Goal: Transaction & Acquisition: Purchase product/service

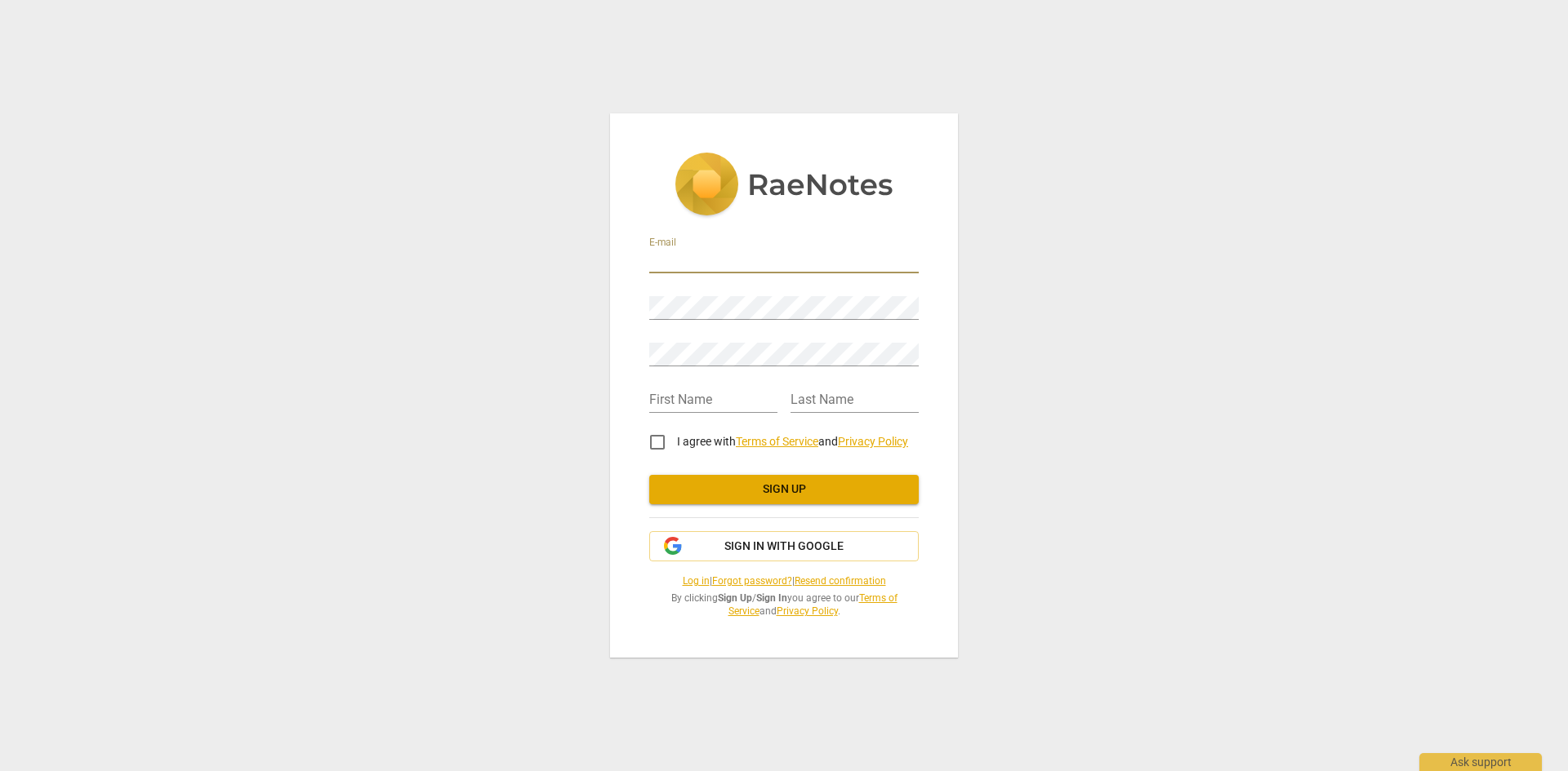
click at [687, 263] on input "email" at bounding box center [784, 261] width 269 height 23
type input "[EMAIL_ADDRESS][PERSON_NAME][DOMAIN_NAME]"
type input "Nadine"
type input "Hellebrandt"
click at [654, 449] on input "I agree with Terms of Service and Privacy Policy" at bounding box center [657, 442] width 39 height 39
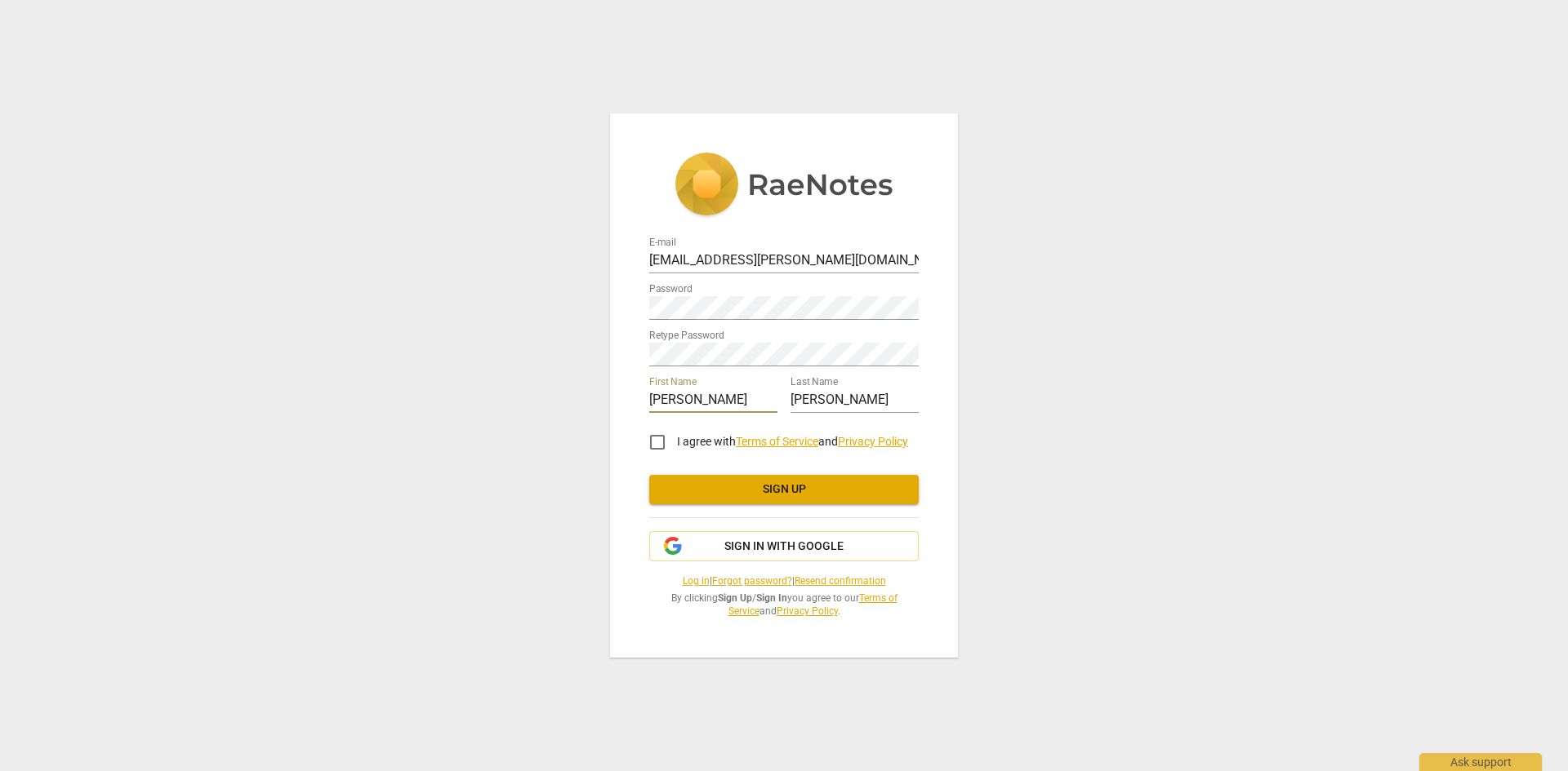
checkbox input "true"
click at [840, 493] on span "Sign up" at bounding box center [783, 489] width 243 height 16
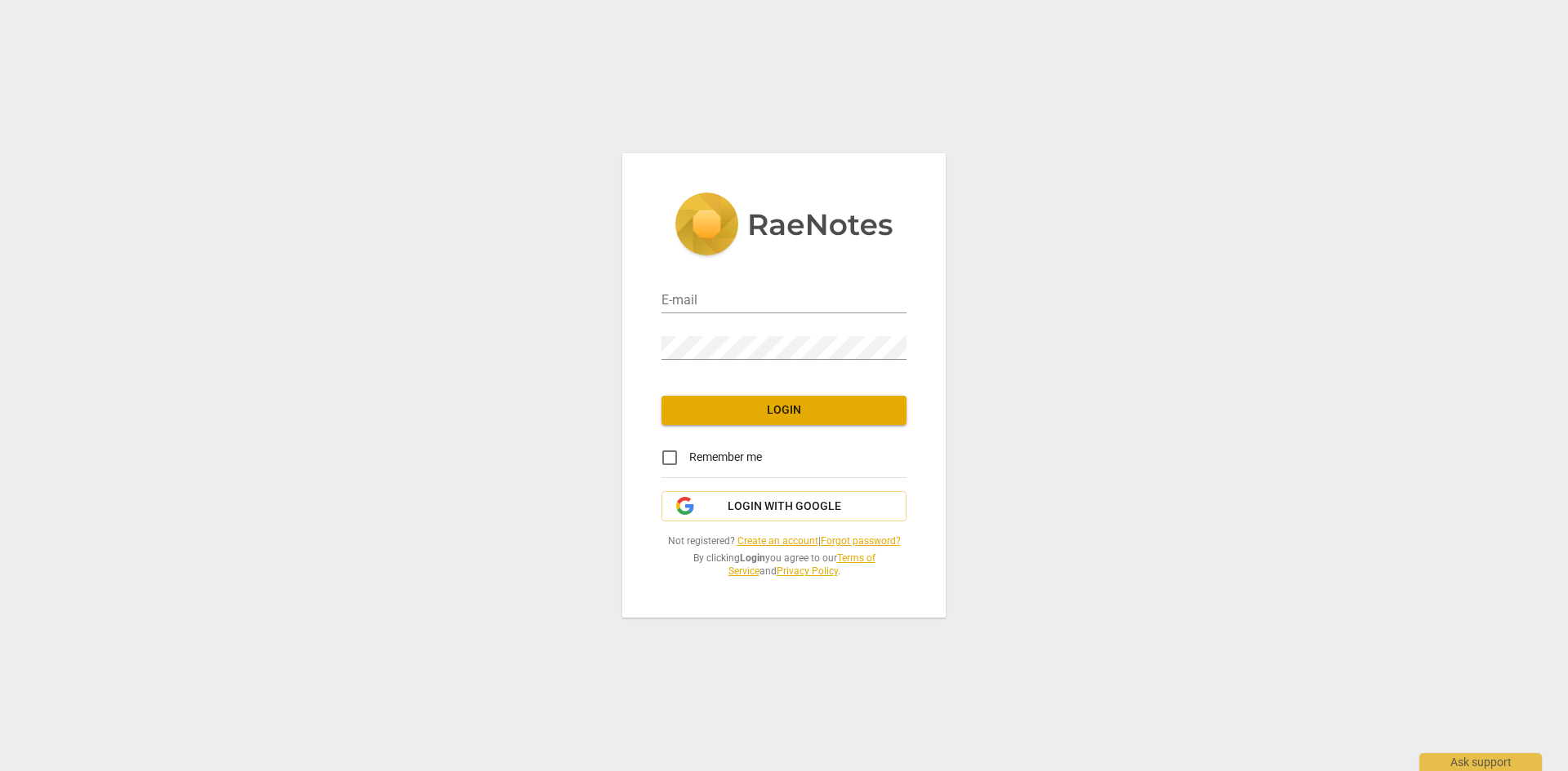
type input "[EMAIL_ADDRESS][PERSON_NAME][DOMAIN_NAME]"
click at [762, 427] on div "E-mail [EMAIL_ADDRESS][PERSON_NAME][DOMAIN_NAME] Password Login Remember me Log…" at bounding box center [784, 385] width 323 height 463
click at [702, 451] on span "Remember me" at bounding box center [725, 458] width 73 height 17
click at [689, 451] on input "Remember me" at bounding box center [670, 458] width 39 height 39
checkbox input "true"
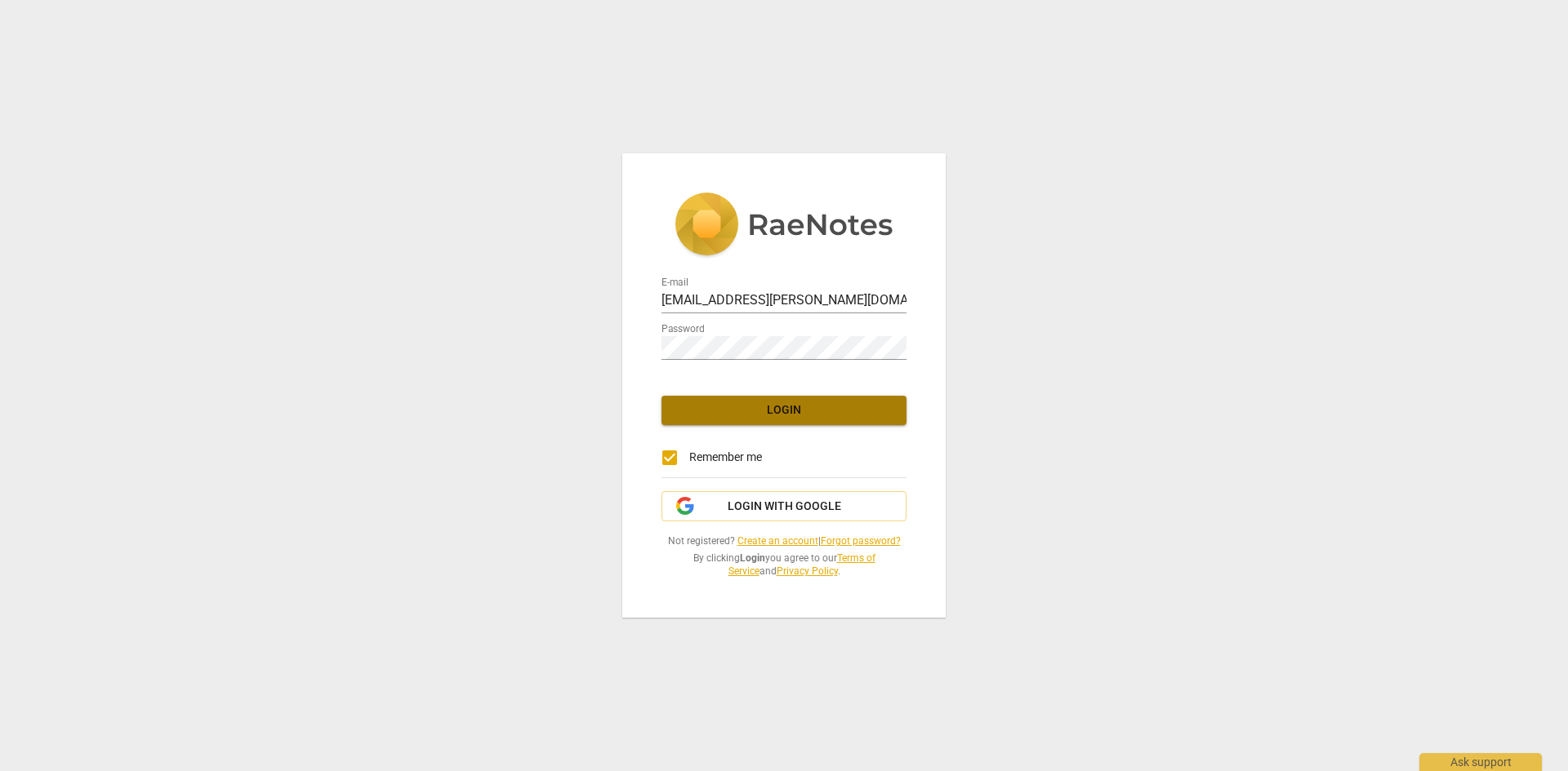
click at [731, 411] on span "Login" at bounding box center [784, 410] width 219 height 16
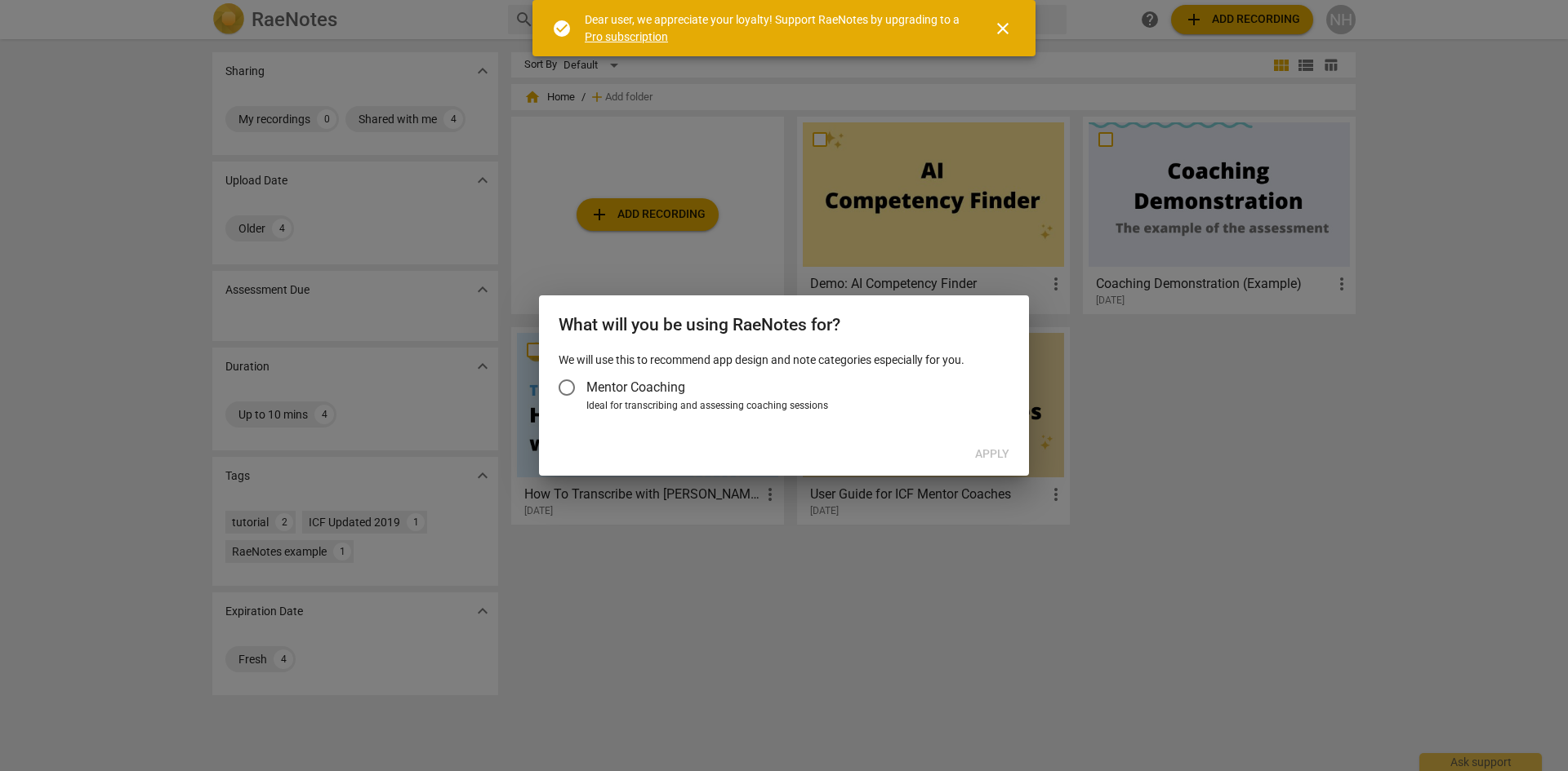
click at [608, 380] on span "Mentor Coaching" at bounding box center [636, 387] width 99 height 18
click at [587, 380] on input "Mentor Coaching" at bounding box center [566, 387] width 39 height 39
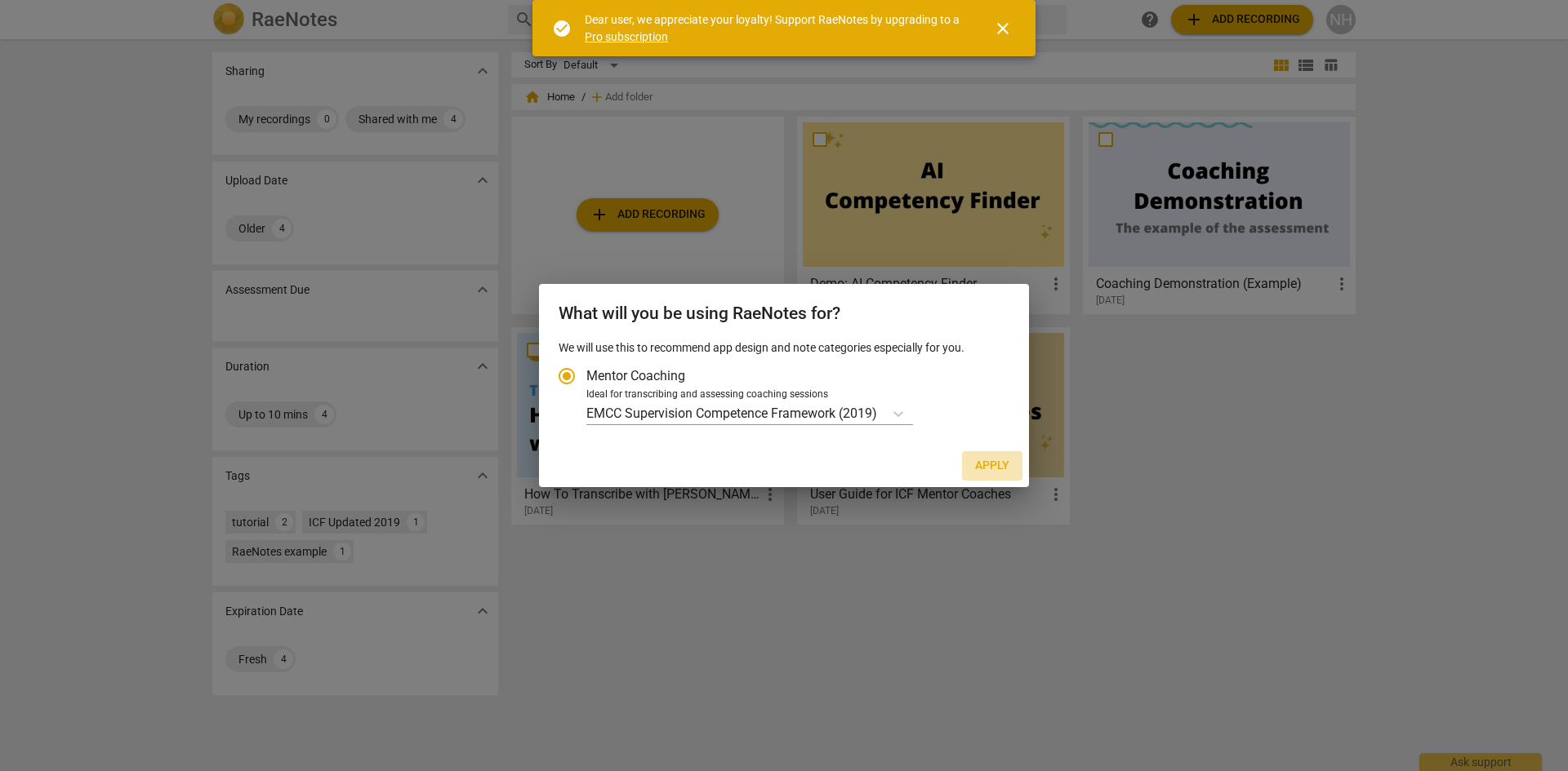
click at [992, 465] on span "Apply" at bounding box center [991, 465] width 34 height 16
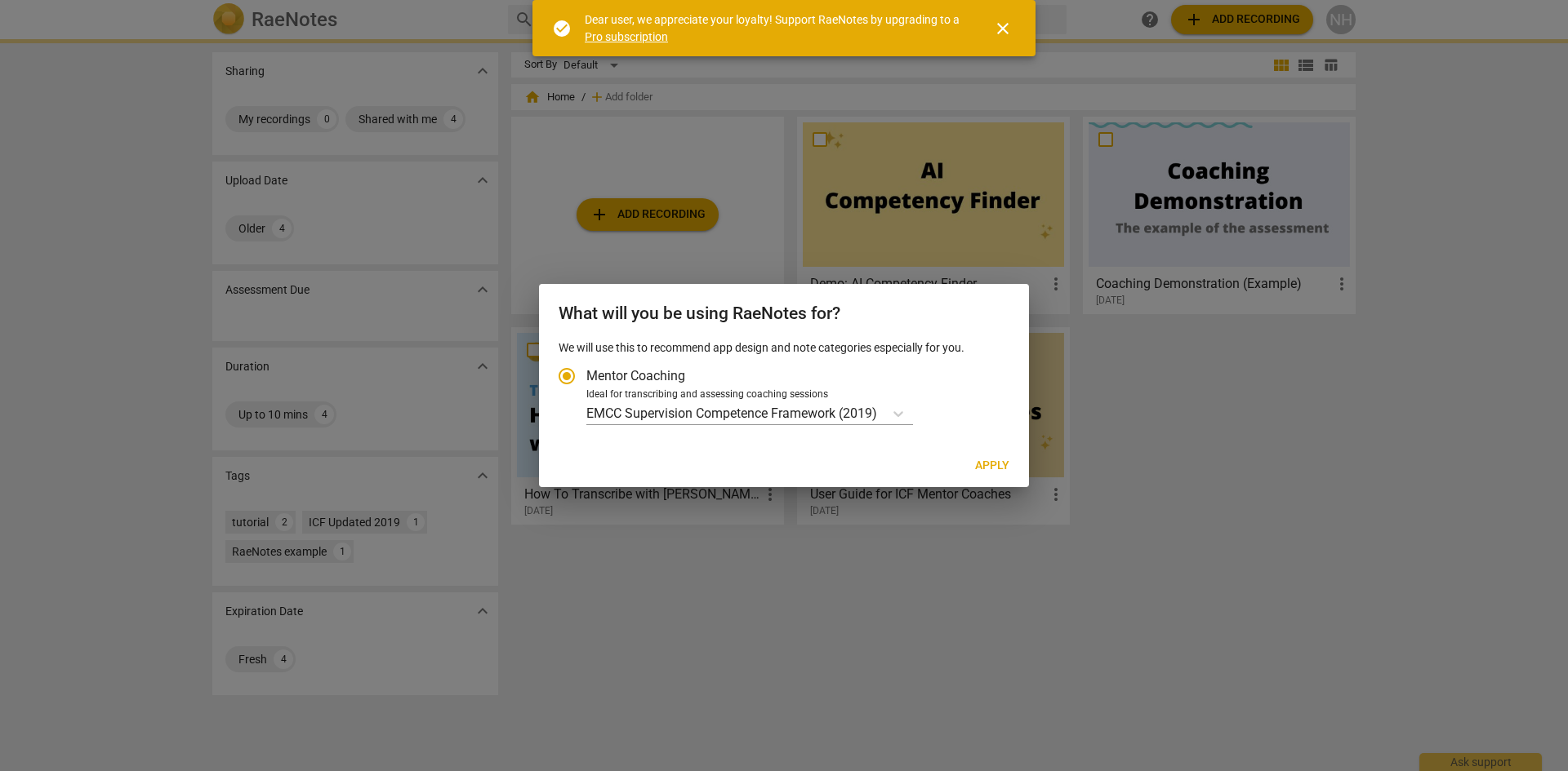
radio input "false"
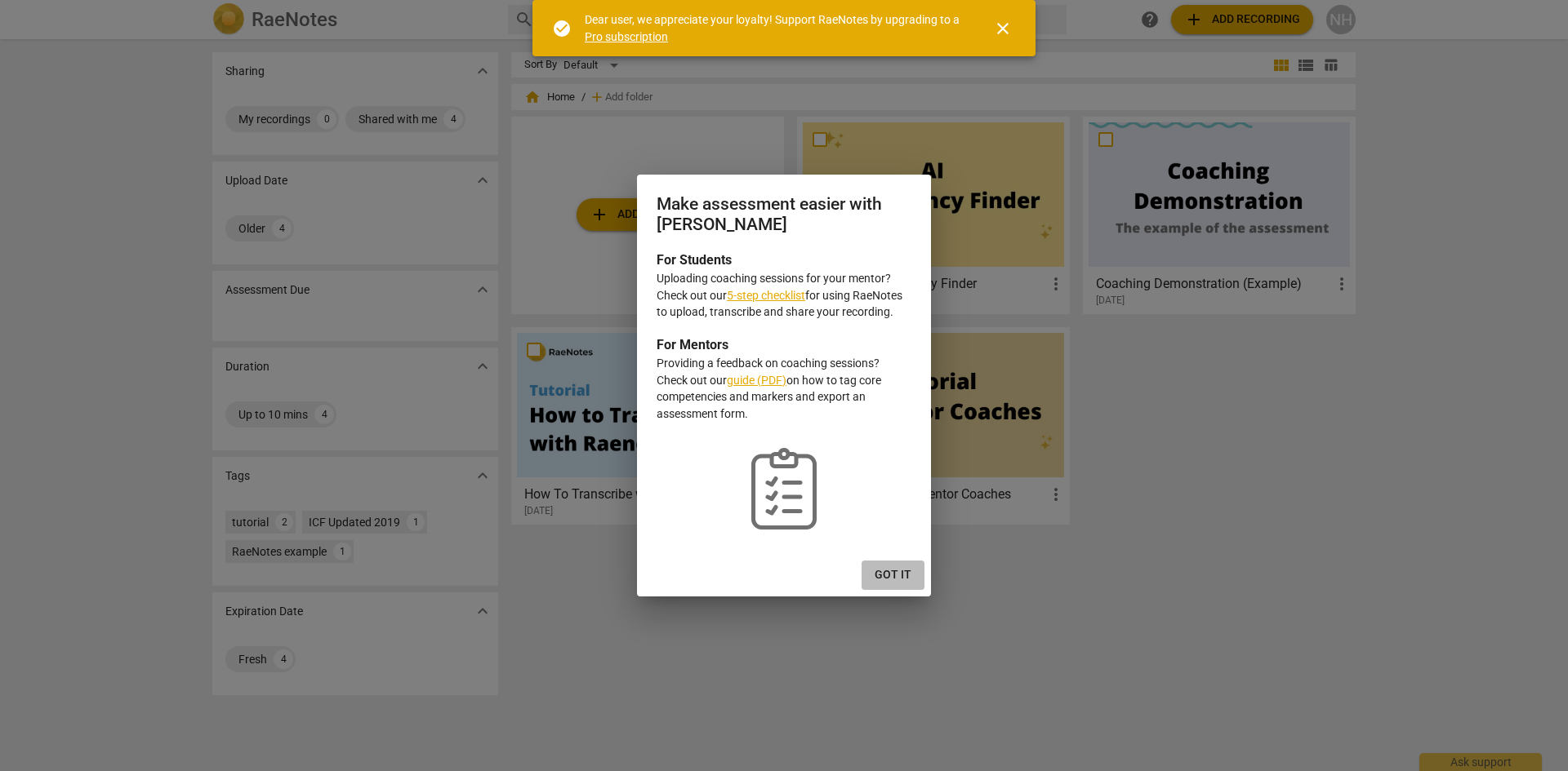
click at [903, 570] on span "Got it" at bounding box center [893, 575] width 37 height 16
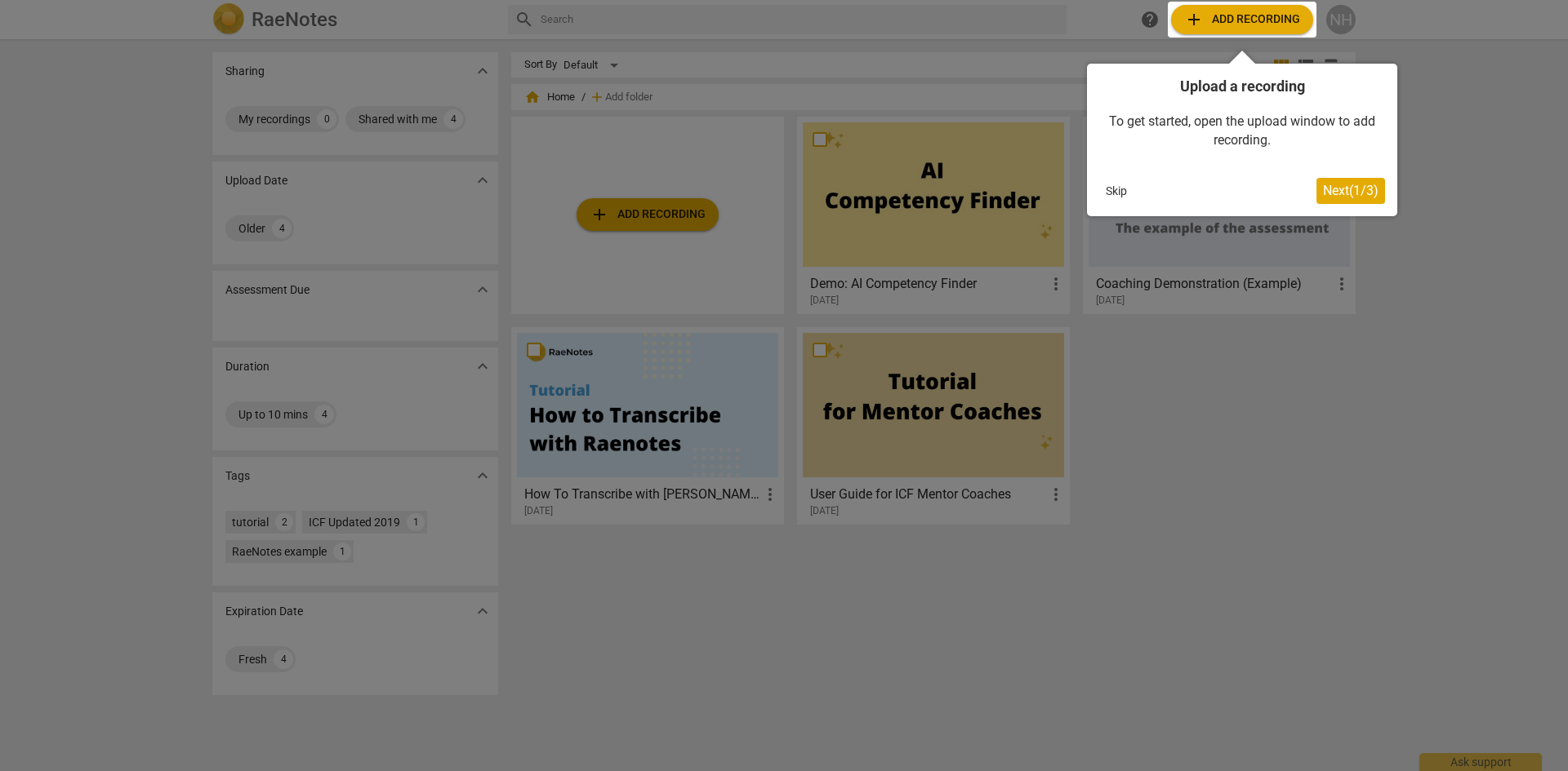
click at [1362, 195] on span "Next ( 1 / 3 )" at bounding box center [1350, 191] width 55 height 15
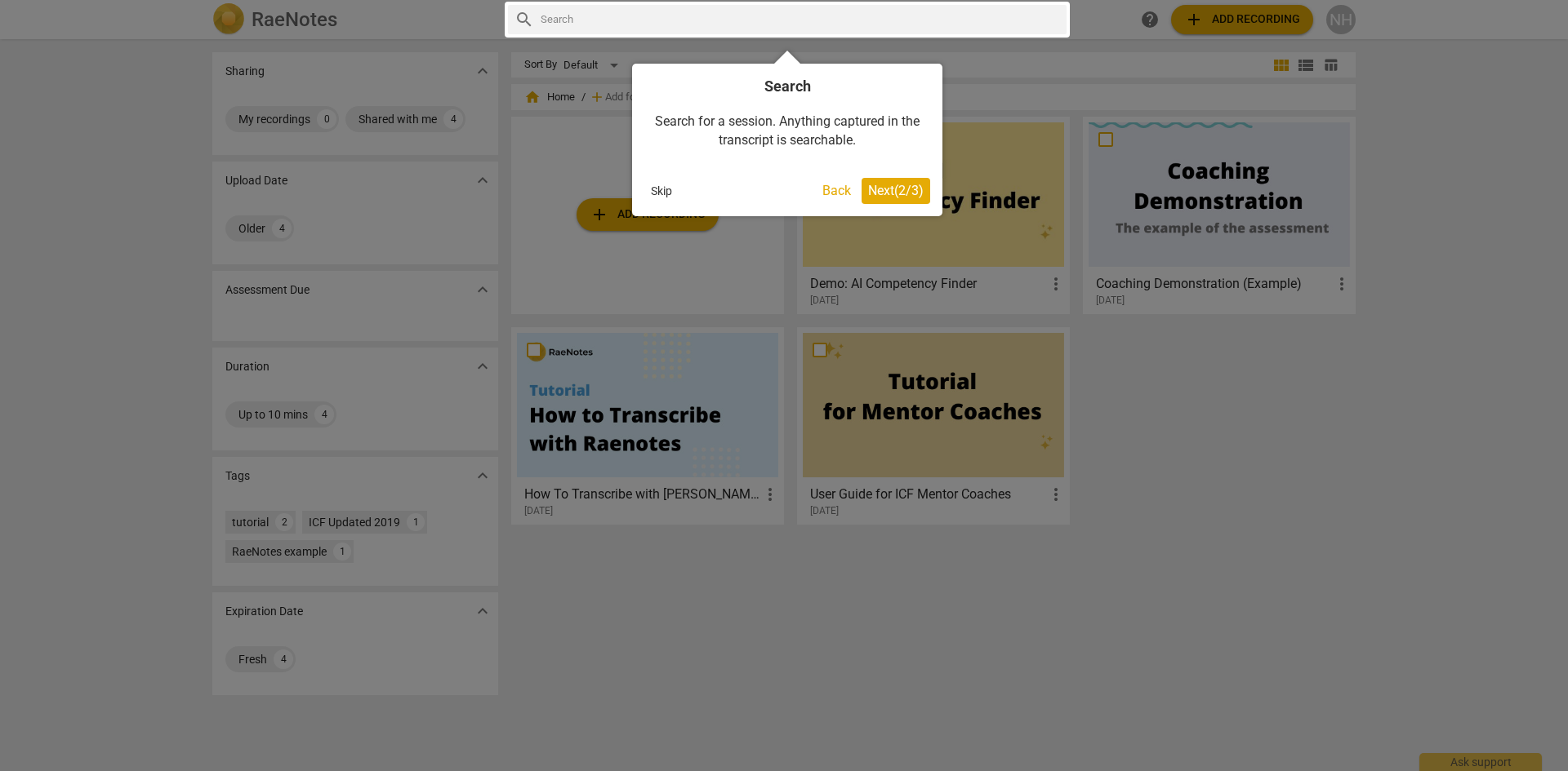
drag, startPoint x: 906, startPoint y: 175, endPoint x: 898, endPoint y: 191, distance: 17.9
click at [898, 191] on div "Search Search for a session. Anything captured in the transcript is searchable.…" at bounding box center [787, 140] width 311 height 153
click at [898, 191] on span "Next ( 2 / 3 )" at bounding box center [895, 191] width 55 height 15
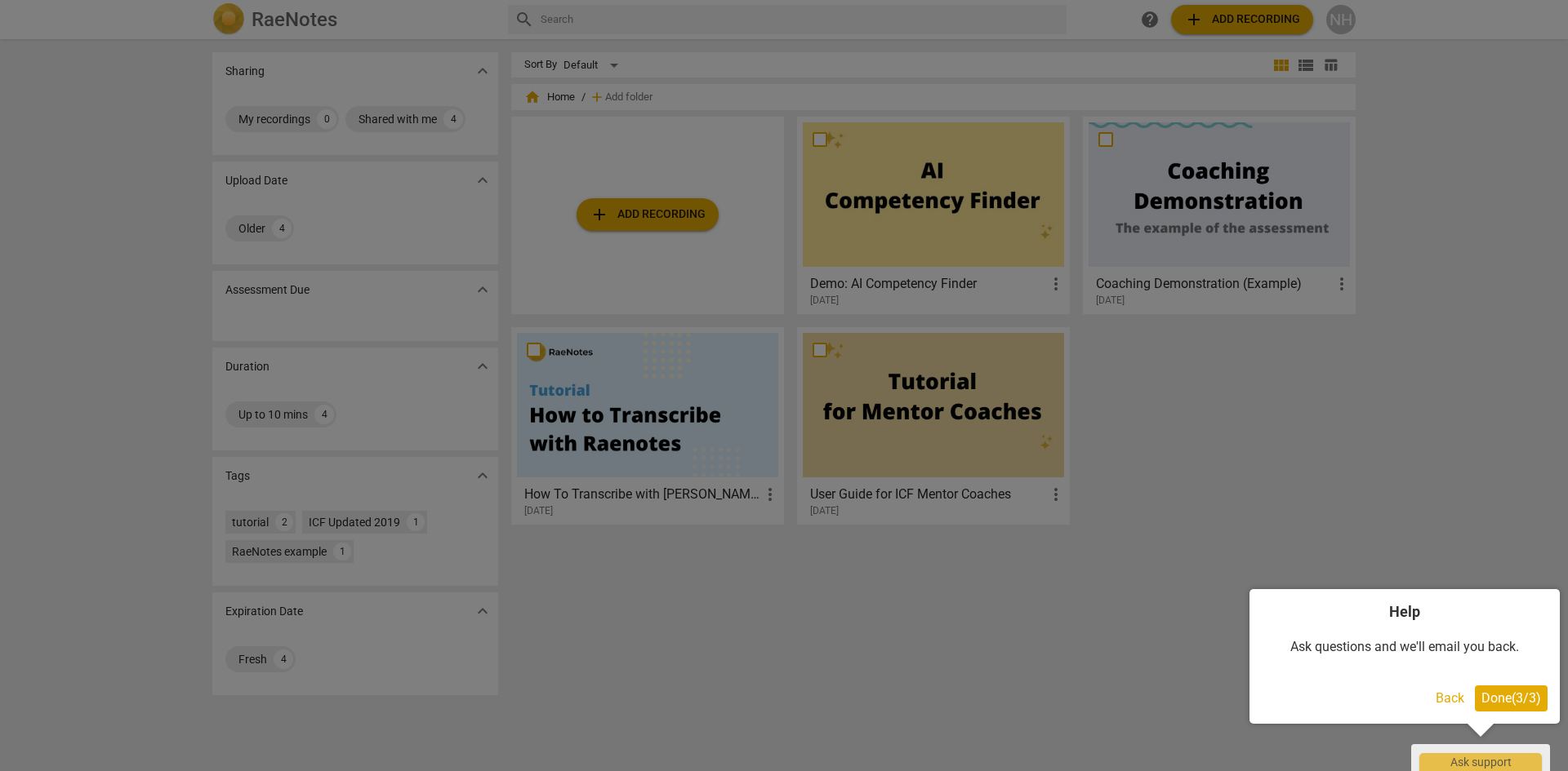
click at [1481, 702] on span "Done ( 3 / 3 )" at bounding box center [1511, 698] width 60 height 15
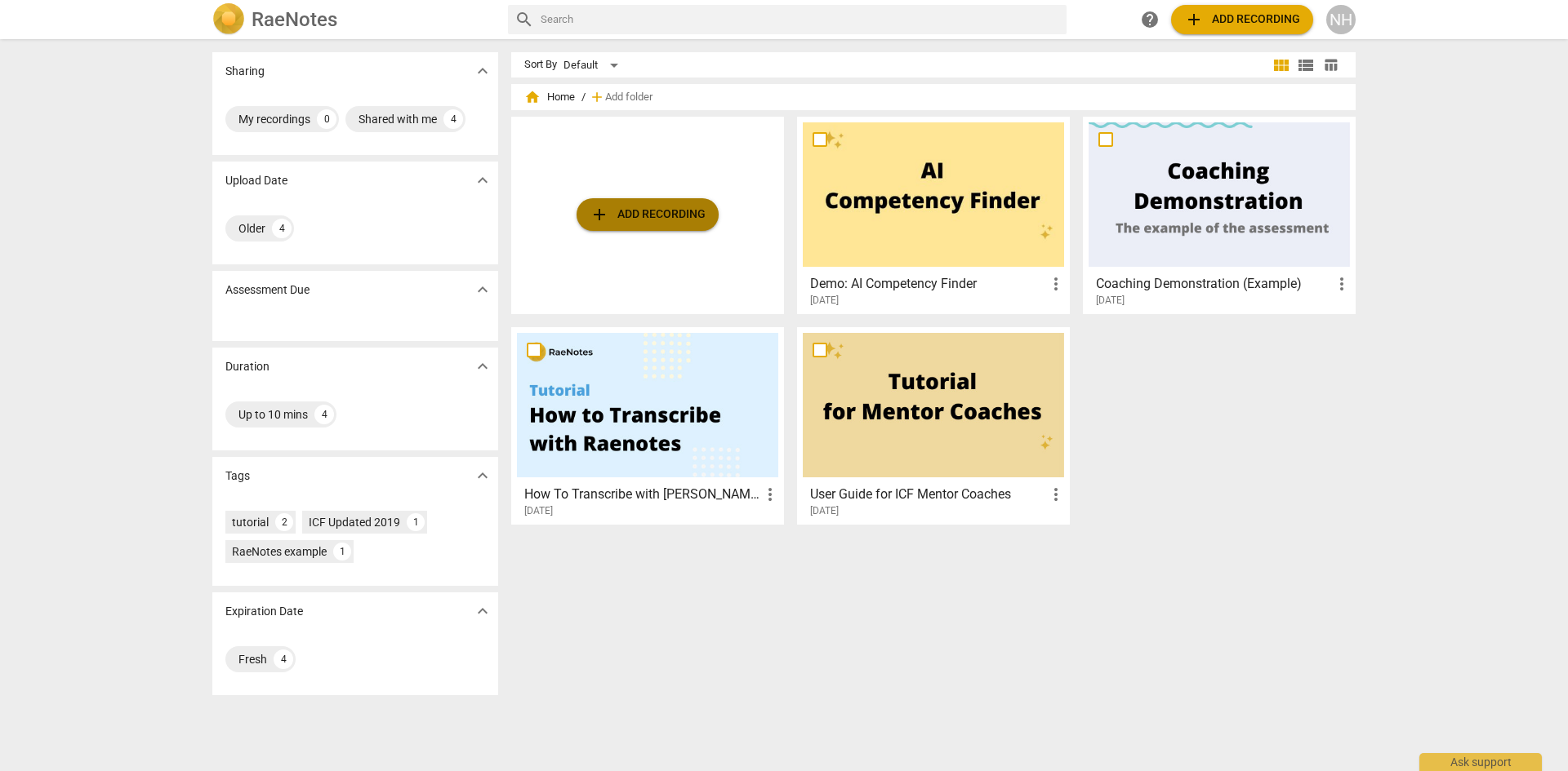
click at [680, 218] on span "add Add recording" at bounding box center [648, 215] width 116 height 19
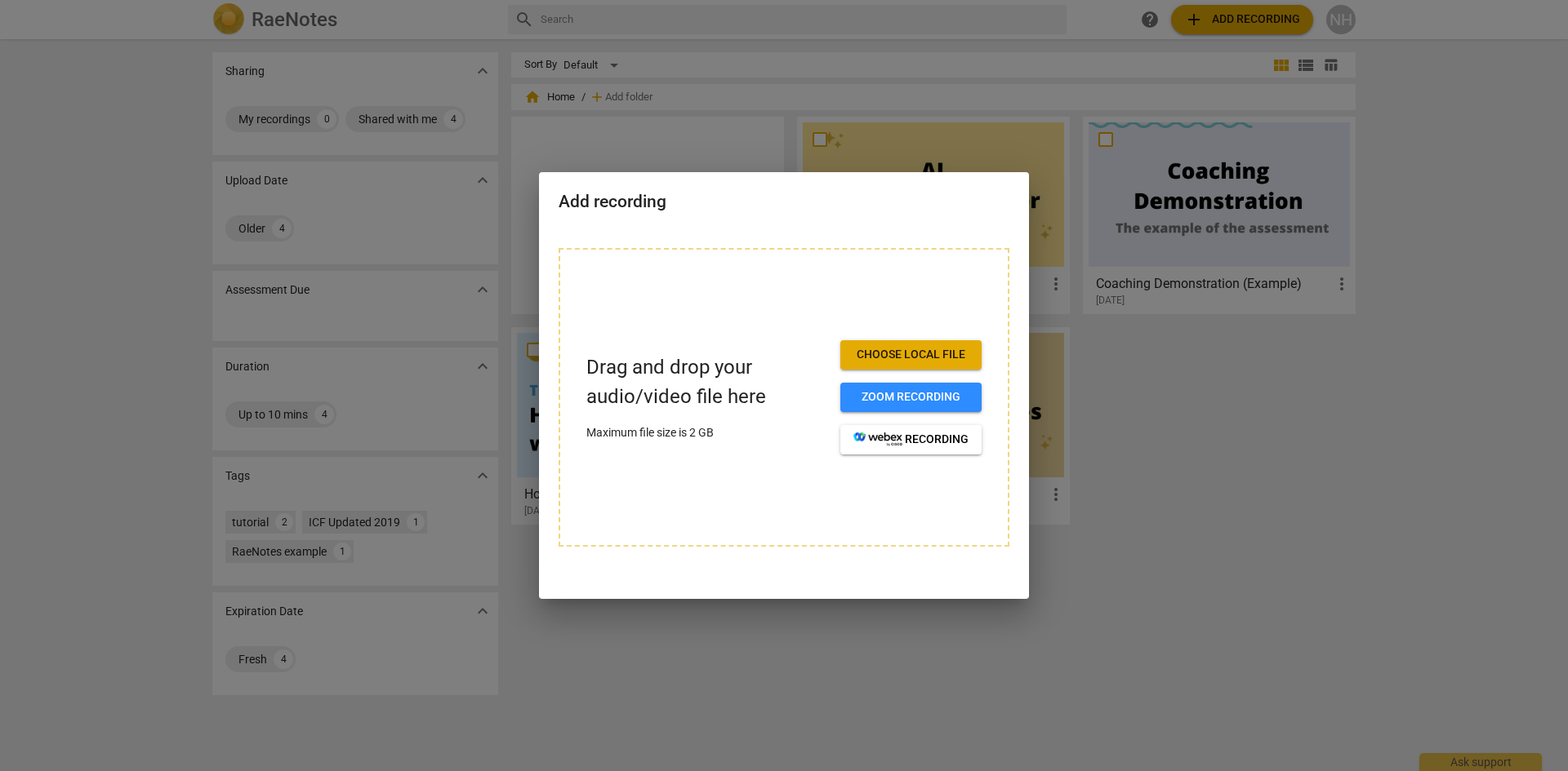
click at [1385, 522] on div at bounding box center [784, 385] width 1568 height 771
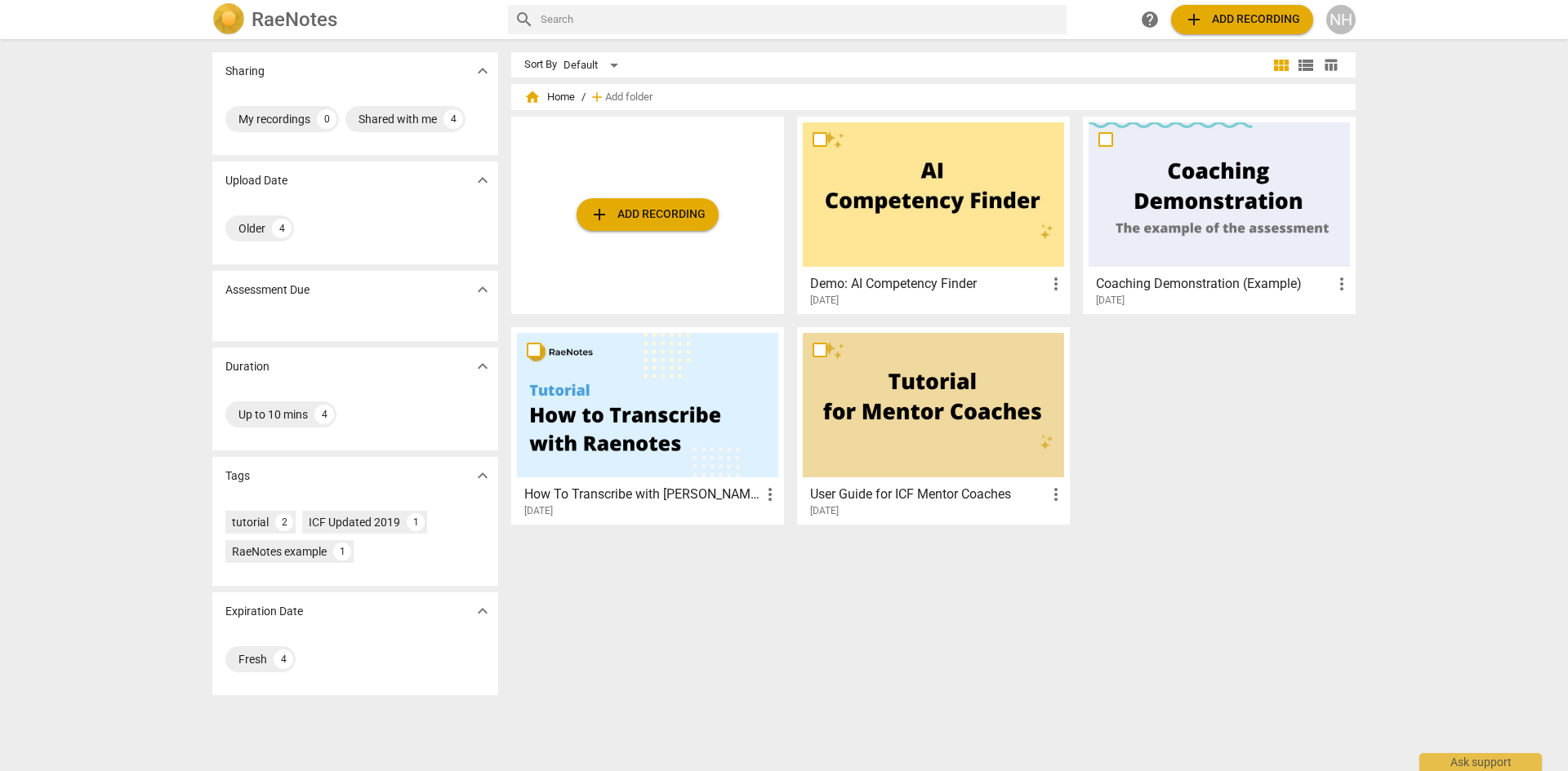
click at [684, 241] on div "add Add recording" at bounding box center [648, 216] width 273 height 197
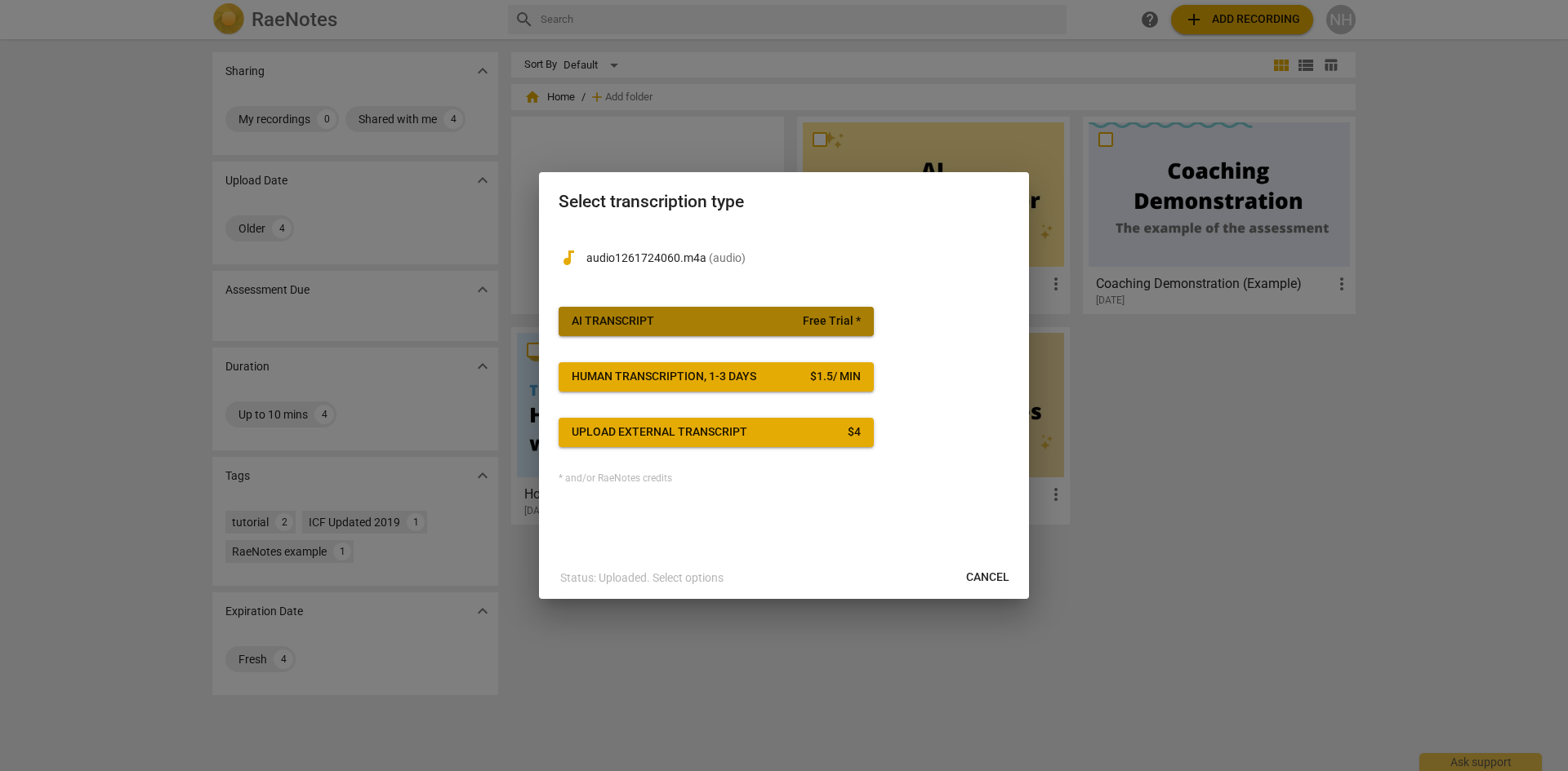
click at [697, 326] on span "AI Transcript Free Trial *" at bounding box center [716, 321] width 289 height 16
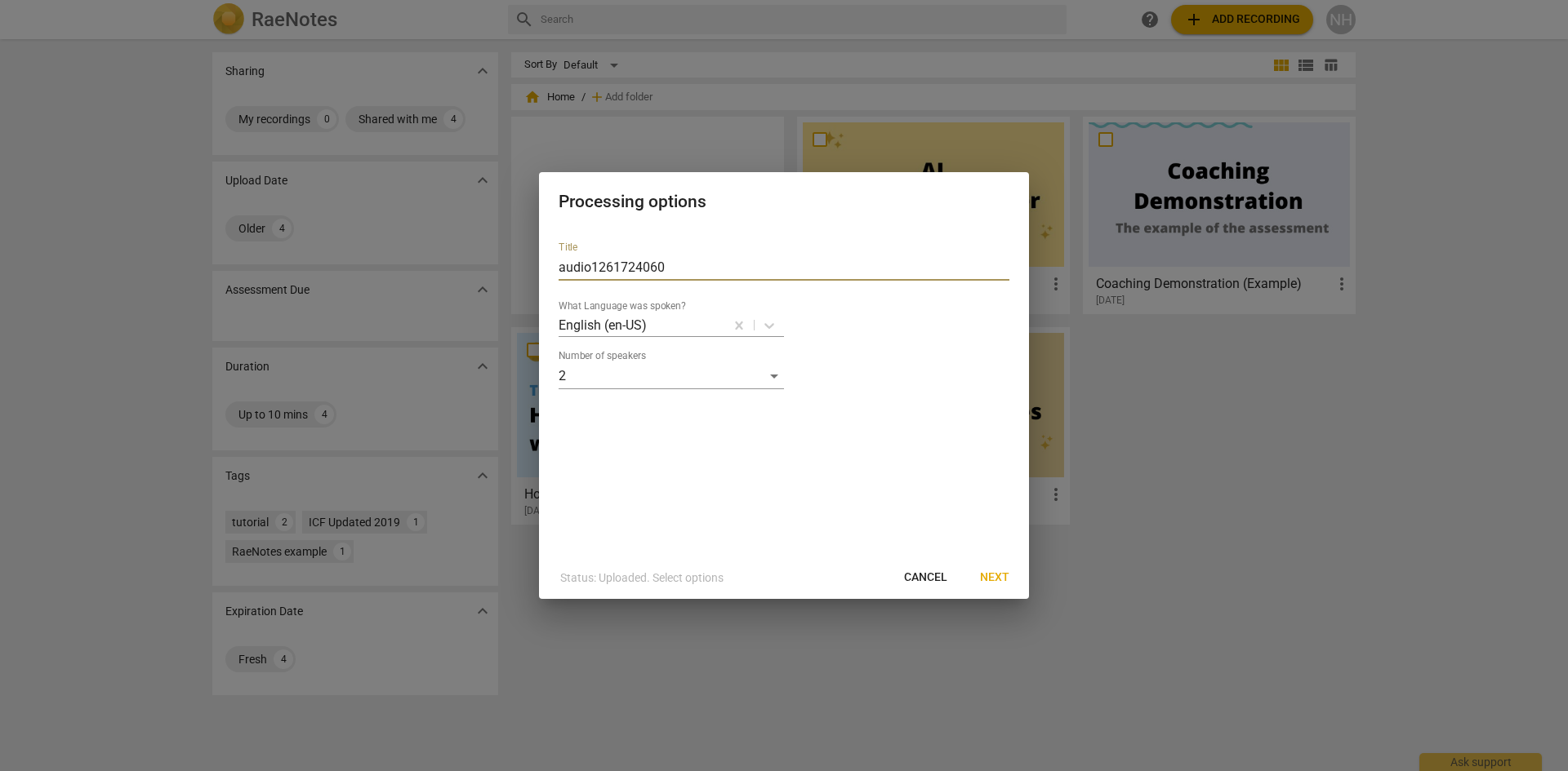
click at [585, 262] on input "audio1261724060" at bounding box center [784, 267] width 451 height 26
type input "13.09 BM"
click at [1005, 581] on span "Next" at bounding box center [994, 578] width 29 height 16
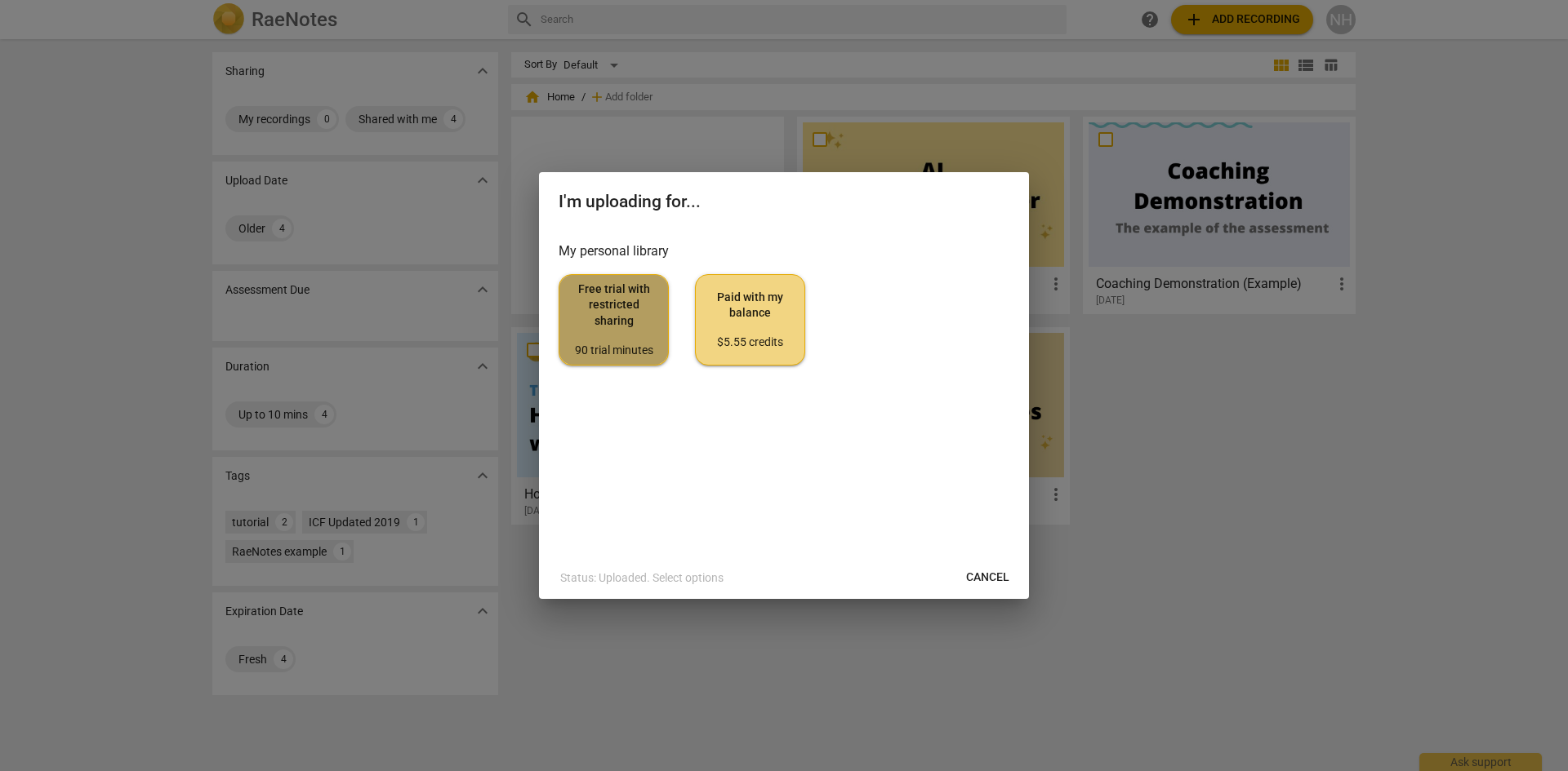
click at [619, 311] on span "Free trial with restricted sharing 90 trial minutes" at bounding box center [613, 319] width 82 height 76
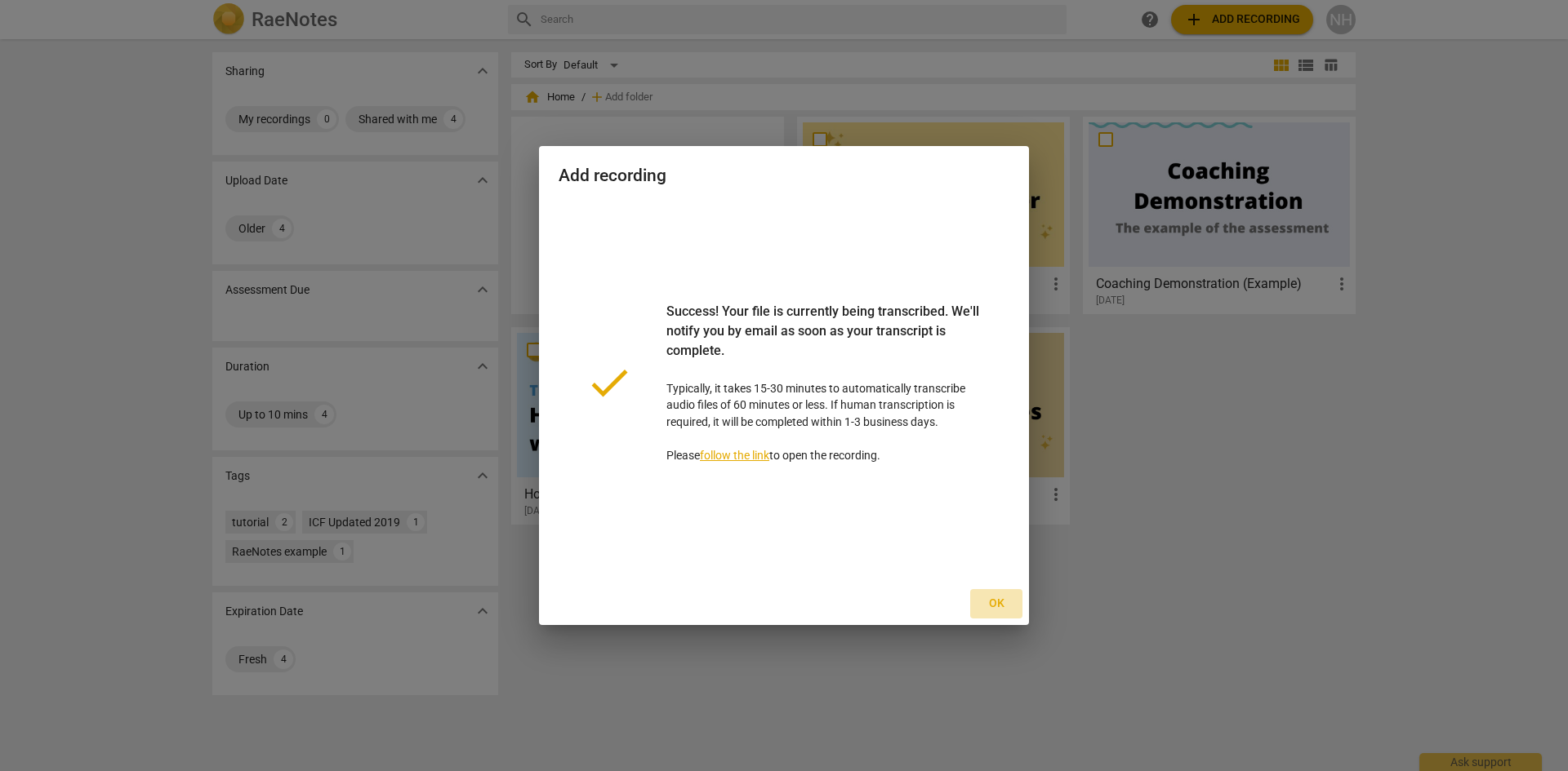
click at [996, 609] on span "Ok" at bounding box center [996, 604] width 26 height 16
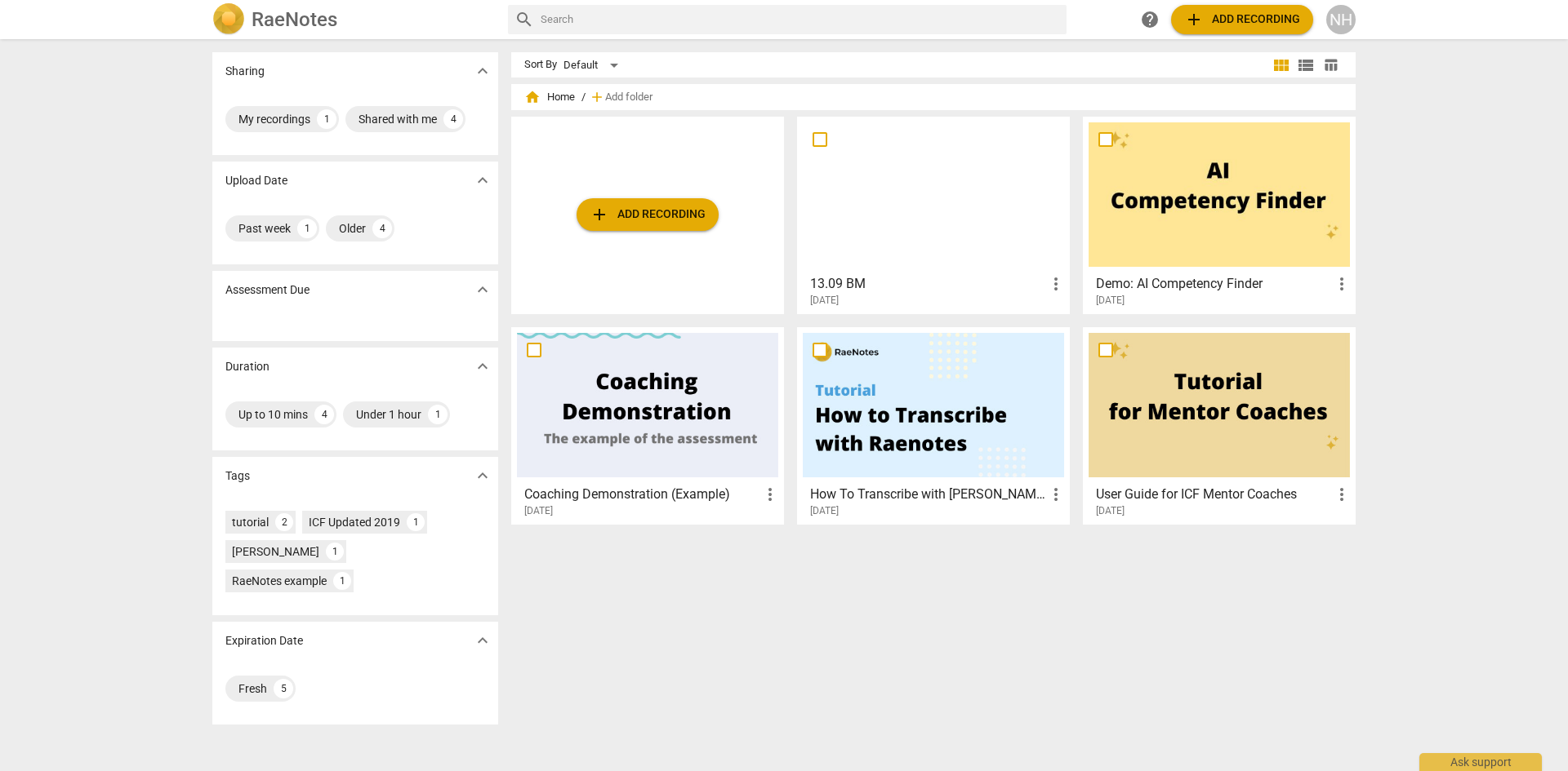
click at [947, 263] on div at bounding box center [933, 194] width 261 height 144
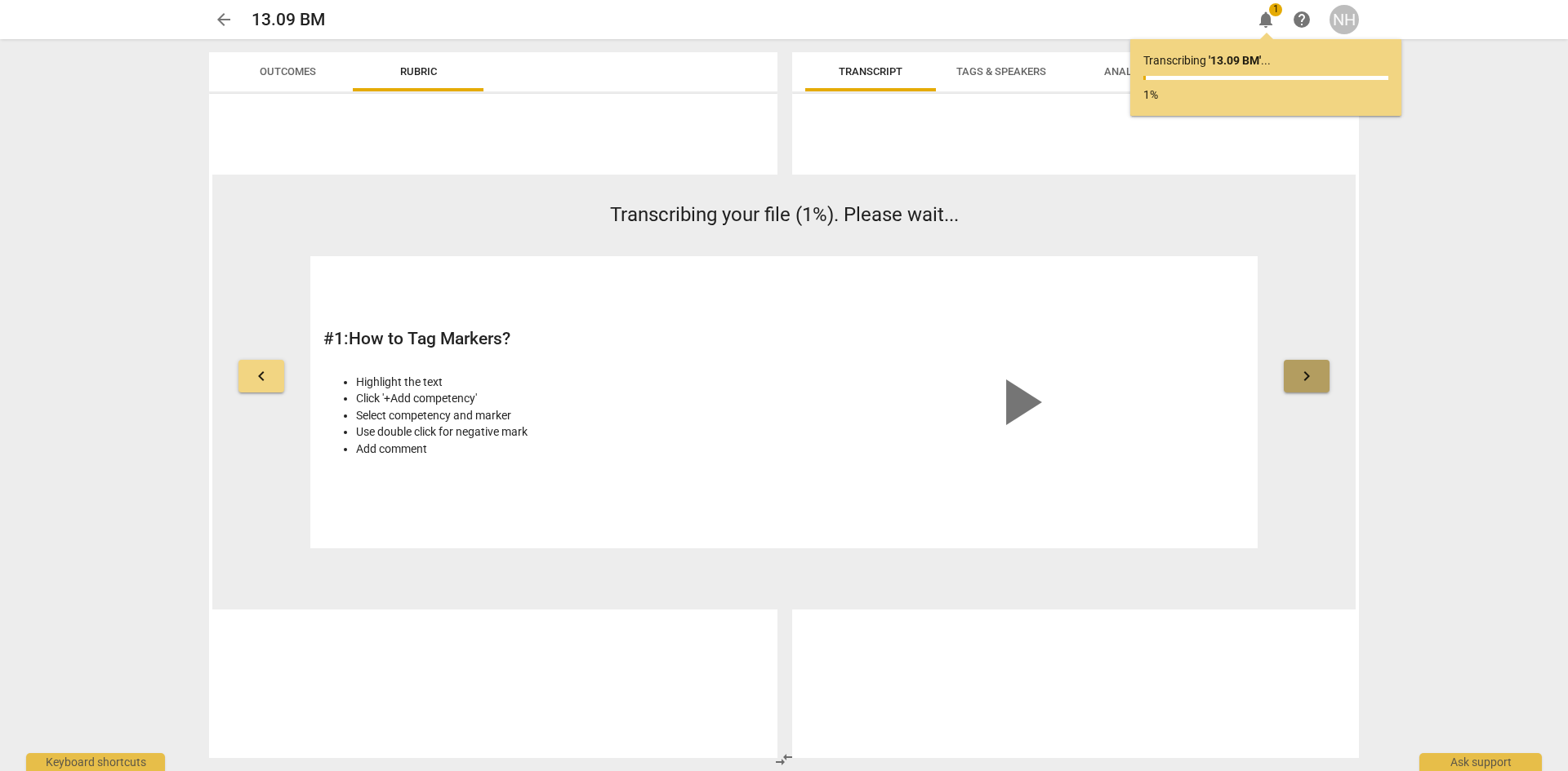
click at [1309, 375] on span "keyboard_arrow_right" at bounding box center [1307, 376] width 19 height 19
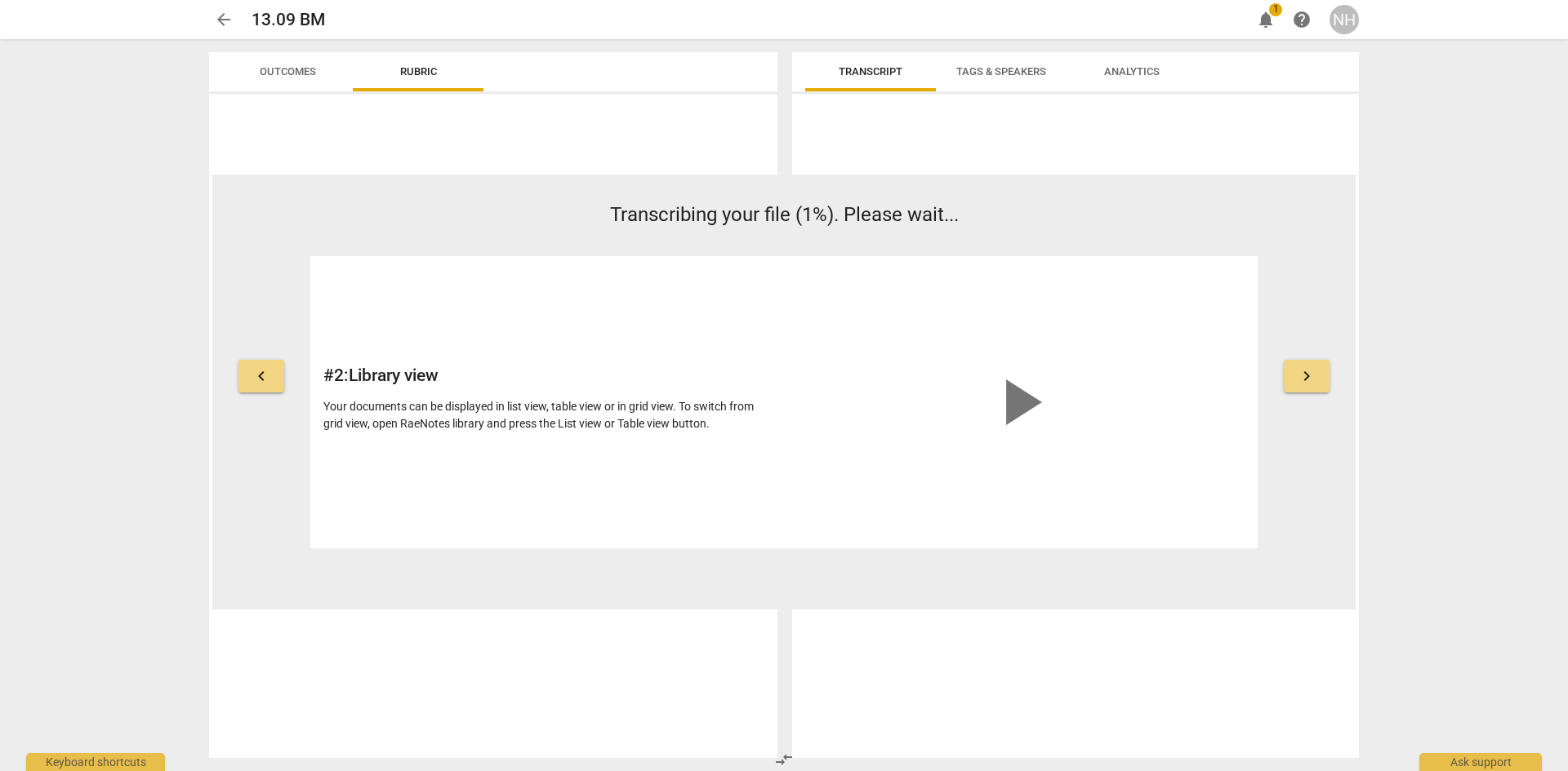
click at [1309, 375] on span "keyboard_arrow_right" at bounding box center [1307, 376] width 19 height 19
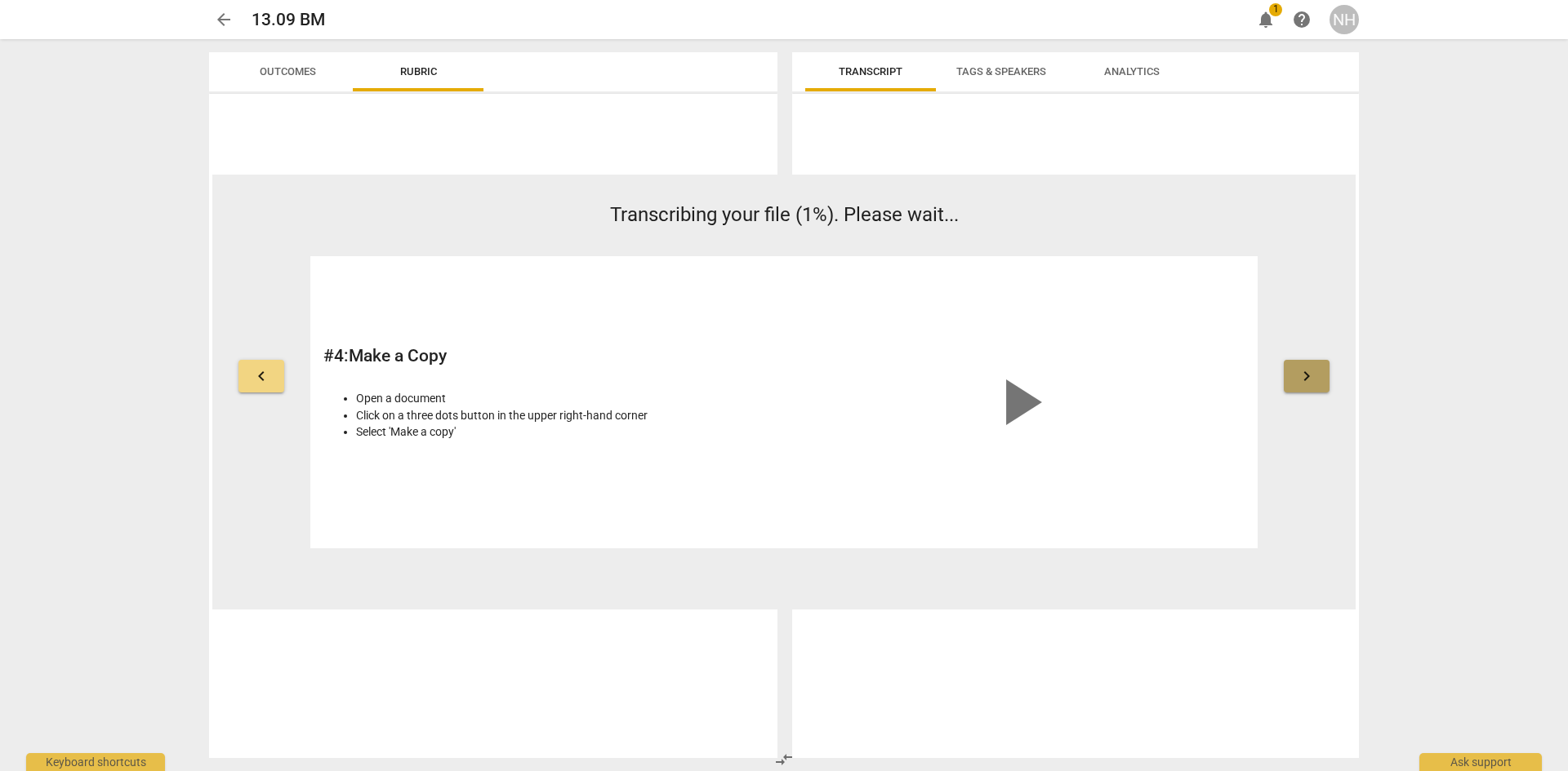
click at [1309, 375] on span "keyboard_arrow_right" at bounding box center [1307, 376] width 19 height 19
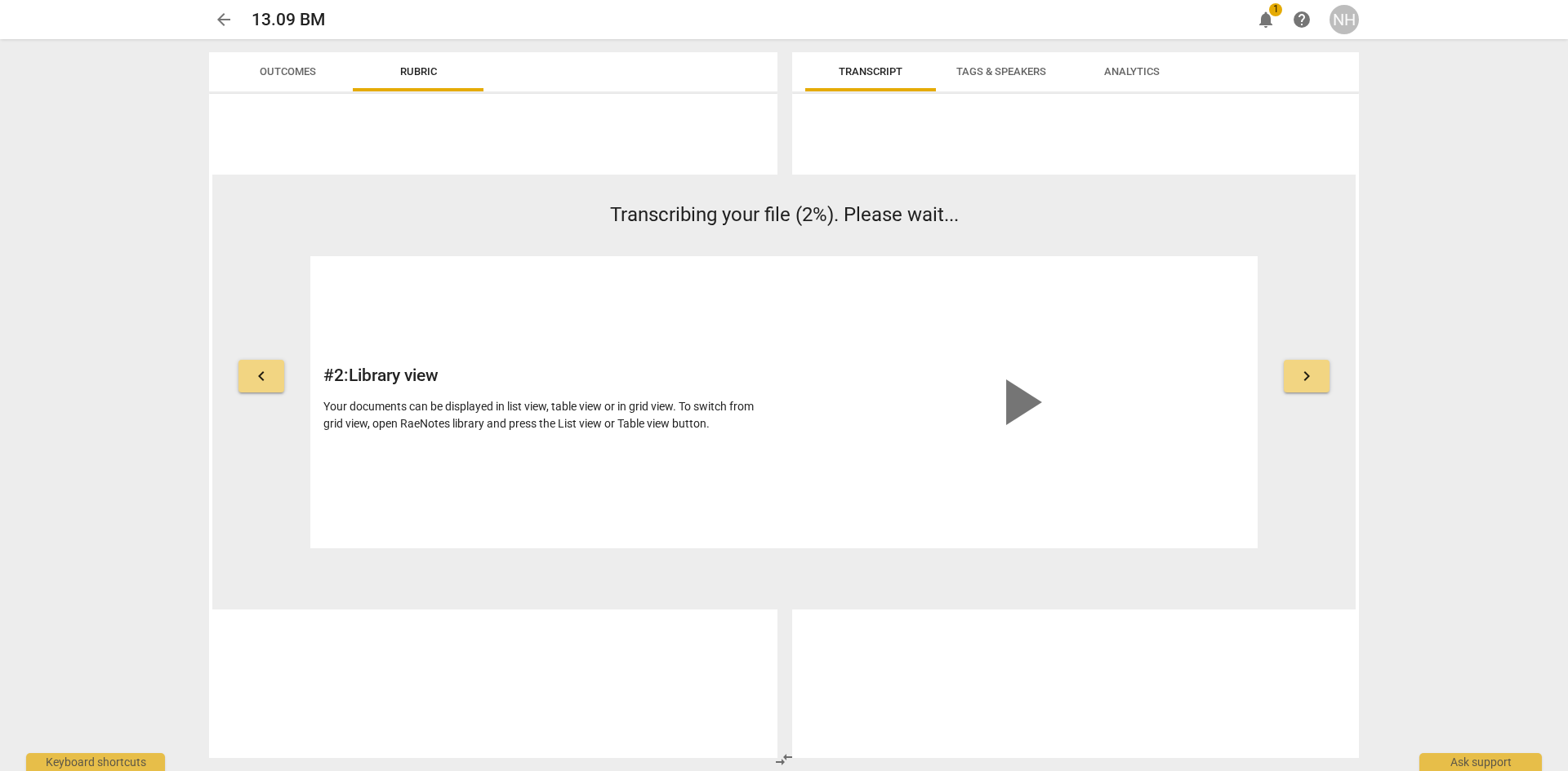
click at [1438, 211] on div "arrow_back 13.09 BM edit notifications 1 help NH keyboard_arrow_left Transcribi…" at bounding box center [784, 385] width 1568 height 771
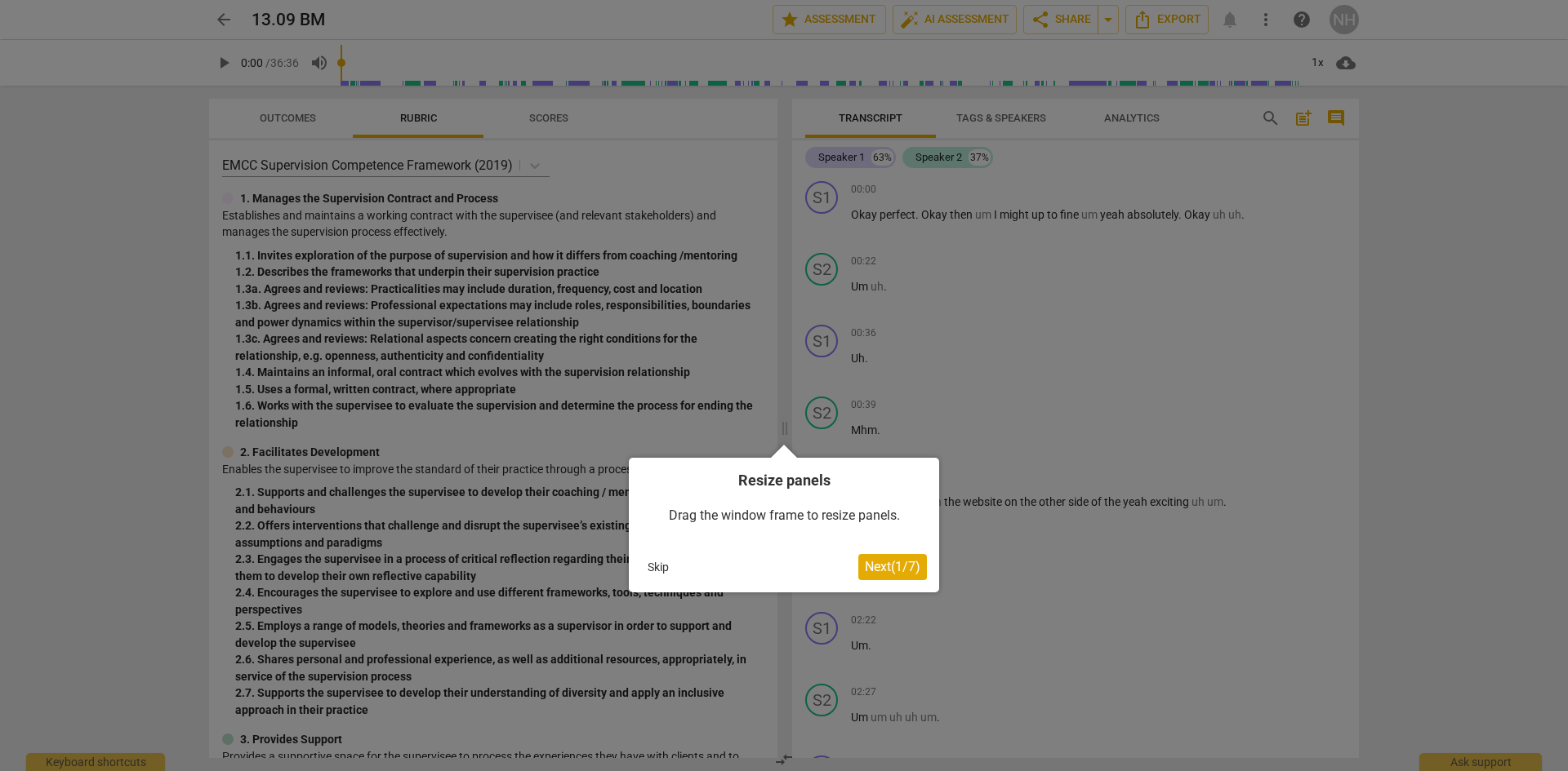
click at [879, 575] on button "Next ( 1 / 7 )" at bounding box center [892, 567] width 69 height 26
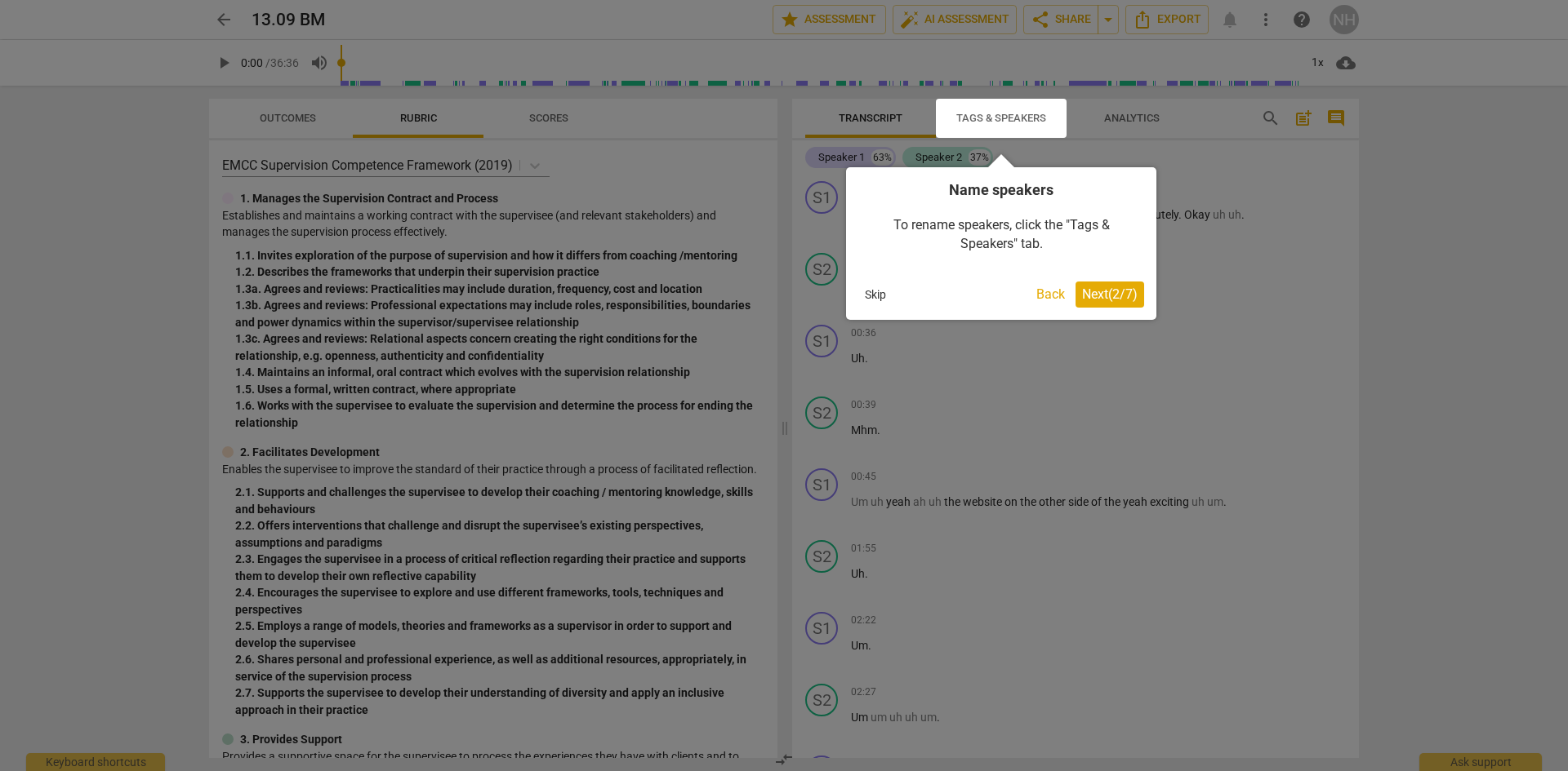
click at [1095, 300] on span "Next ( 2 / 7 )" at bounding box center [1109, 294] width 55 height 15
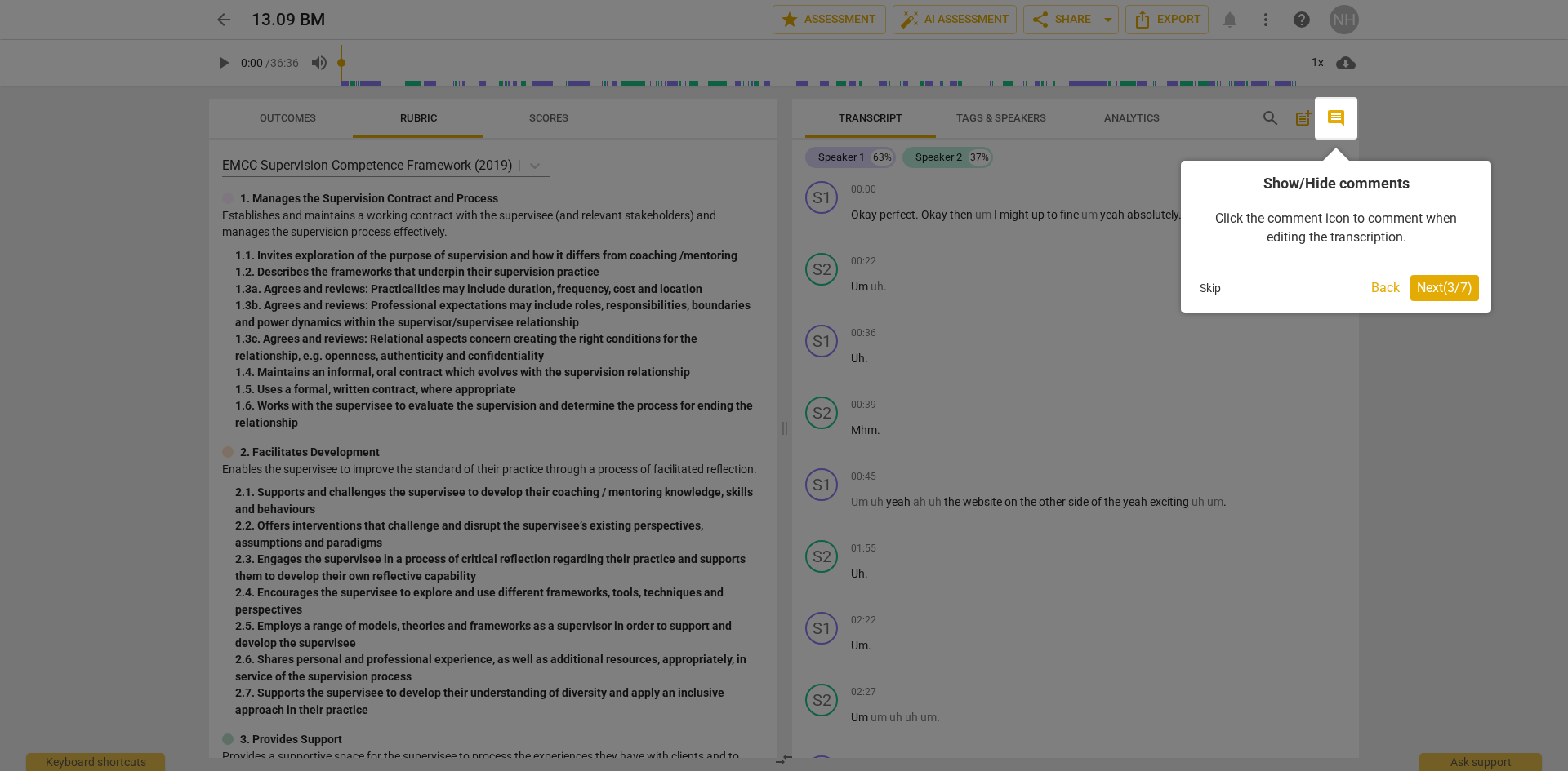
click at [1428, 281] on span "Next ( 3 / 7 )" at bounding box center [1444, 287] width 55 height 15
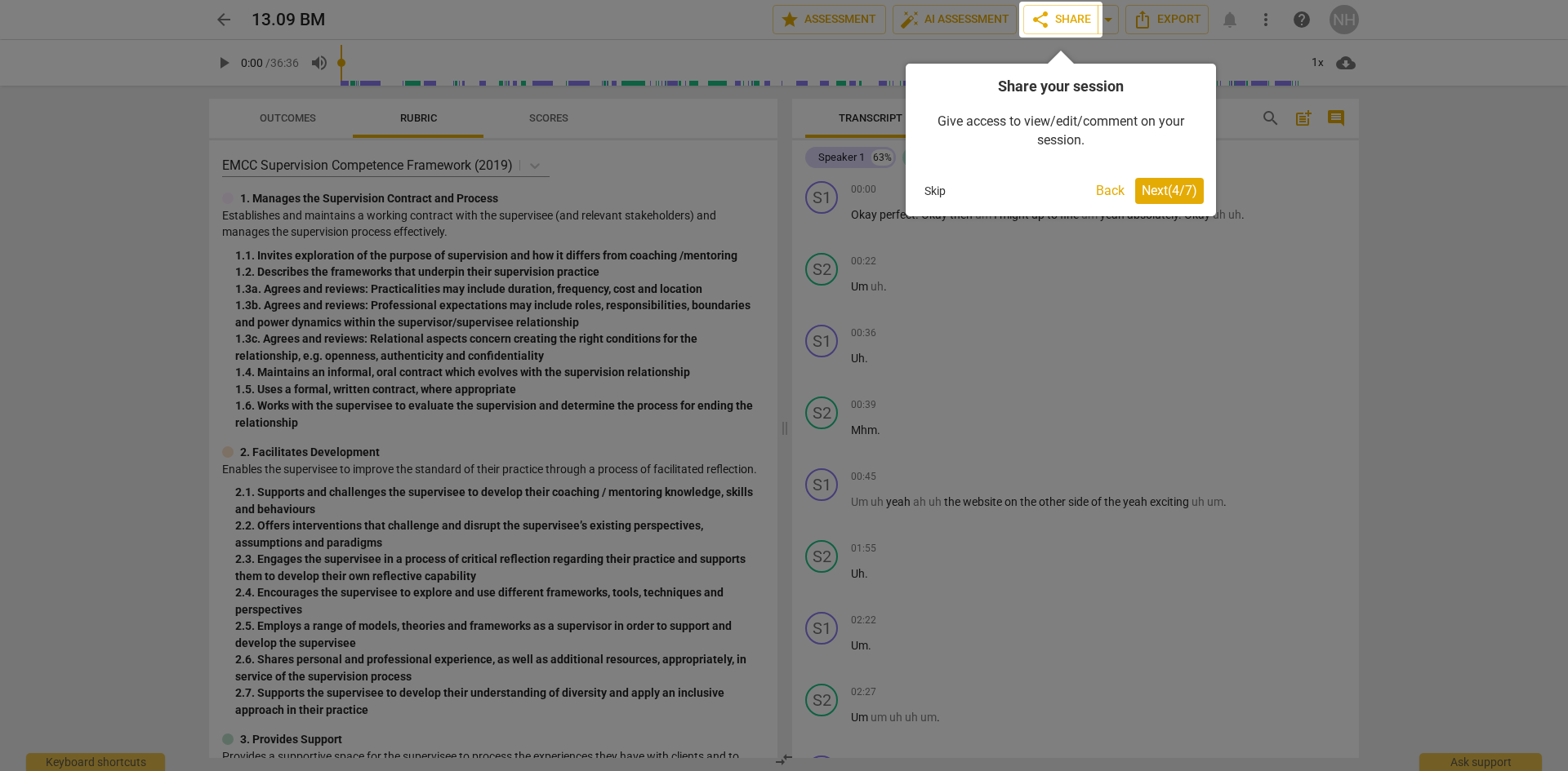
click at [932, 186] on button "Skip" at bounding box center [934, 191] width 34 height 24
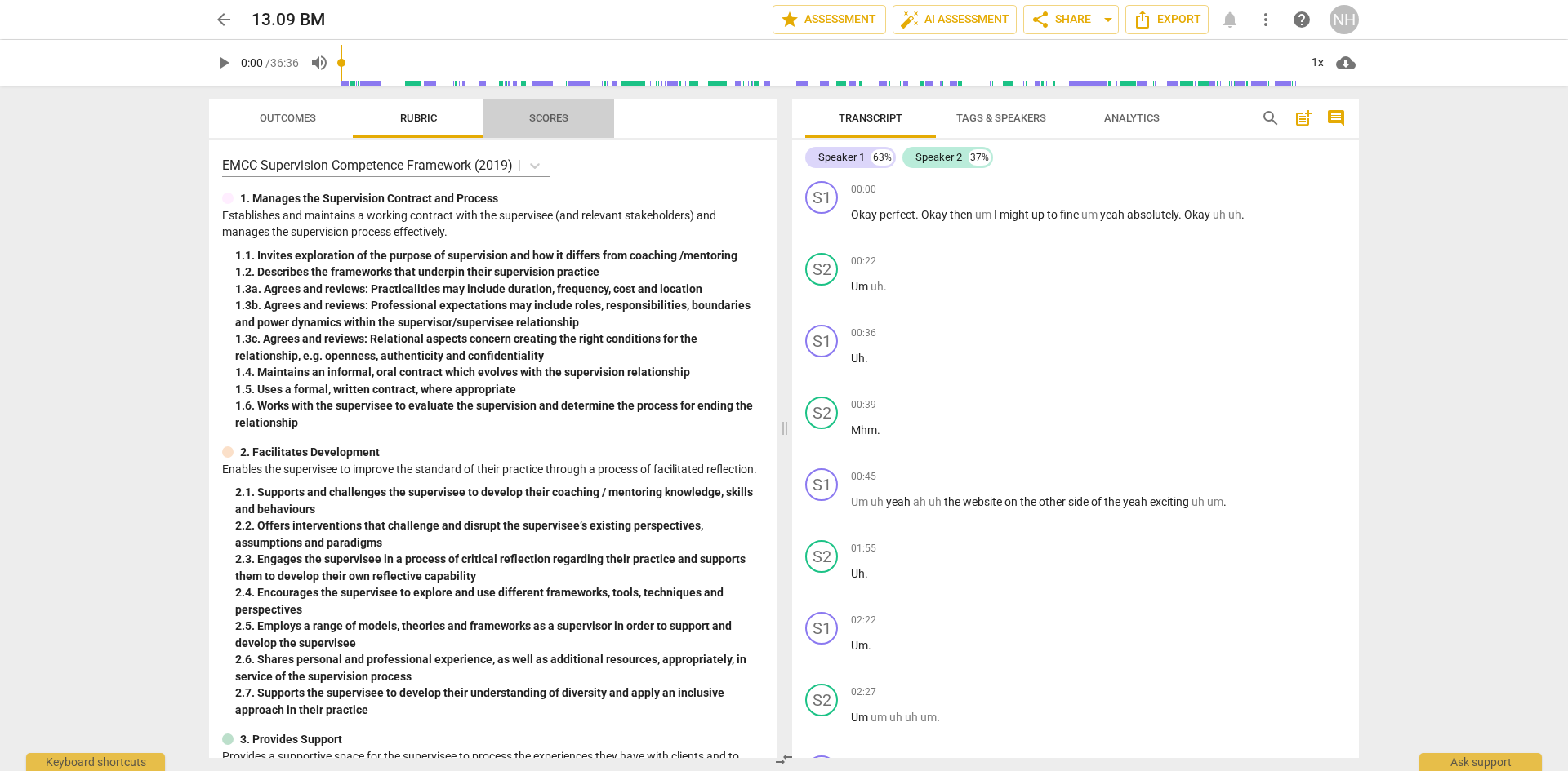
click at [564, 129] on span "Scores" at bounding box center [548, 118] width 78 height 22
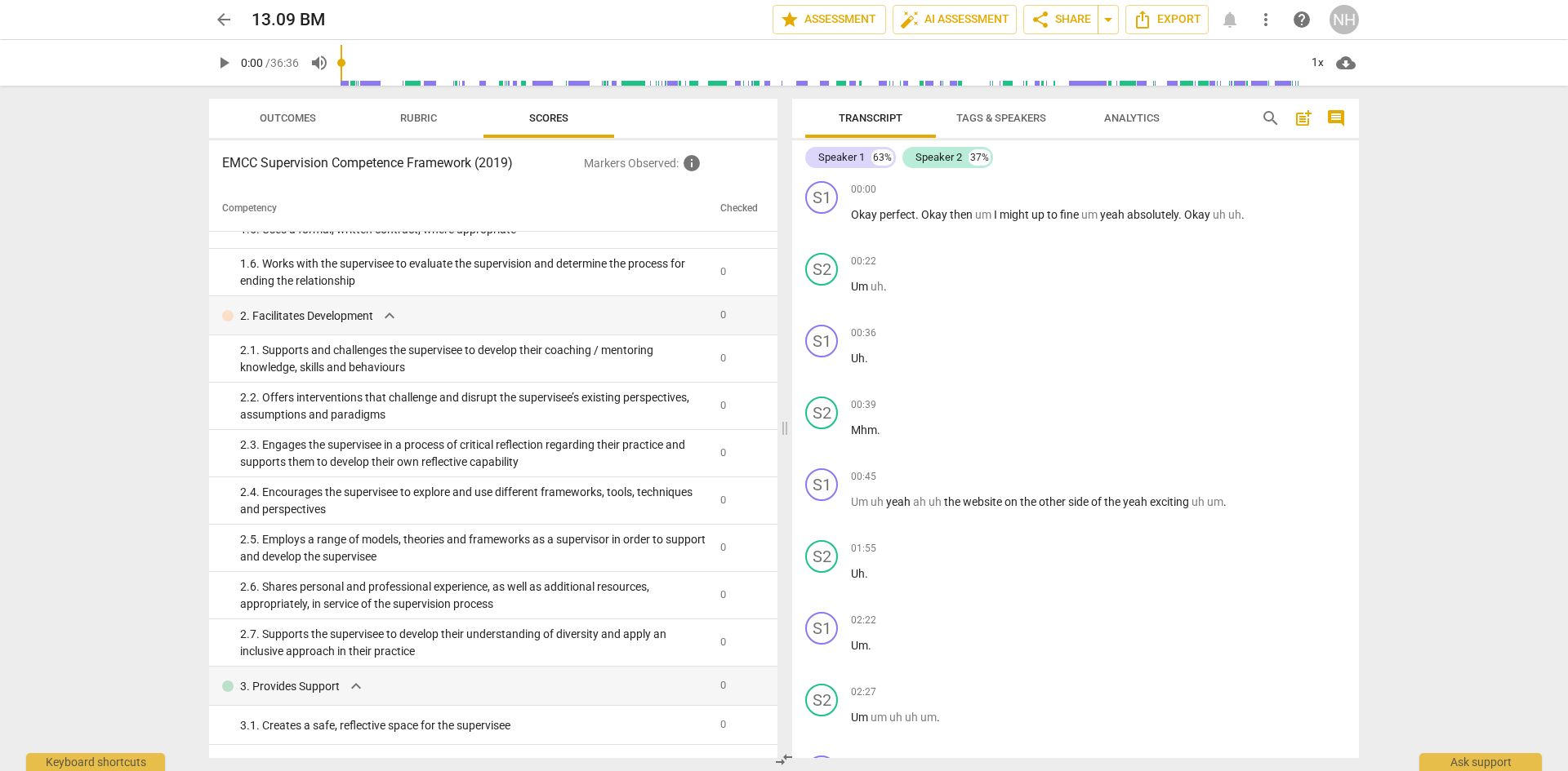
scroll to position [321, 0]
click at [310, 126] on span "Outcomes" at bounding box center [287, 118] width 96 height 22
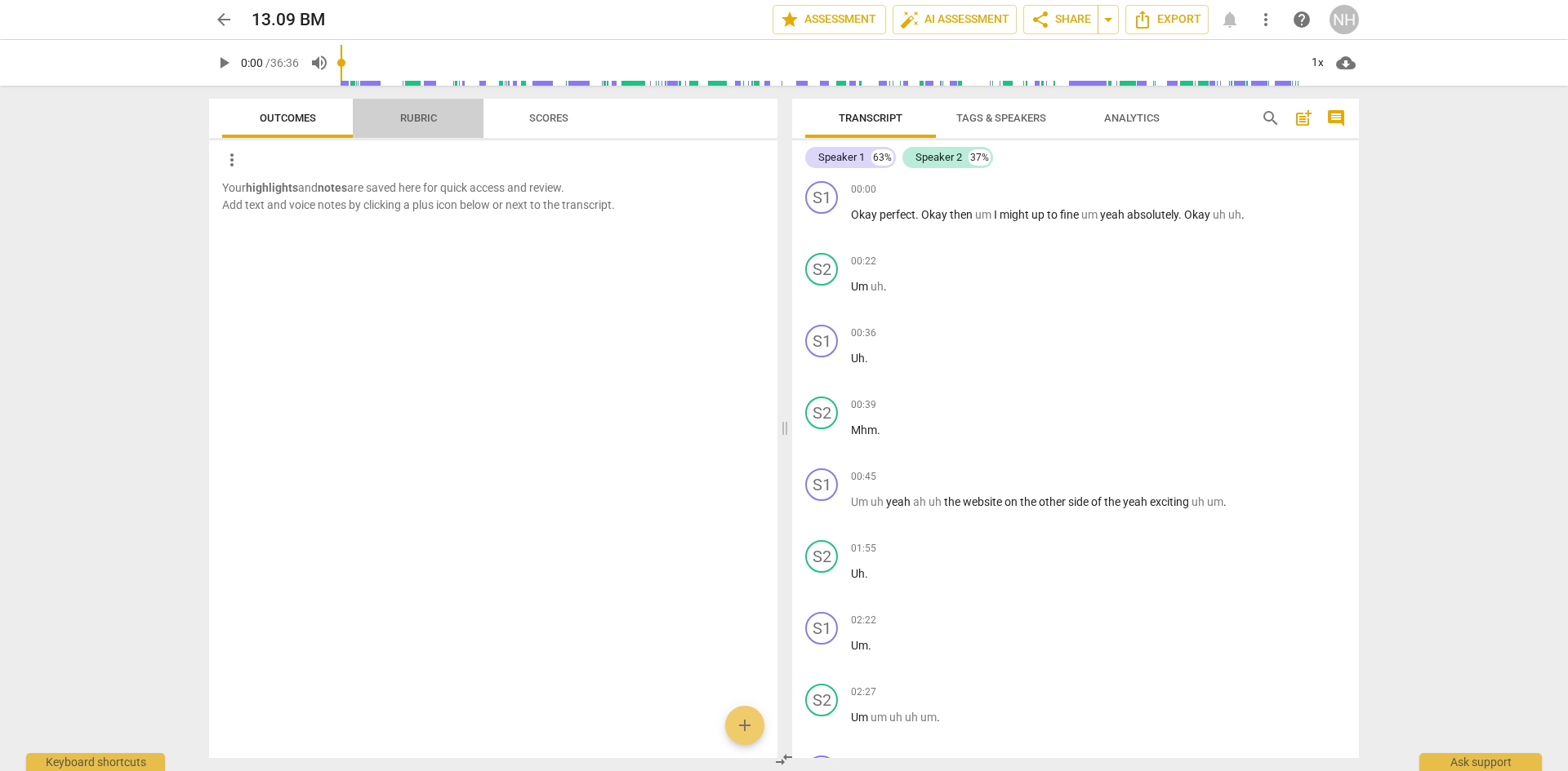
click at [389, 133] on button "Rubric" at bounding box center [417, 118] width 131 height 39
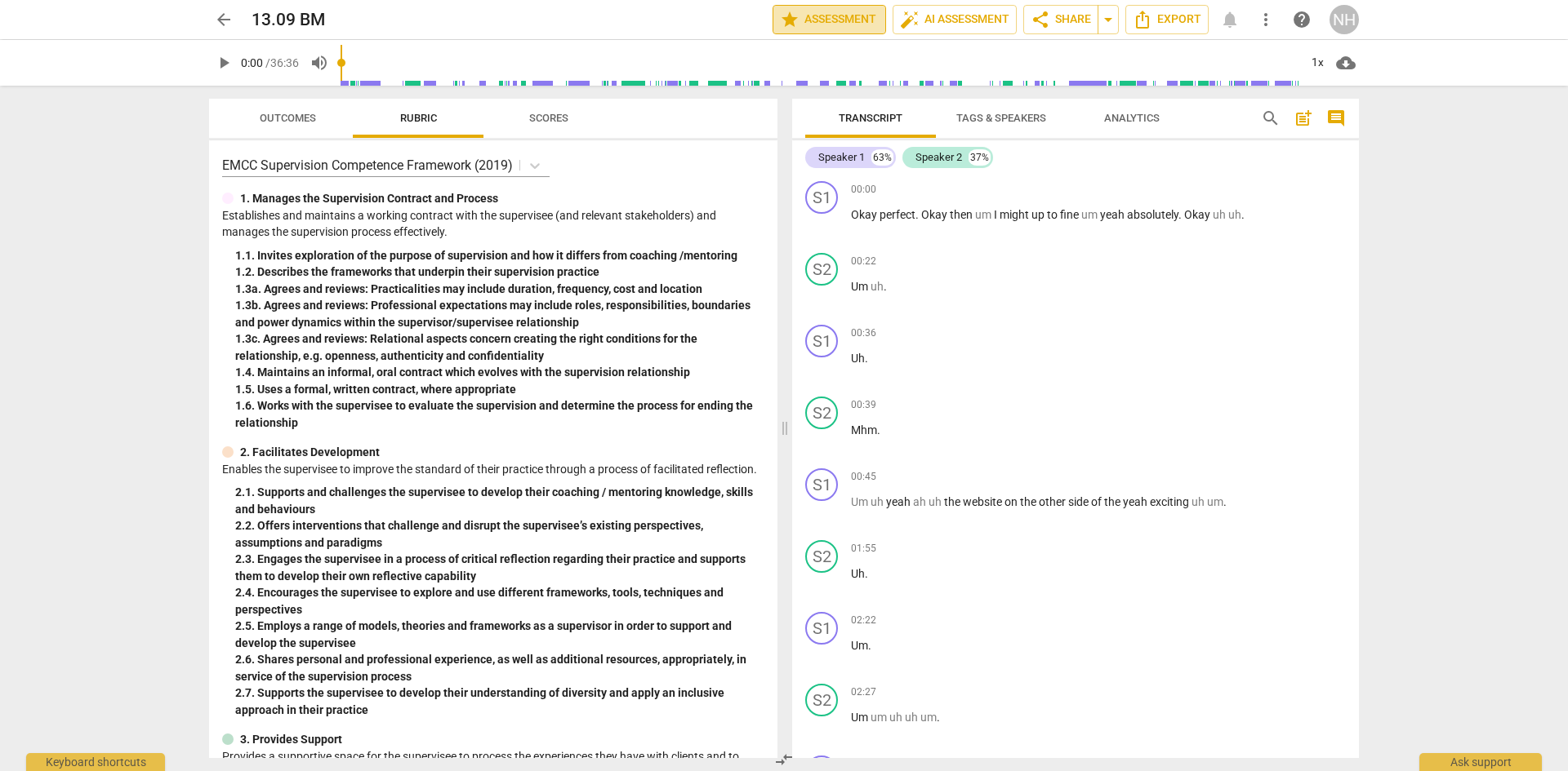
click at [817, 18] on span "star Assessment" at bounding box center [829, 19] width 99 height 19
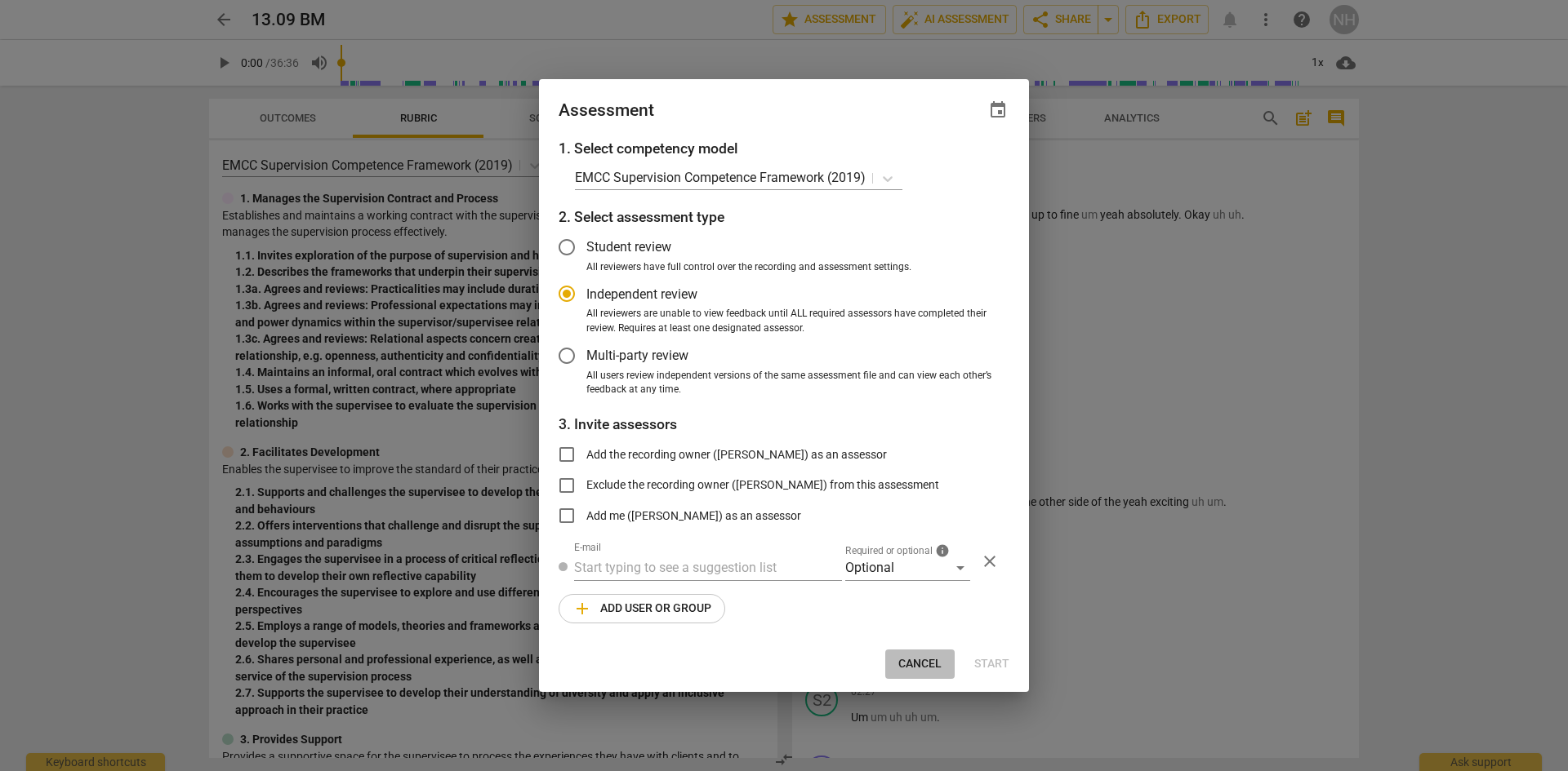
click at [912, 664] on span "Cancel" at bounding box center [920, 664] width 44 height 16
radio input "false"
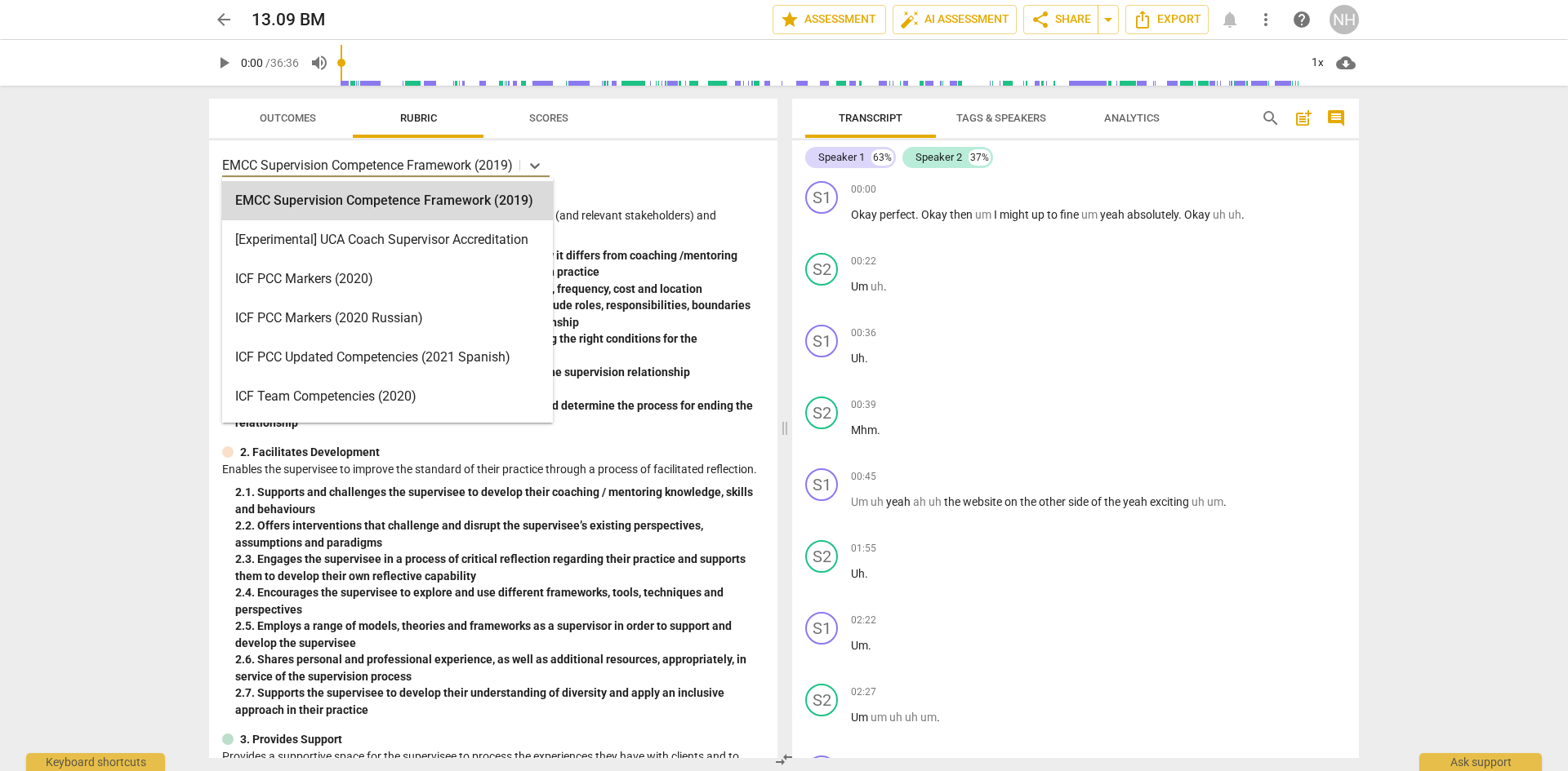
click at [505, 167] on p "EMCC Supervision Competence Framework (2019)" at bounding box center [367, 164] width 290 height 18
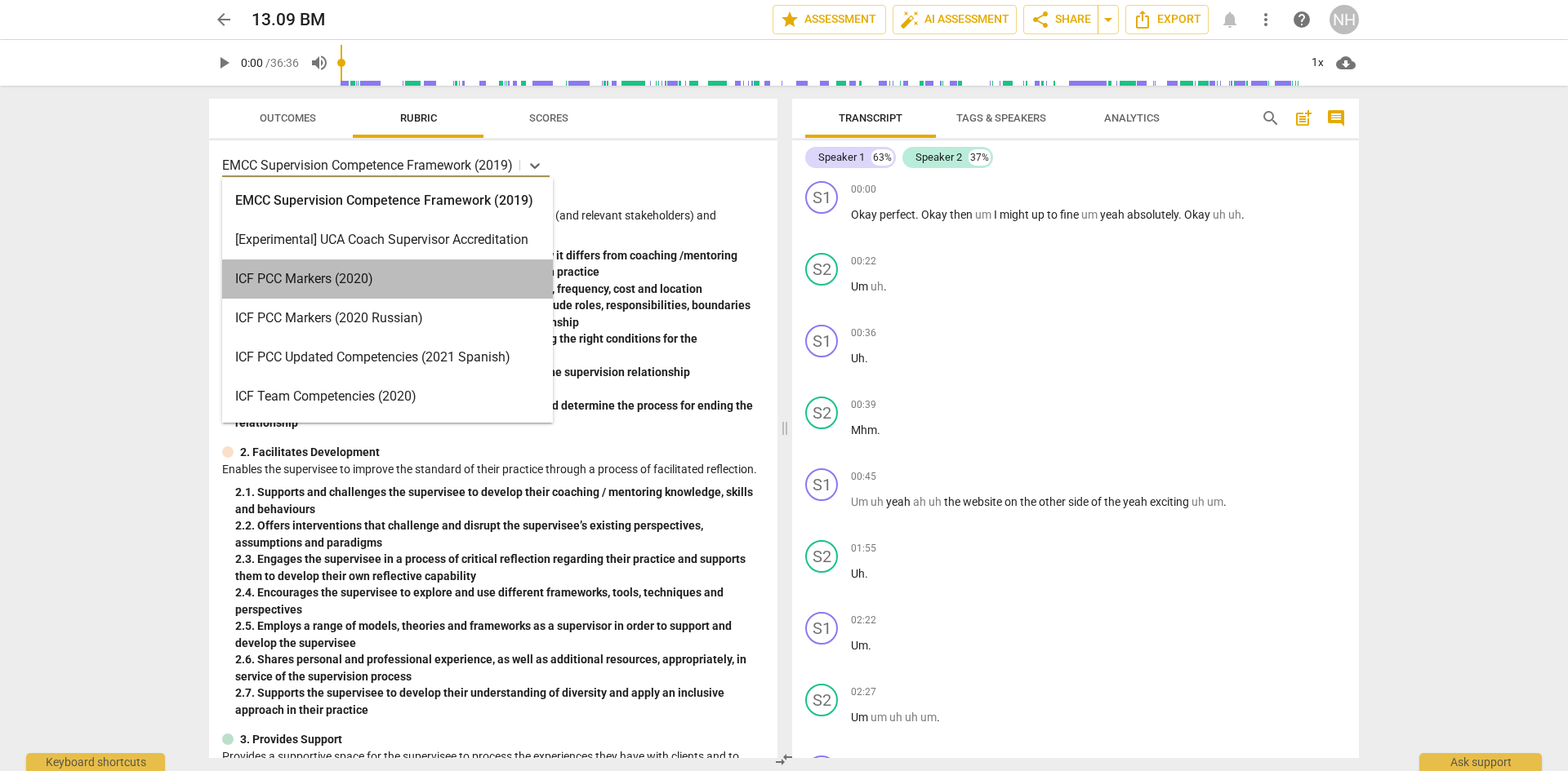
click at [390, 285] on div "ICF PCC Markers (2020)" at bounding box center [387, 279] width 331 height 39
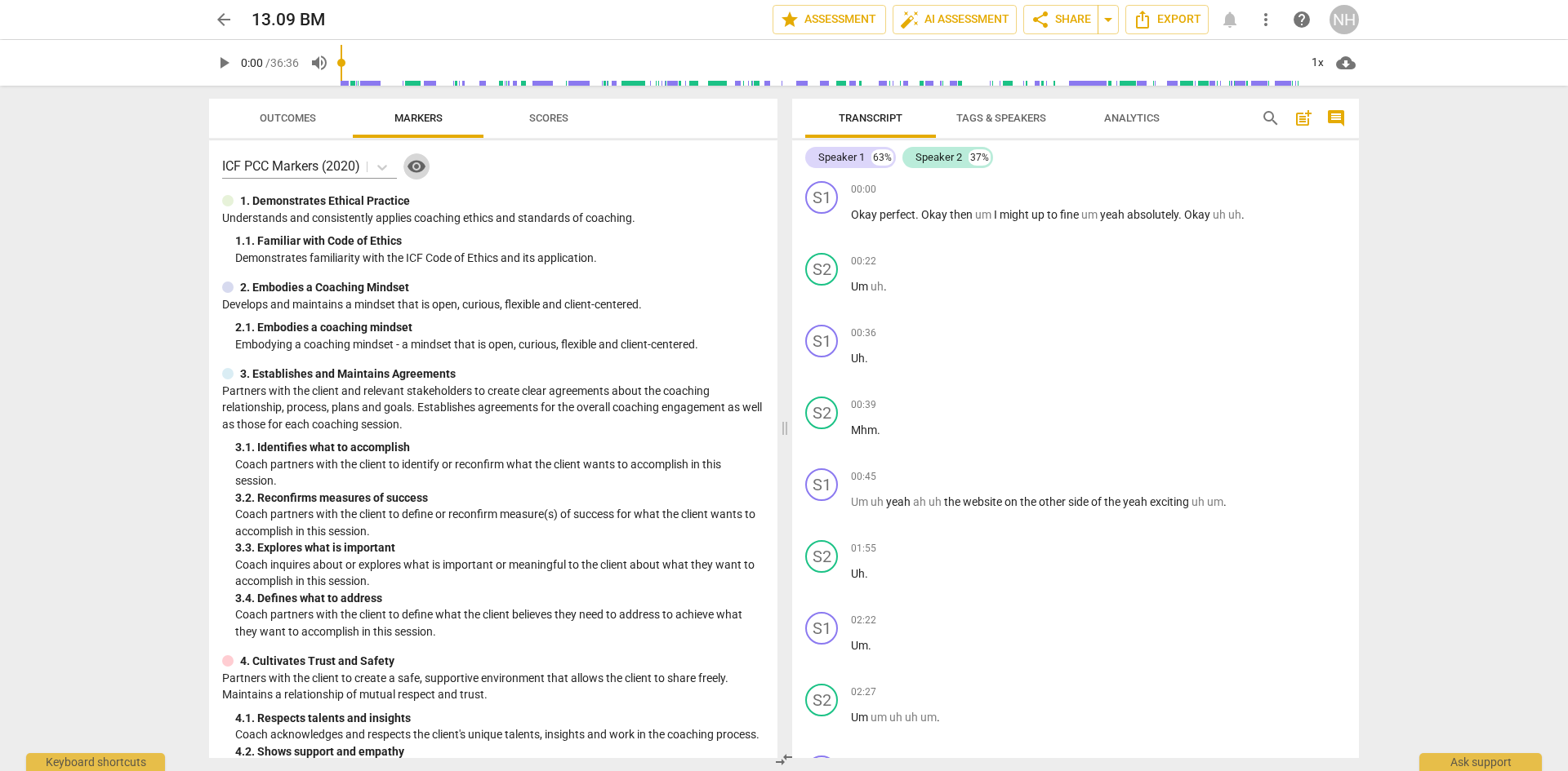
click at [417, 168] on span "visibility" at bounding box center [416, 166] width 19 height 19
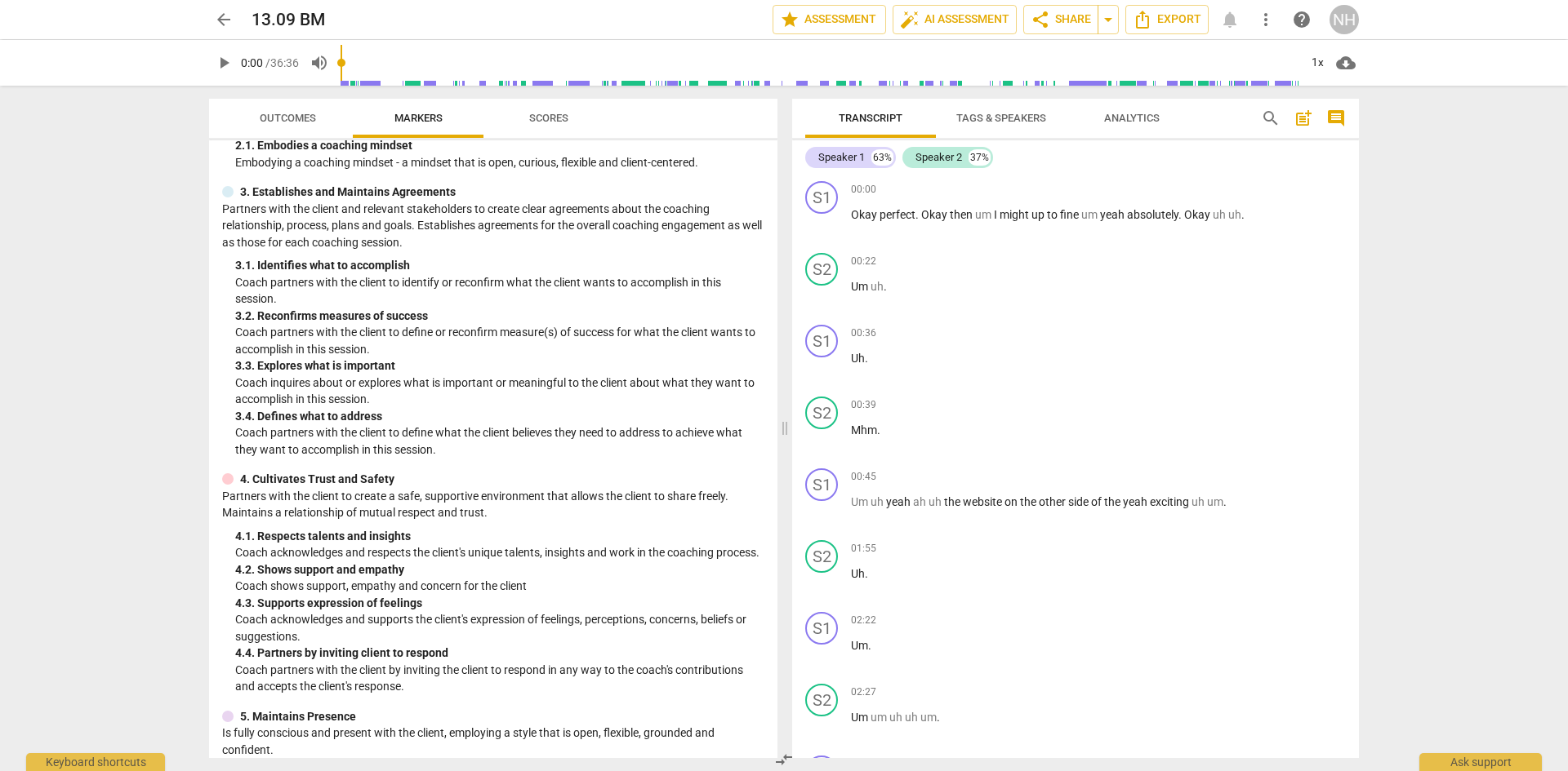
scroll to position [0, 0]
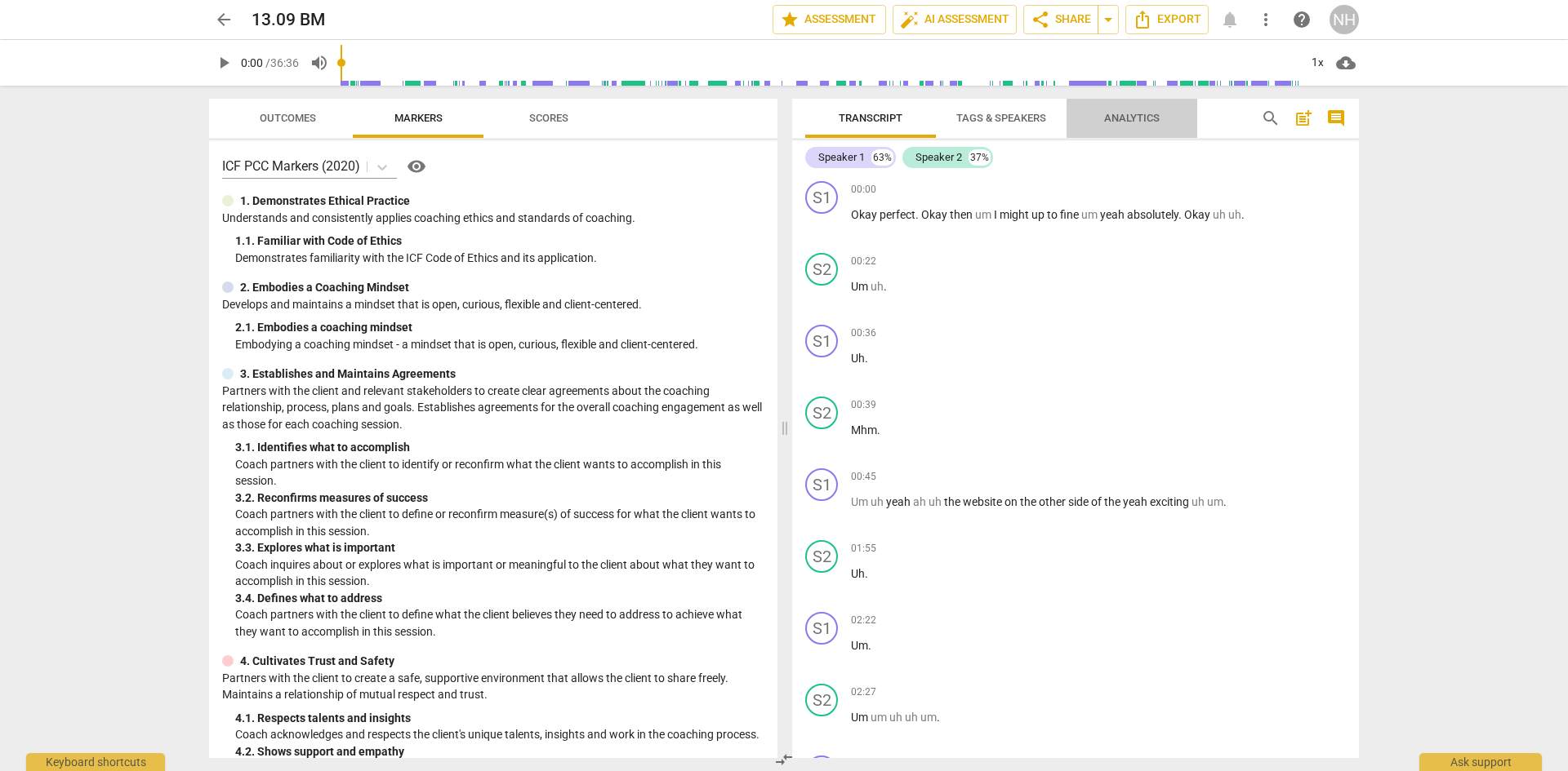
click at [1118, 131] on button "Analytics" at bounding box center [1131, 118] width 131 height 39
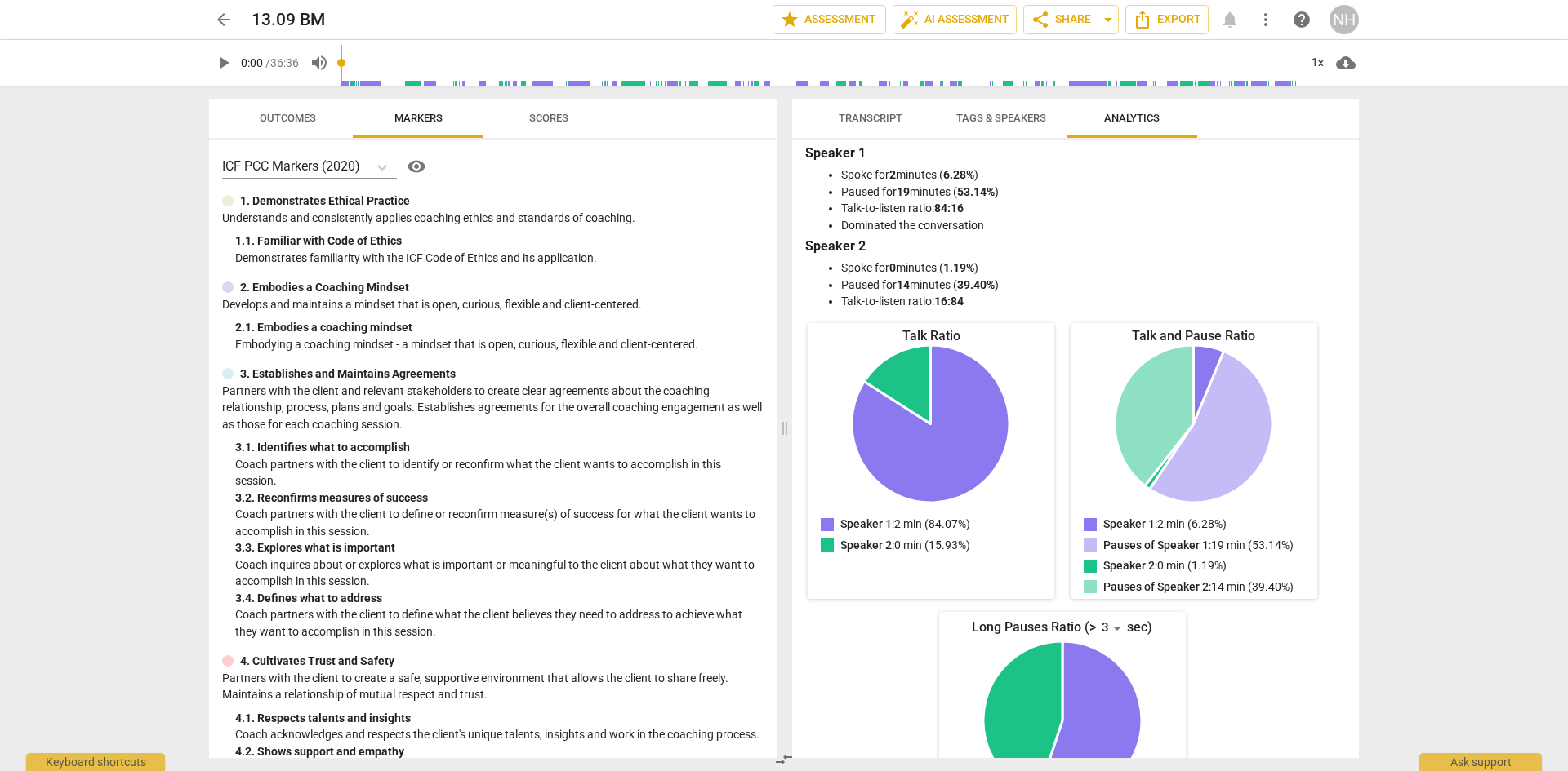
scroll to position [137, 0]
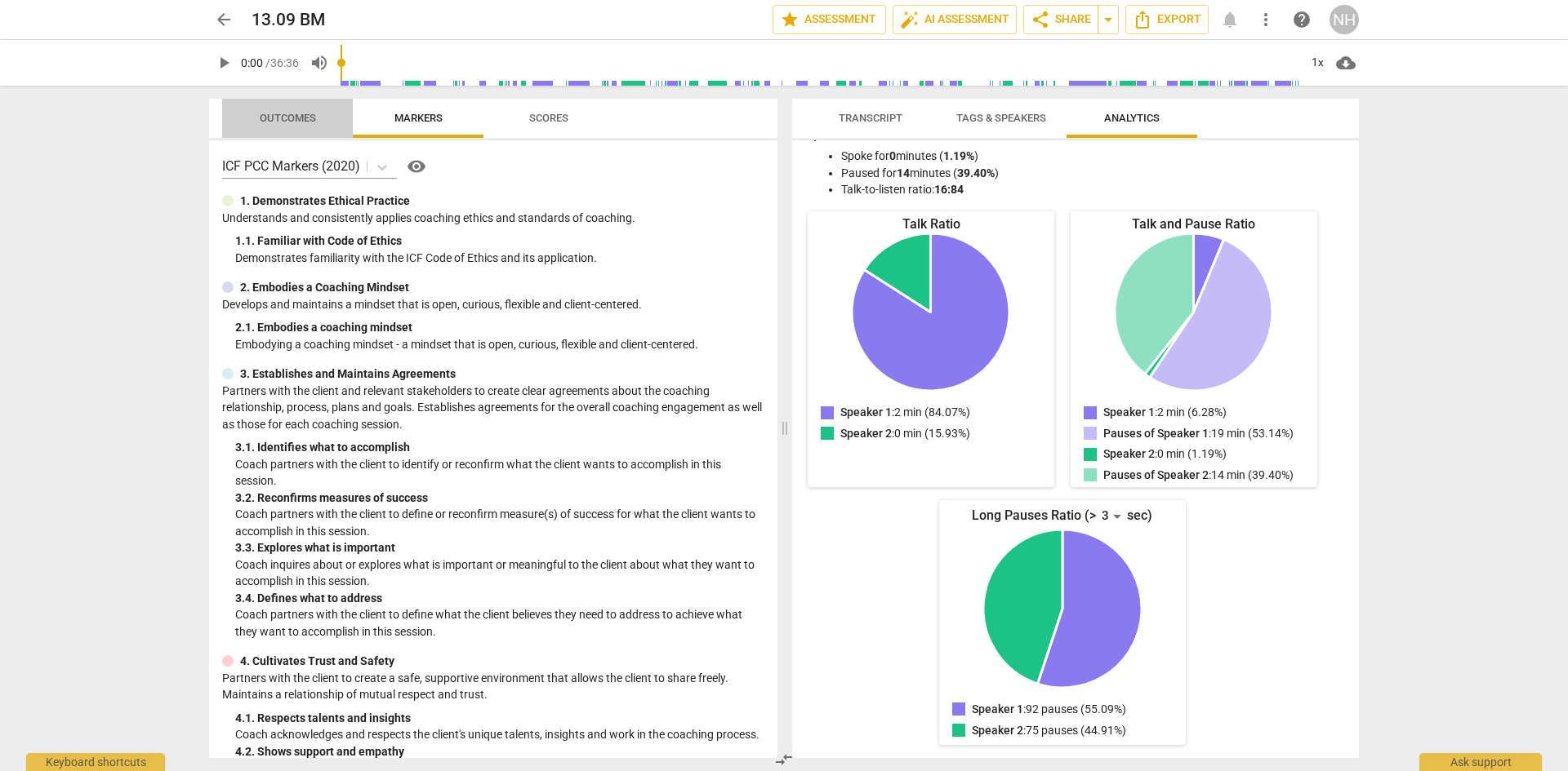
click at [306, 129] on span "Outcomes" at bounding box center [287, 118] width 96 height 22
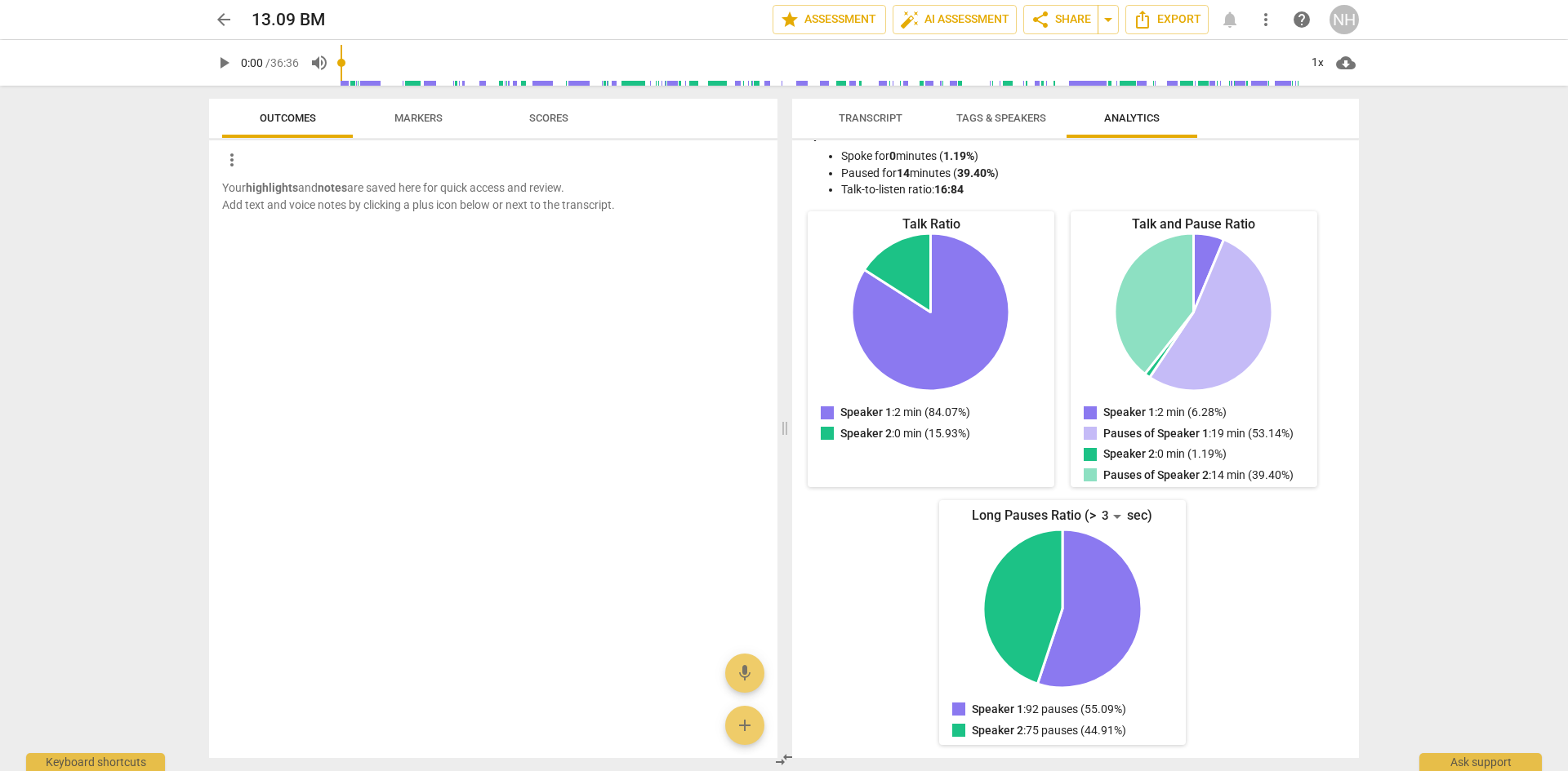
click at [540, 129] on span "Scores" at bounding box center [548, 118] width 78 height 22
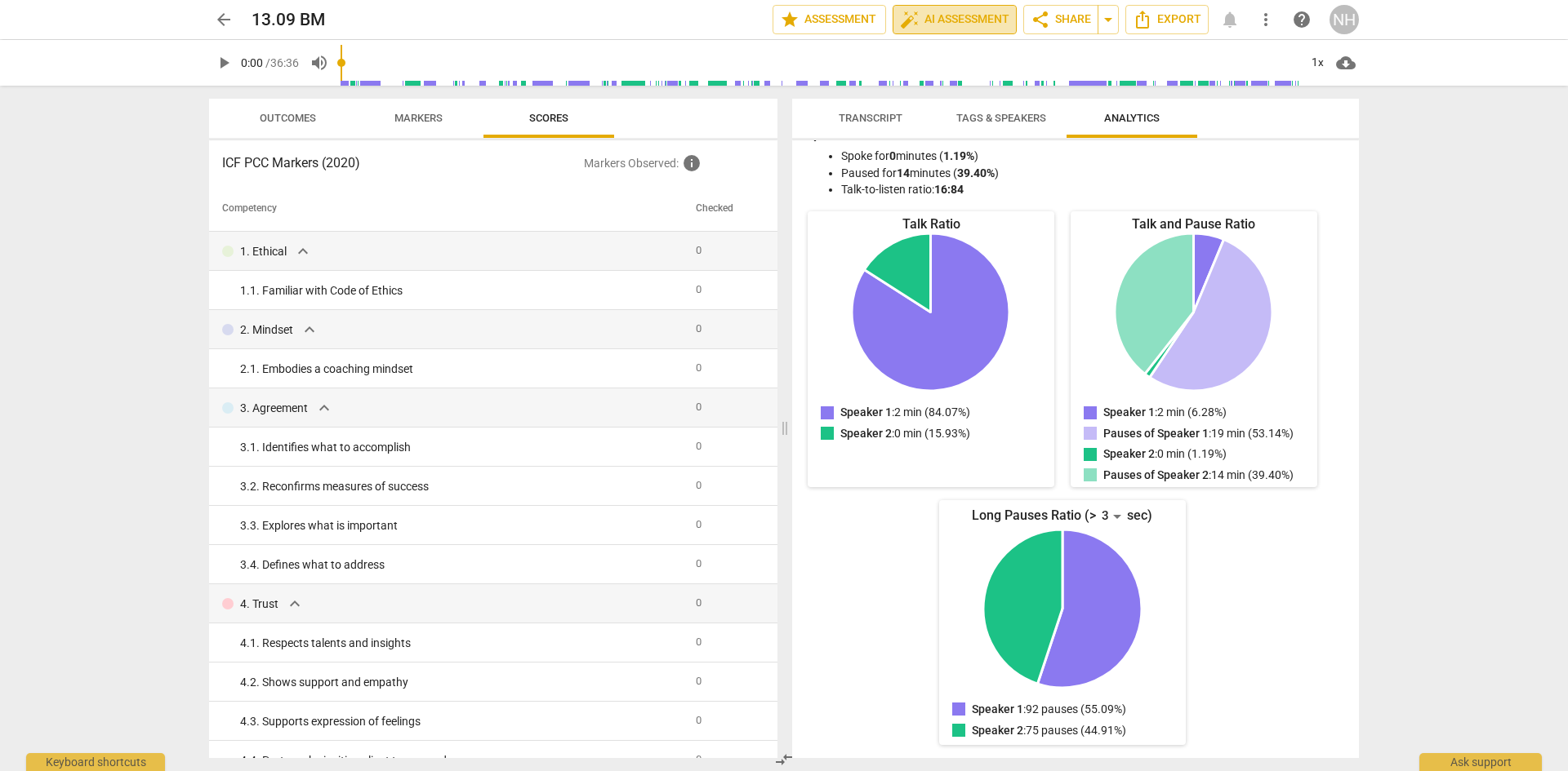
click at [936, 16] on span "auto_fix_high AI Assessment" at bounding box center [954, 19] width 109 height 19
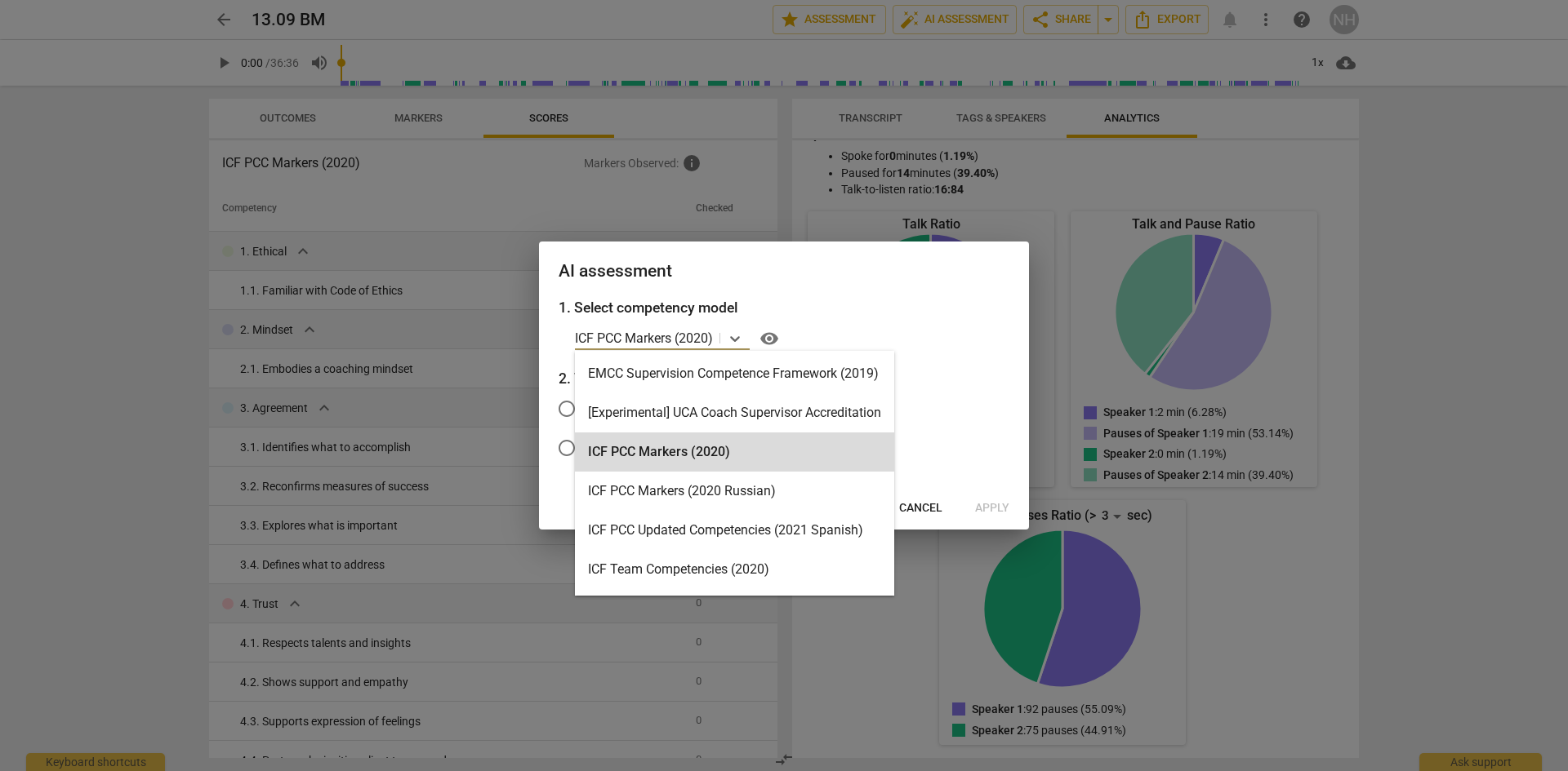
click at [644, 335] on p "ICF PCC Markers (2020)" at bounding box center [644, 338] width 138 height 18
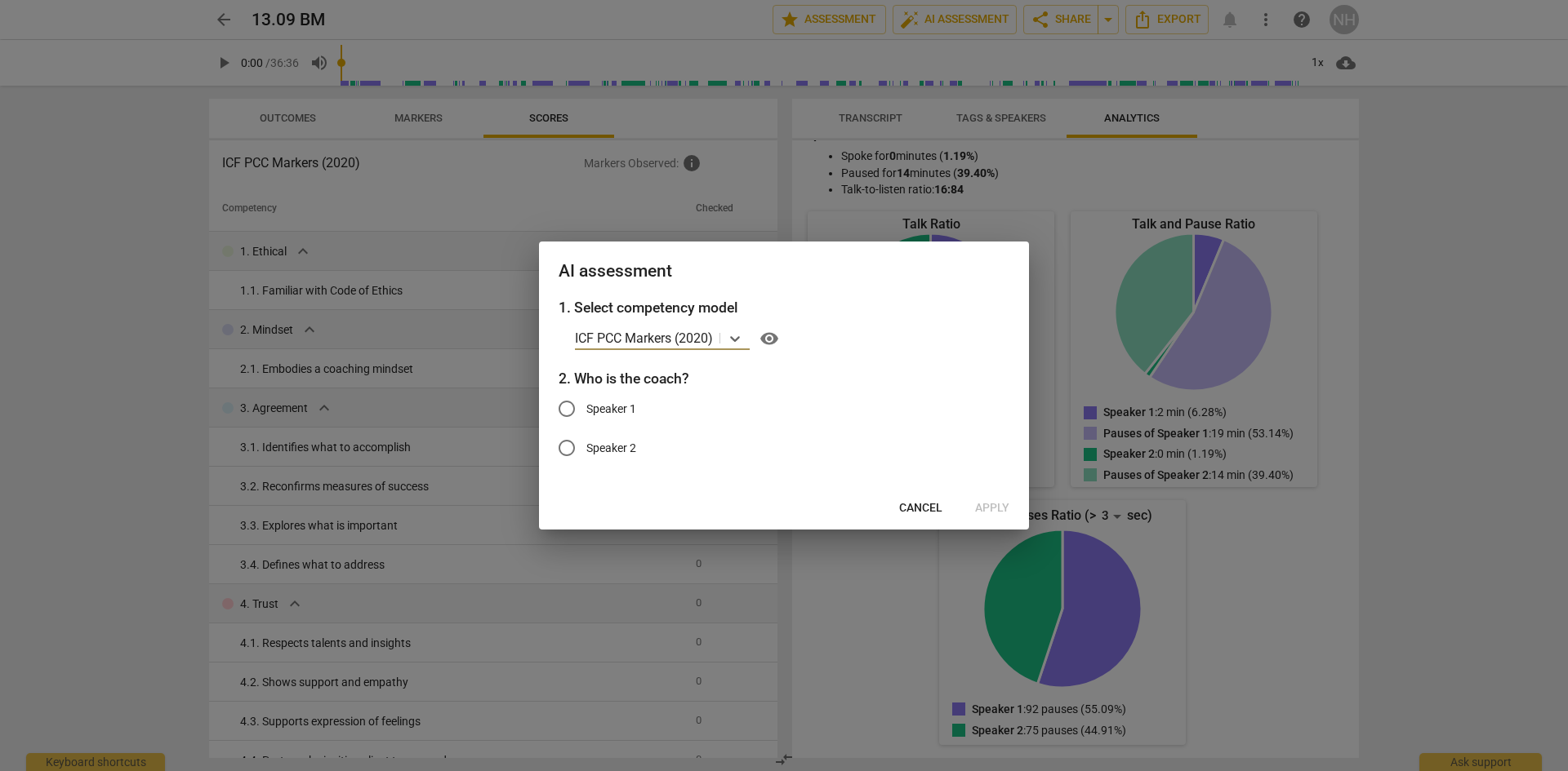
click at [644, 335] on p "ICF PCC Markers (2020)" at bounding box center [644, 338] width 138 height 18
click at [934, 511] on span "Cancel" at bounding box center [920, 508] width 44 height 16
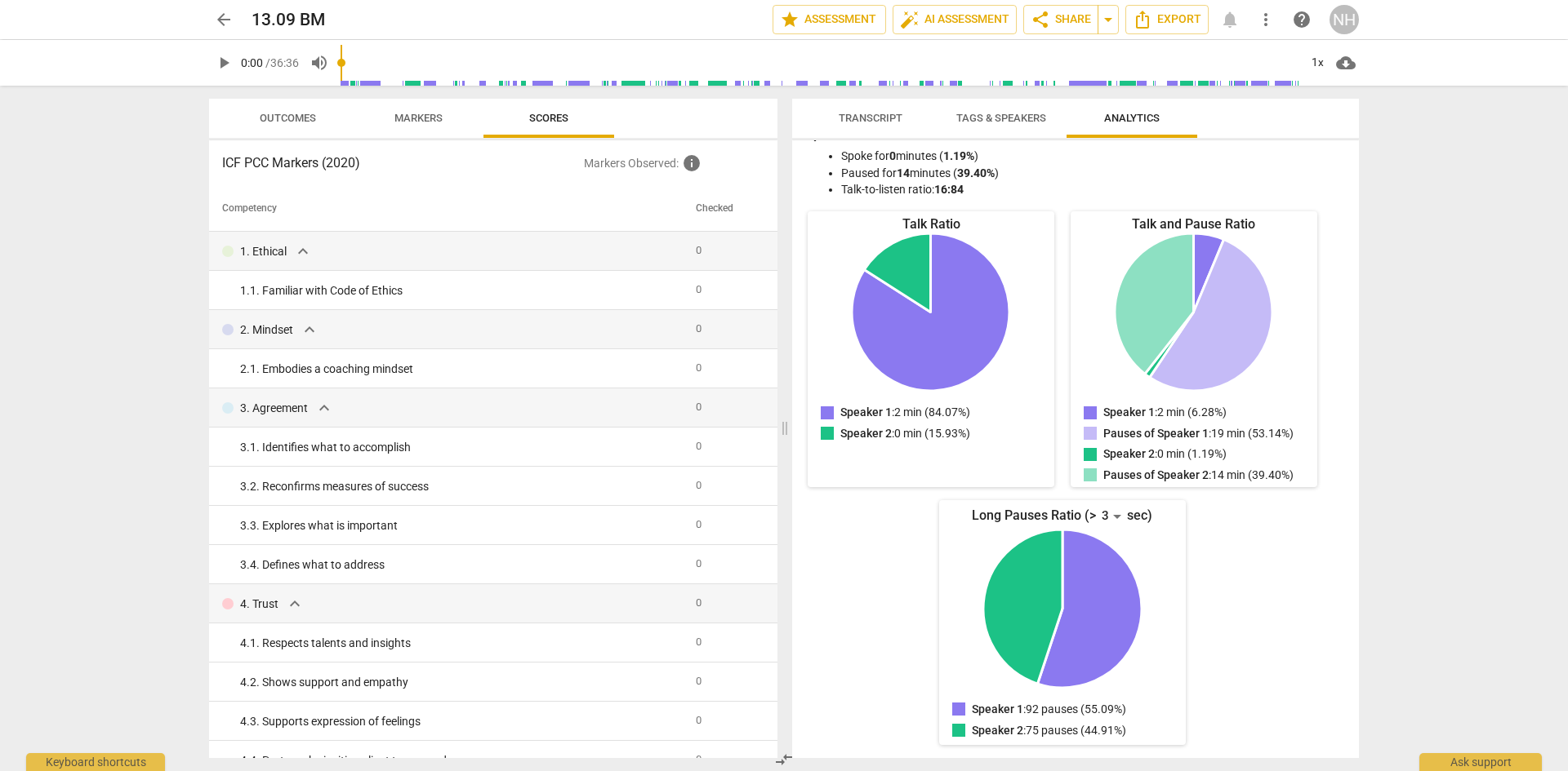
scroll to position [0, 0]
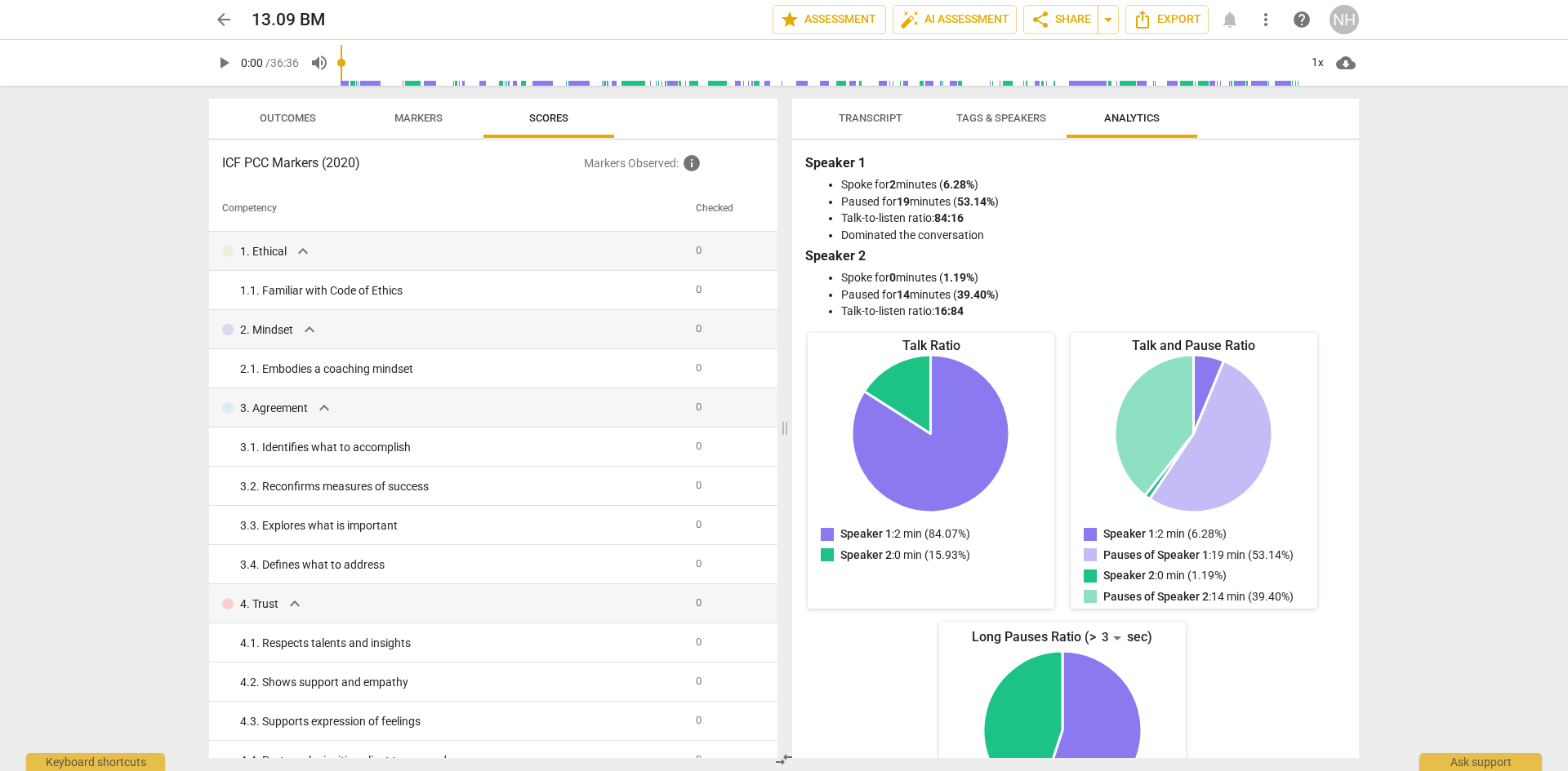
click at [974, 372] on icon "Speaker 1: 2 min (84.07%)" at bounding box center [931, 434] width 159 height 159
click at [876, 97] on div "Transcript Tags & Speakers Analytics Speaker 1 63% Speaker 2 37% S1 play_arrow …" at bounding box center [1079, 429] width 587 height 686
click at [864, 125] on span "Transcript" at bounding box center [870, 118] width 103 height 22
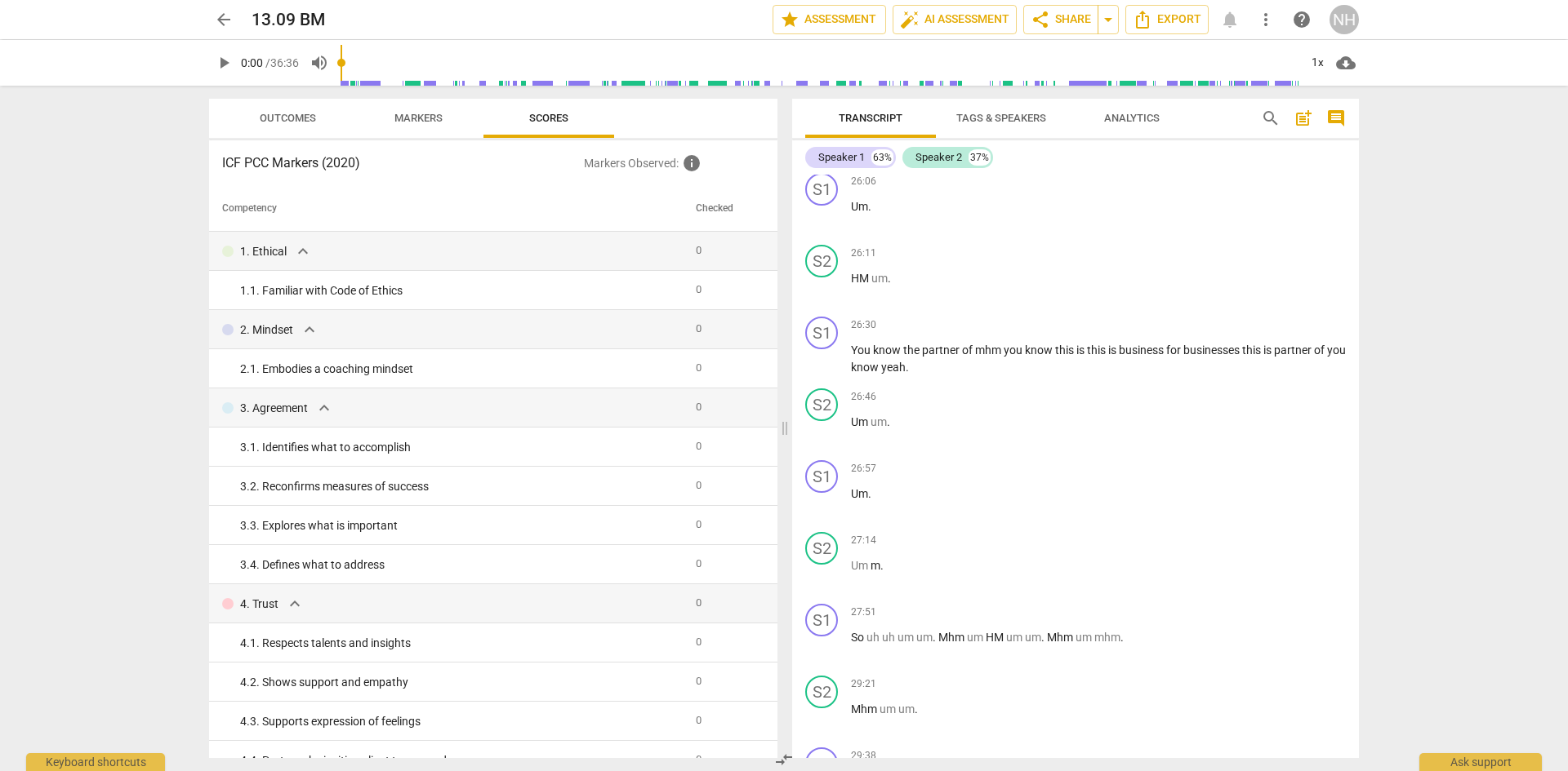
scroll to position [5754, 0]
click at [220, 20] on span "arrow_back" at bounding box center [224, 19] width 19 height 19
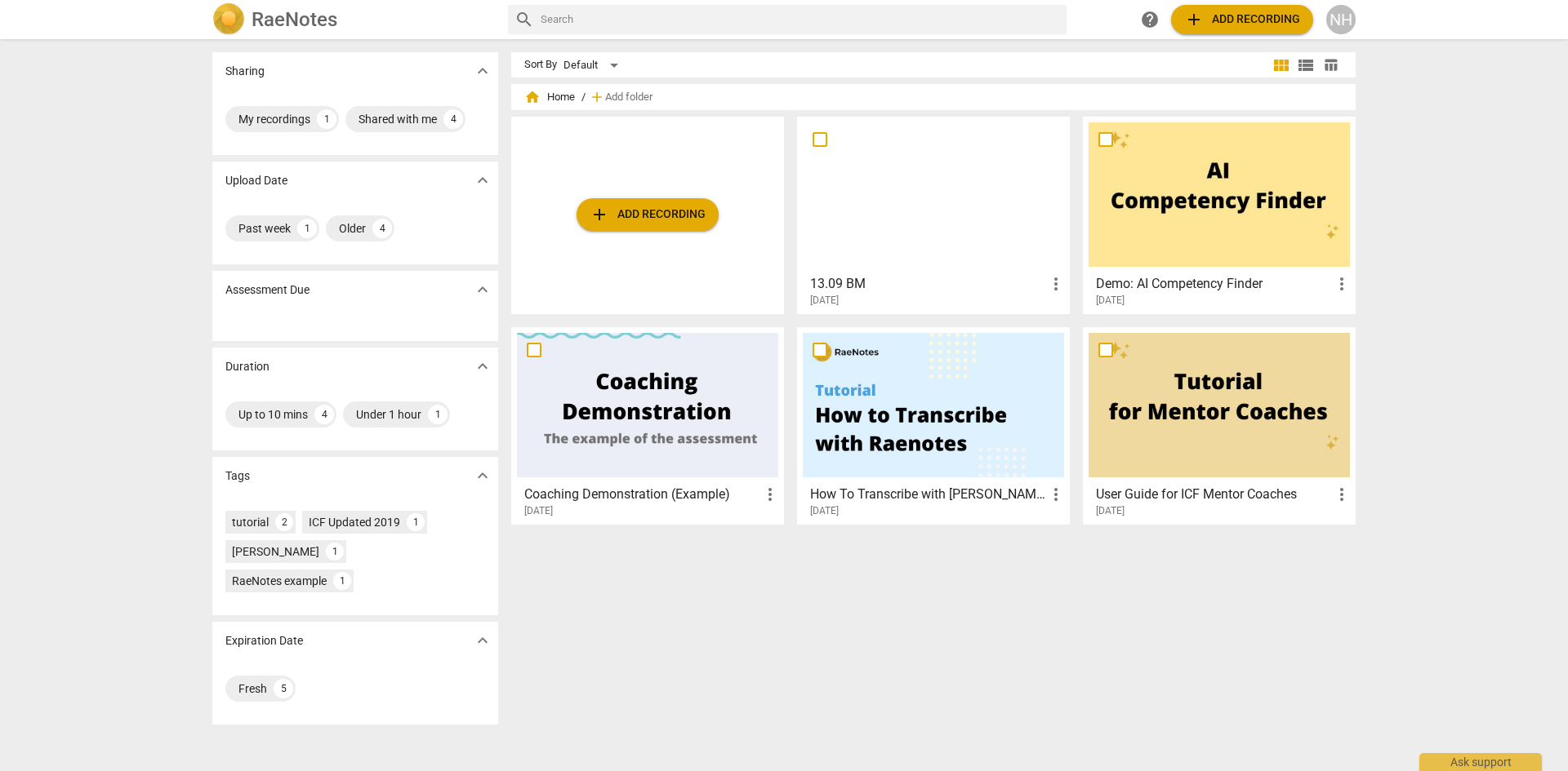
click at [1292, 569] on div "Sort By Default view_module view_list table_chart home Home / add Add folder ad…" at bounding box center [940, 405] width 858 height 706
click at [1052, 282] on span "more_vert" at bounding box center [1056, 283] width 19 height 19
click at [912, 222] on div at bounding box center [784, 385] width 1568 height 771
click at [912, 222] on div at bounding box center [933, 194] width 261 height 144
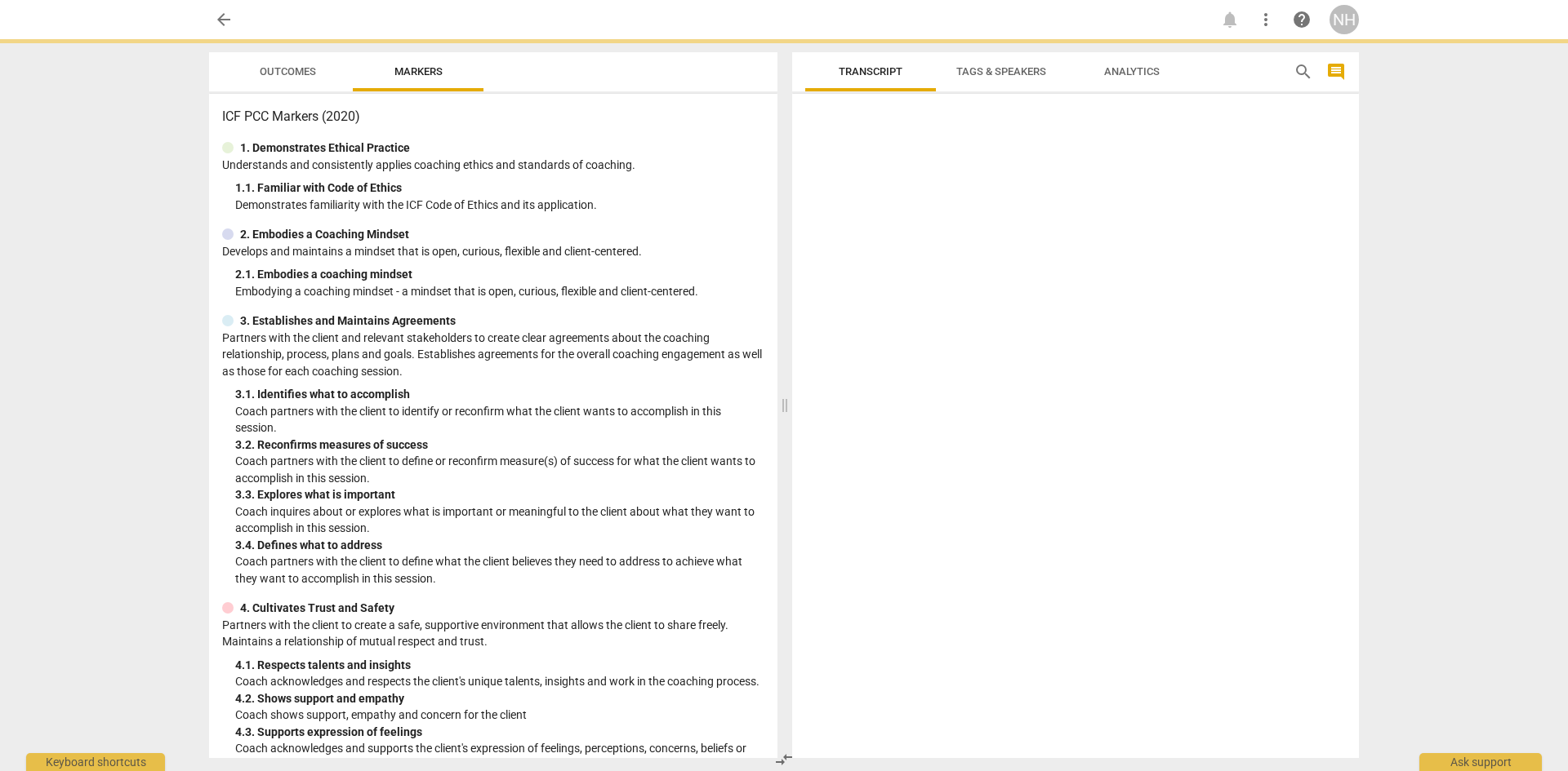
click at [912, 222] on div at bounding box center [1074, 430] width 566 height 658
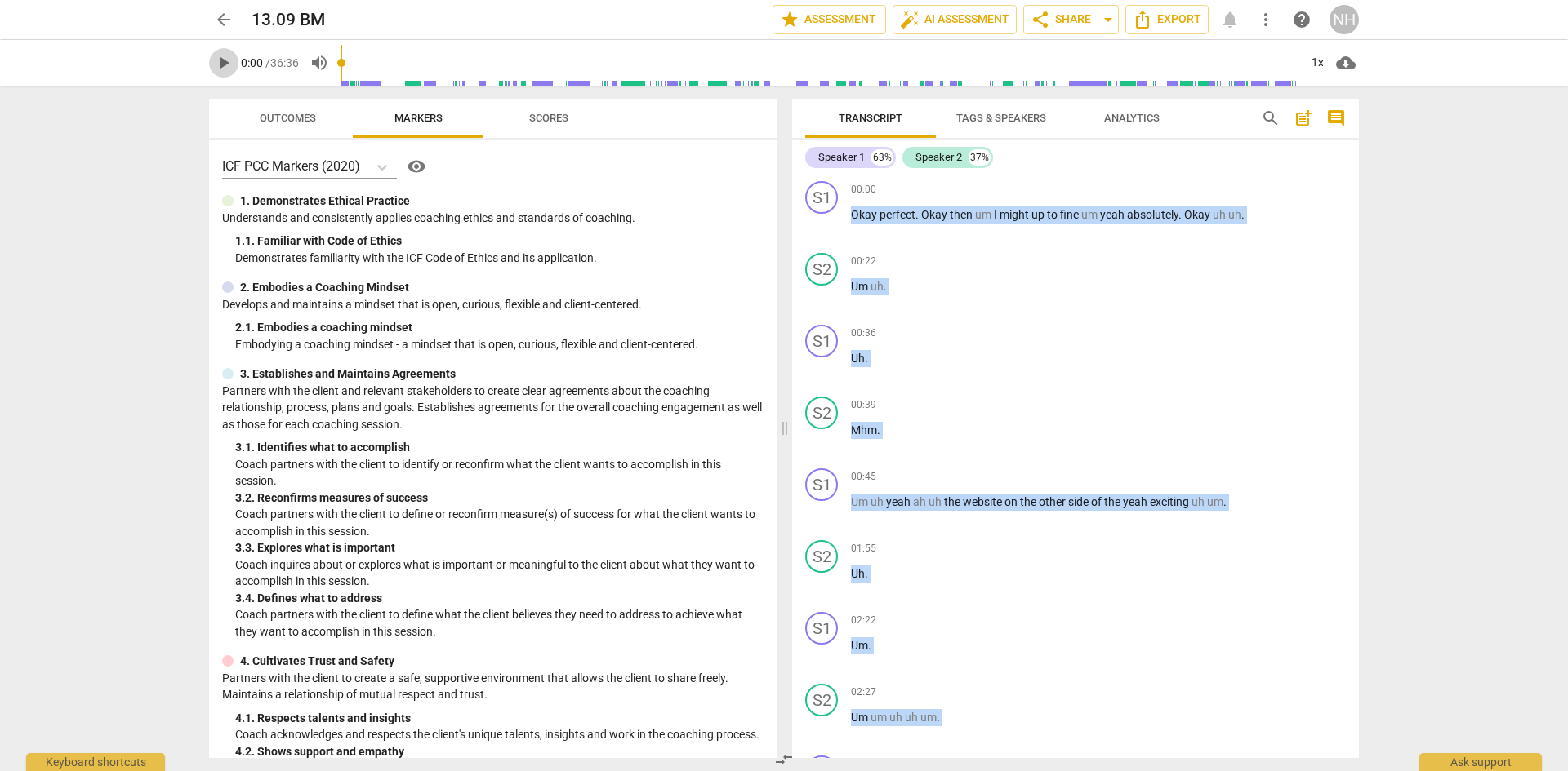
click at [226, 64] on span "play_arrow" at bounding box center [224, 63] width 19 height 19
type input "1"
type input "0.26"
type input "1"
type input "0.26"
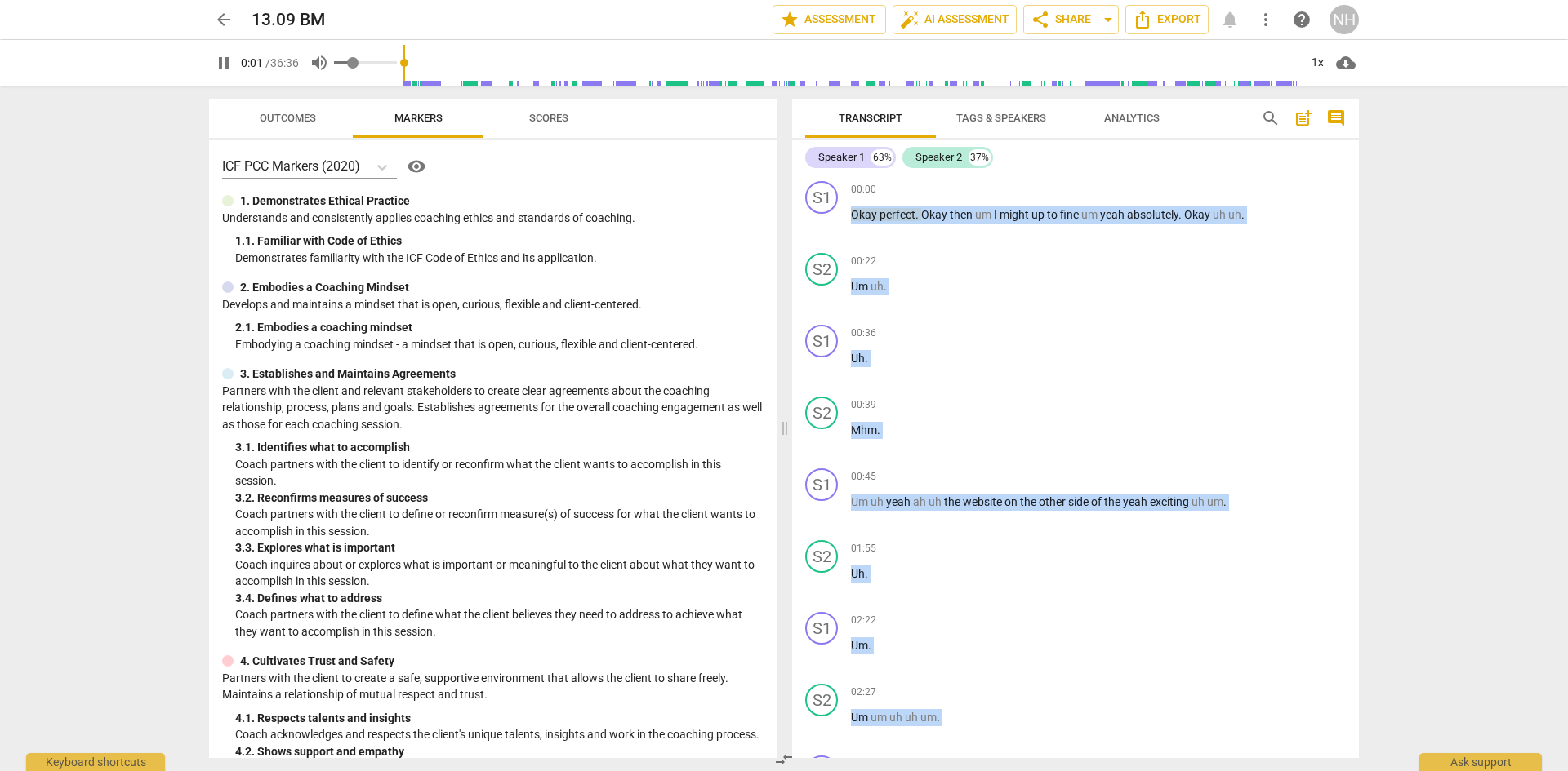
click at [356, 63] on input "range" at bounding box center [365, 62] width 63 height 3
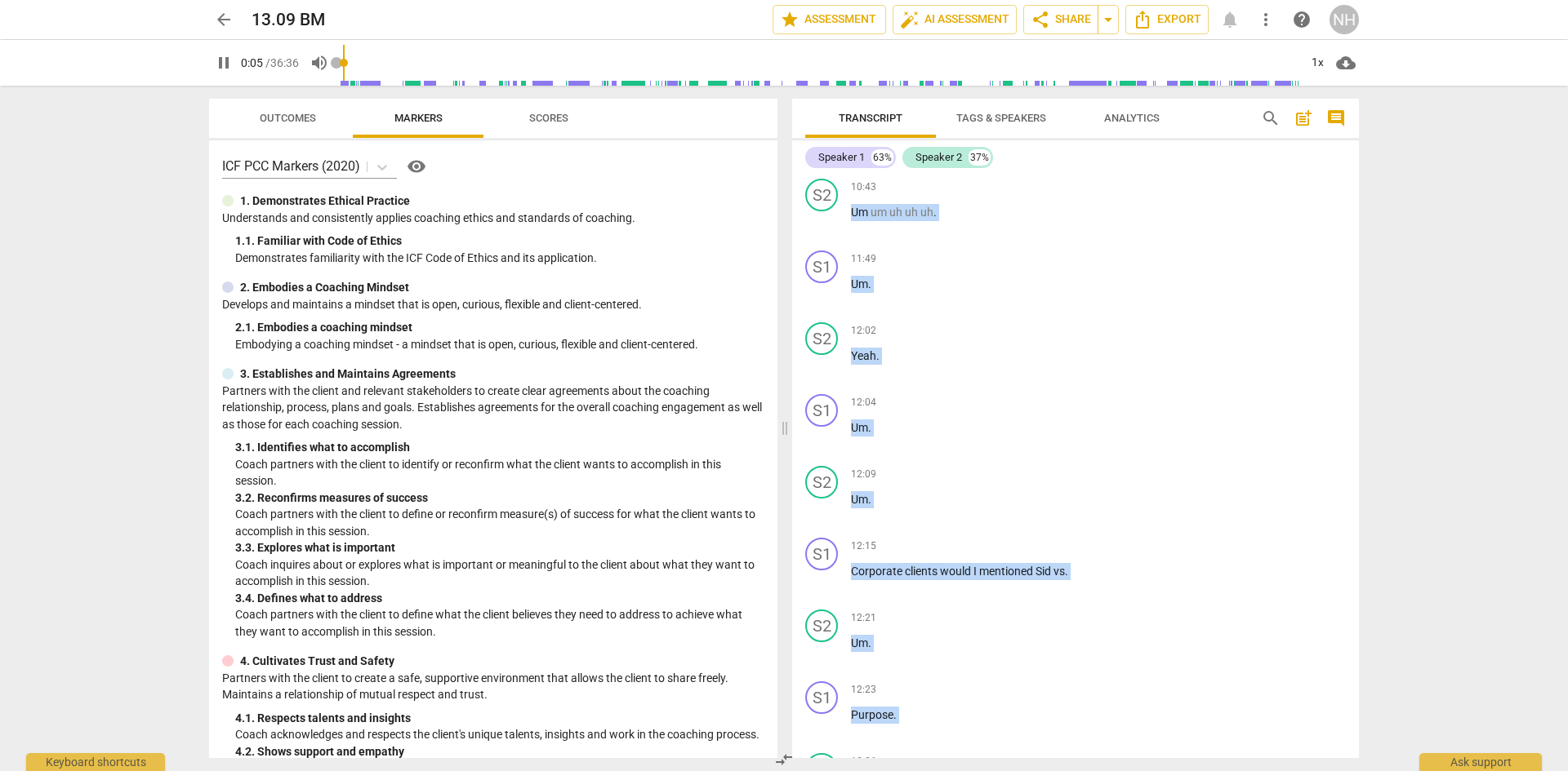
scroll to position [2373, 0]
click at [231, 61] on span "pause" at bounding box center [224, 63] width 19 height 19
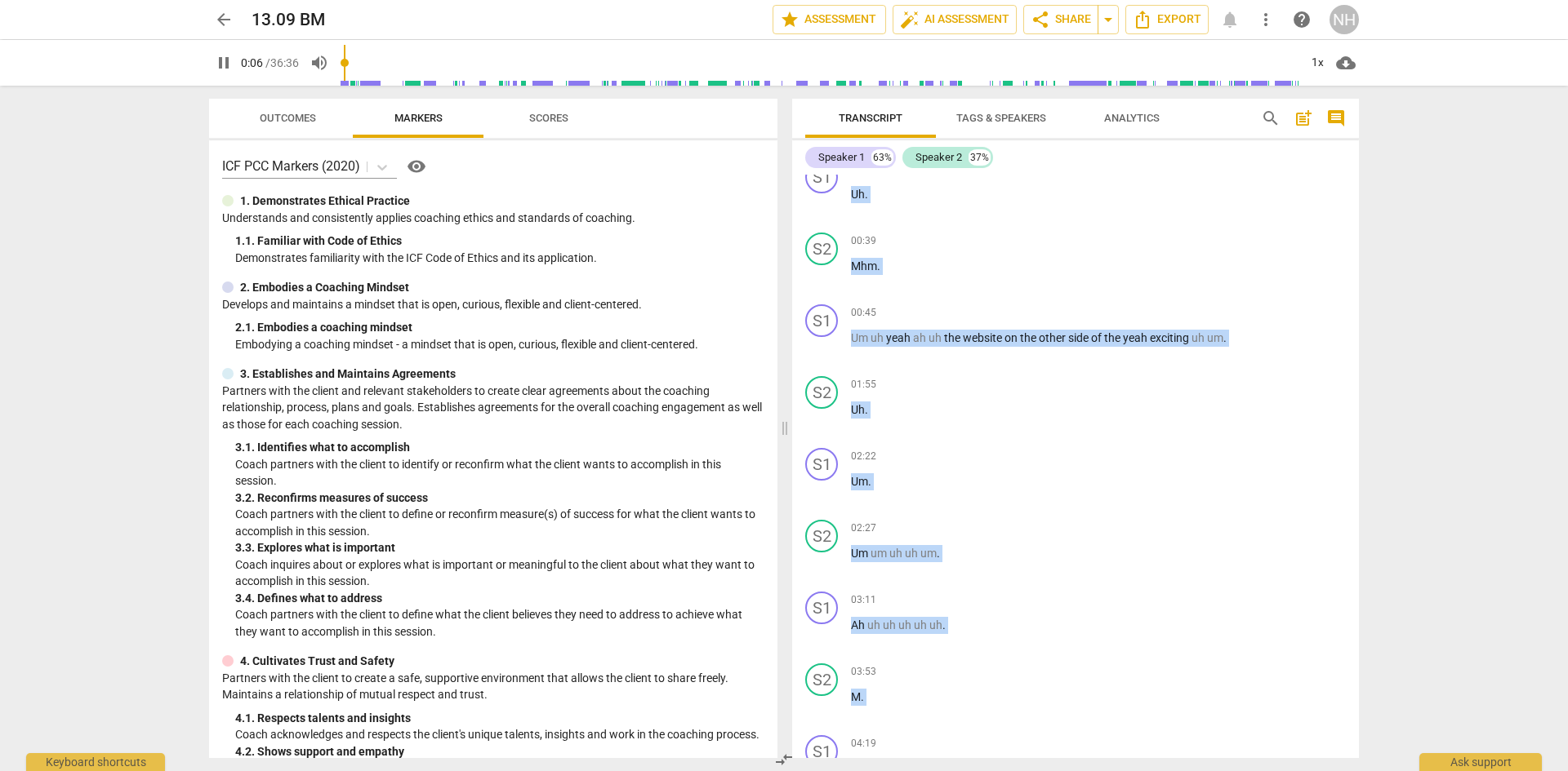
scroll to position [0, 0]
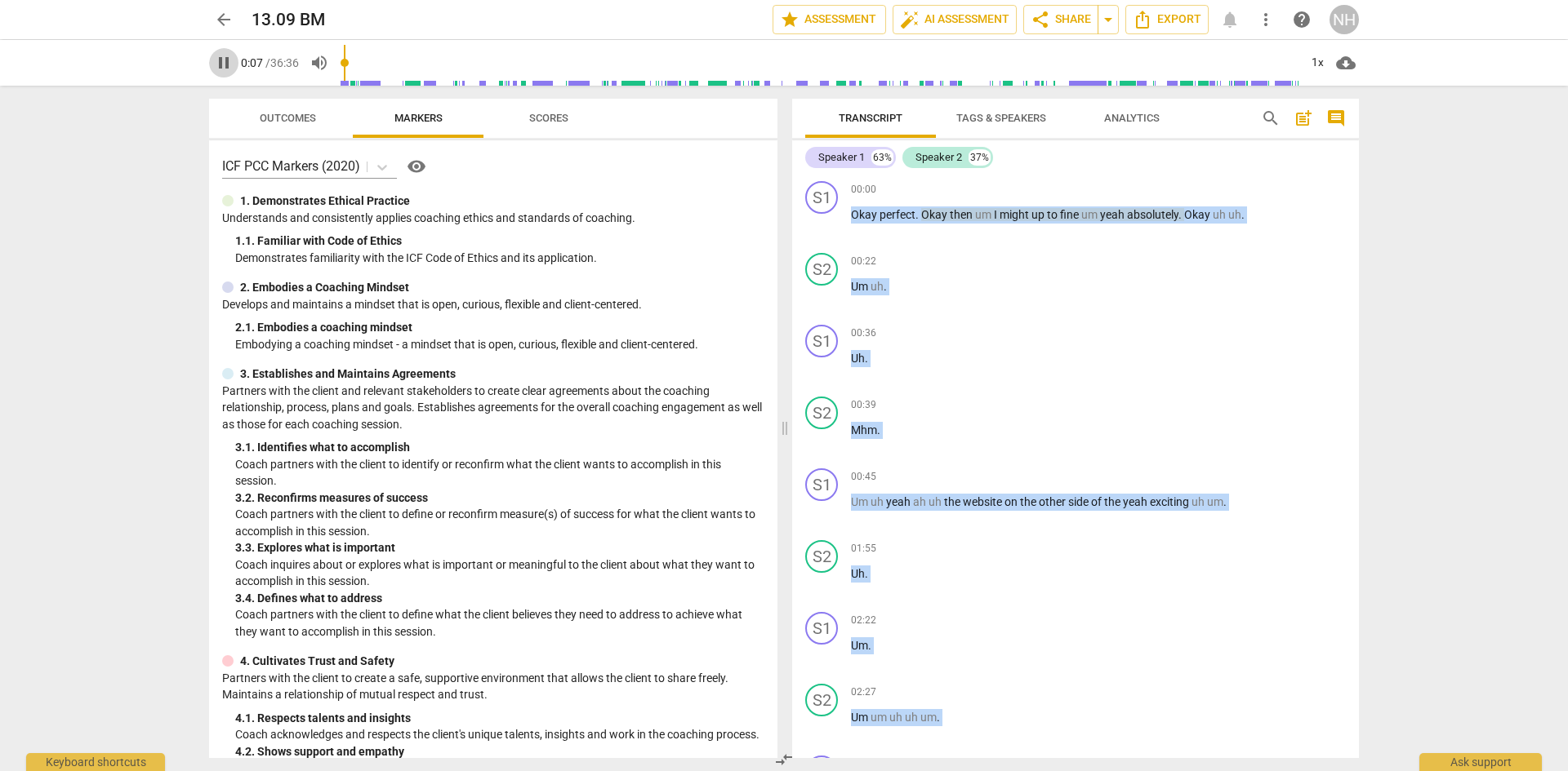
click at [214, 65] on span "pause" at bounding box center [224, 63] width 19 height 19
click at [881, 126] on span "Transcript" at bounding box center [870, 118] width 103 height 22
click at [1266, 28] on span "more_vert" at bounding box center [1266, 19] width 19 height 19
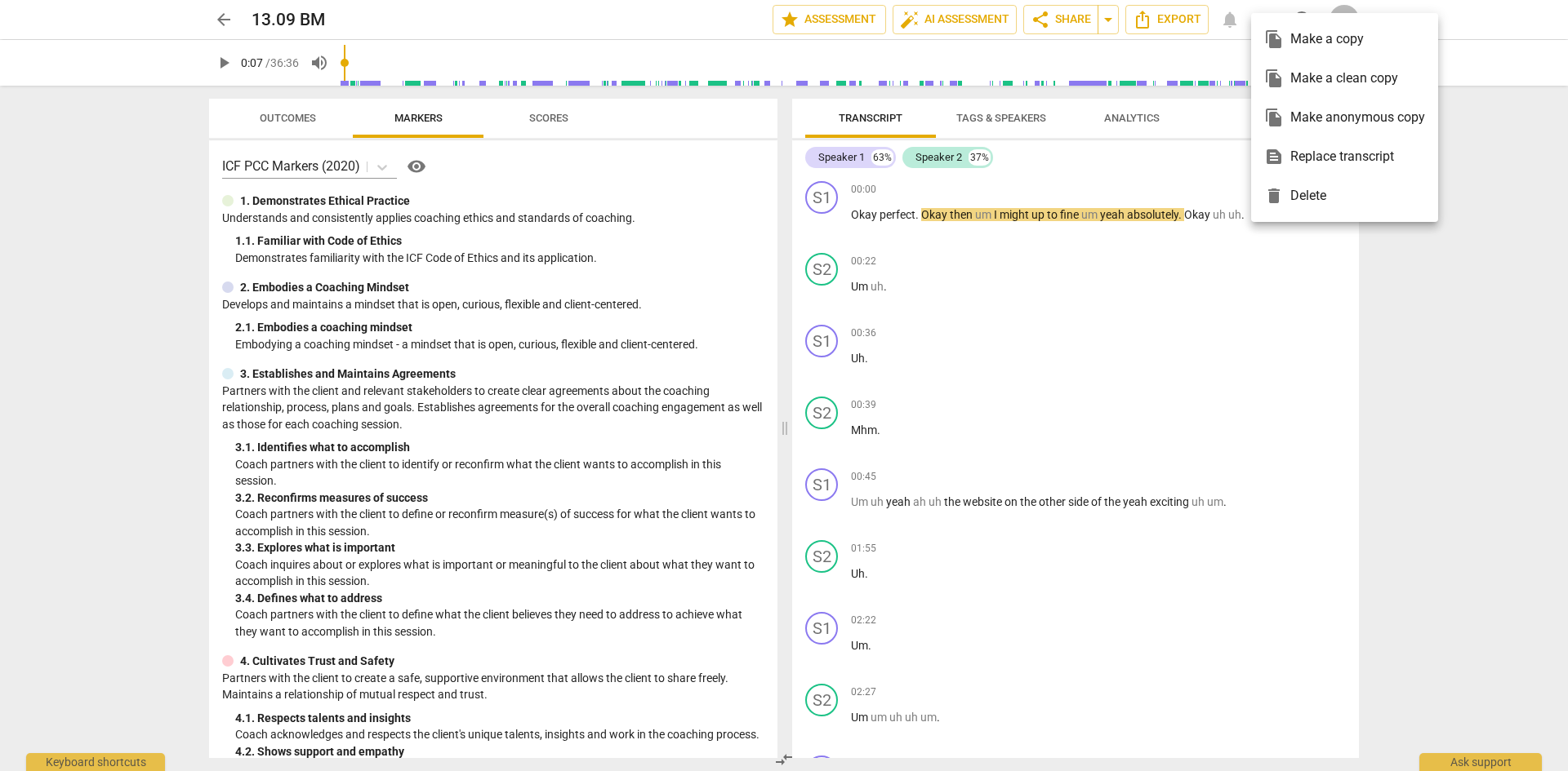
click at [1320, 358] on div at bounding box center [784, 385] width 1568 height 771
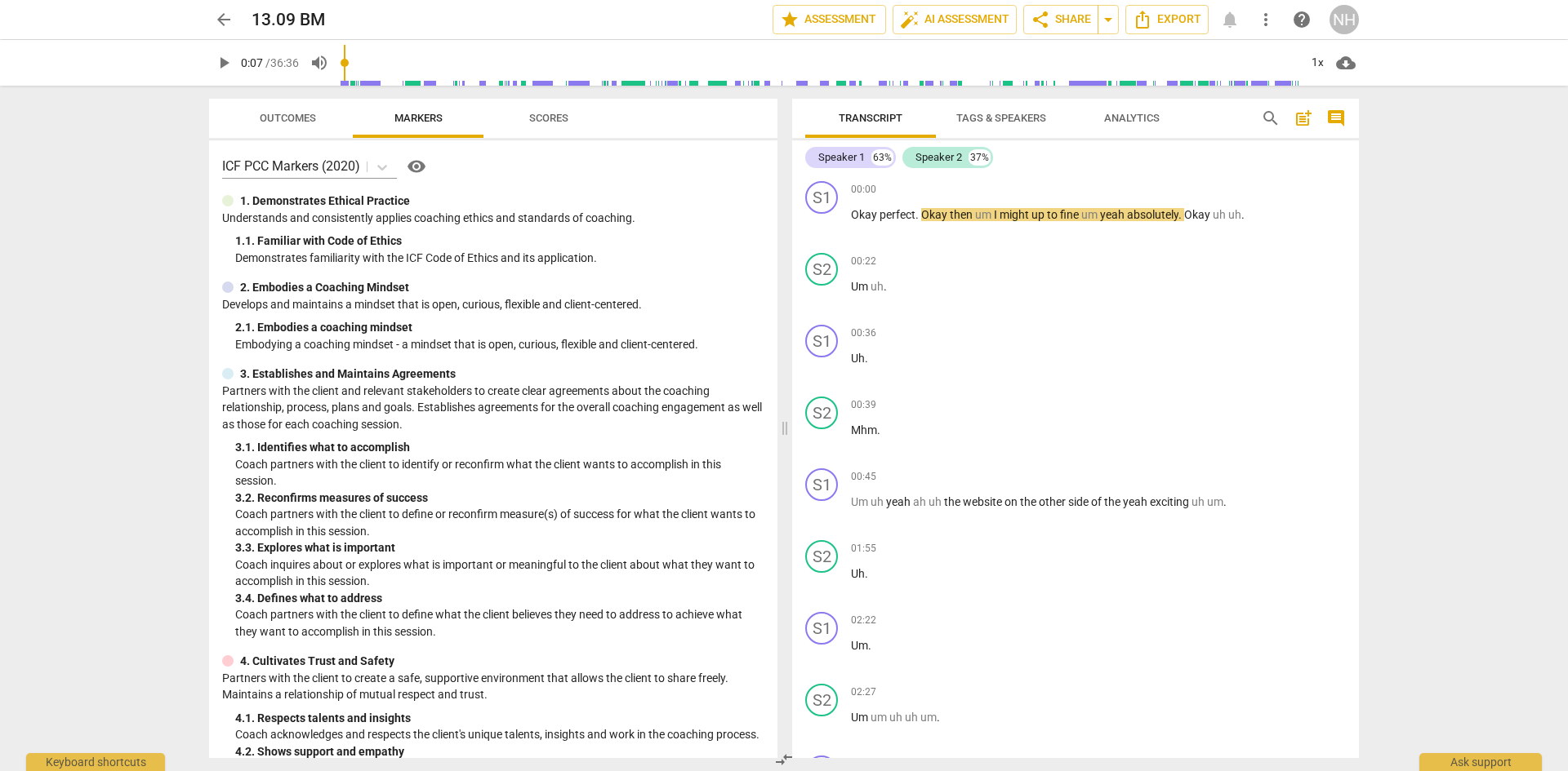
type input "8"
click at [221, 18] on span "arrow_back" at bounding box center [224, 19] width 19 height 19
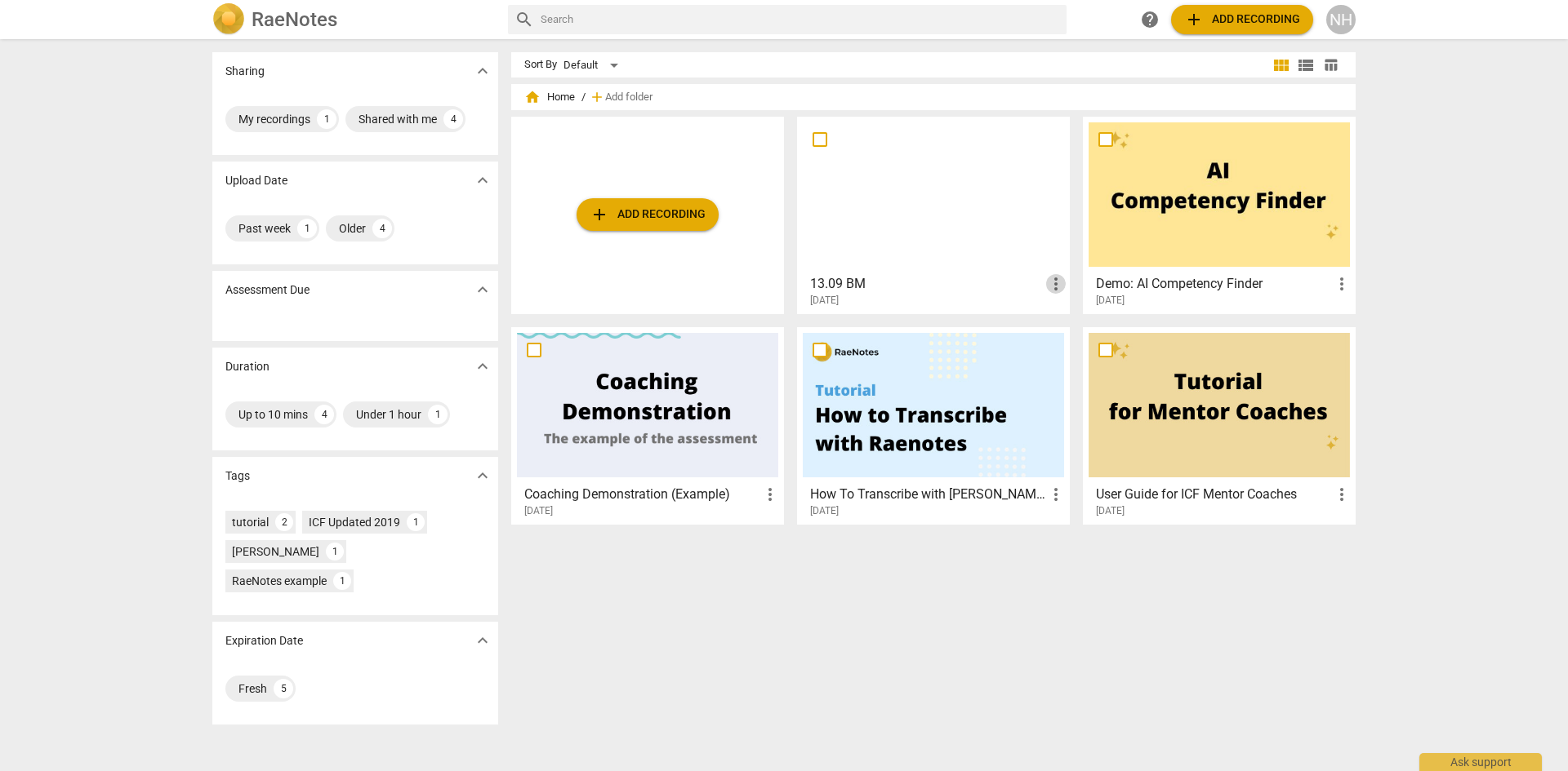
click at [1049, 290] on span "more_vert" at bounding box center [1056, 283] width 19 height 19
click at [1084, 339] on li "Delete" at bounding box center [1073, 323] width 62 height 39
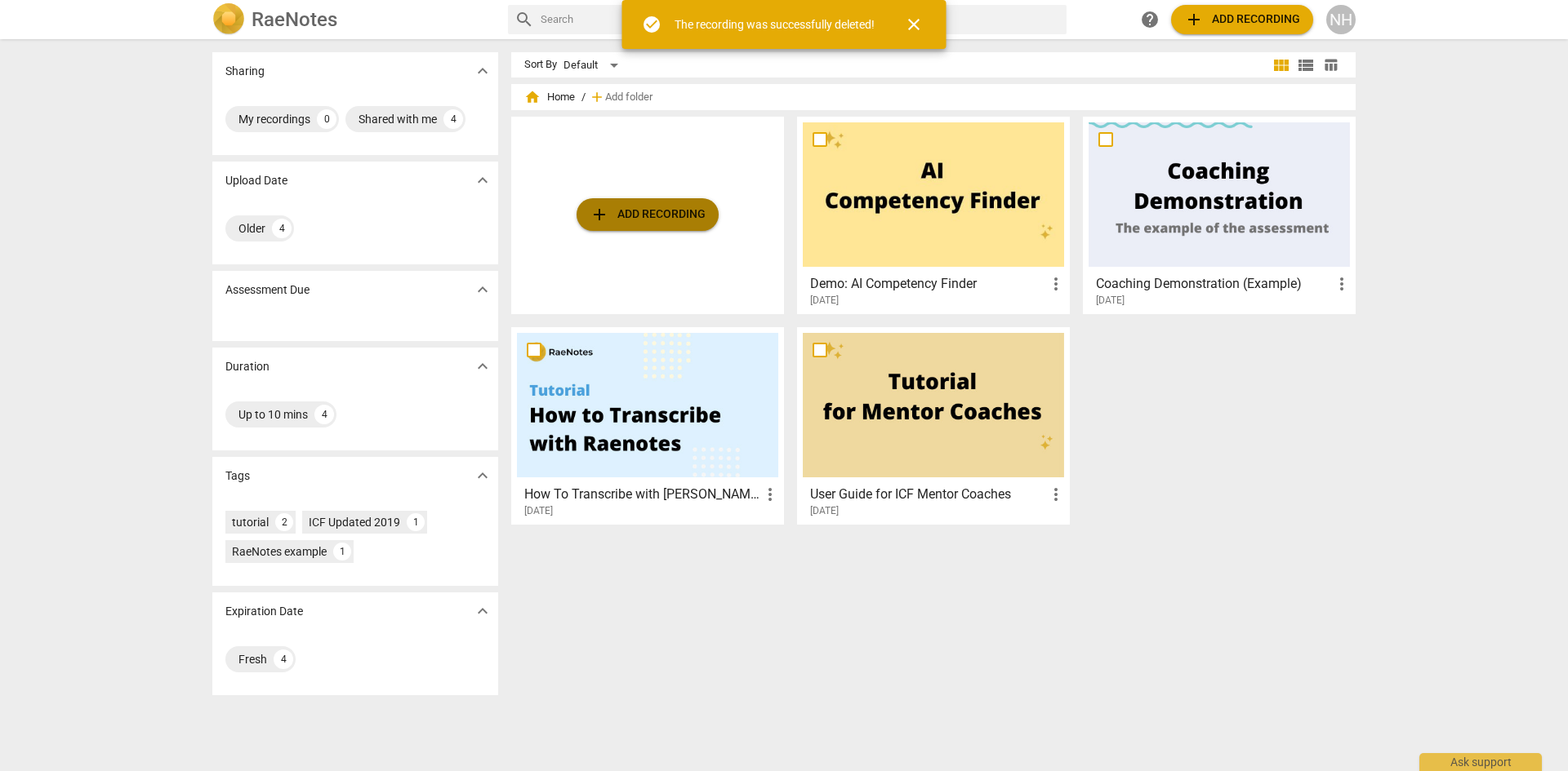
click at [641, 222] on span "add Add recording" at bounding box center [648, 215] width 116 height 19
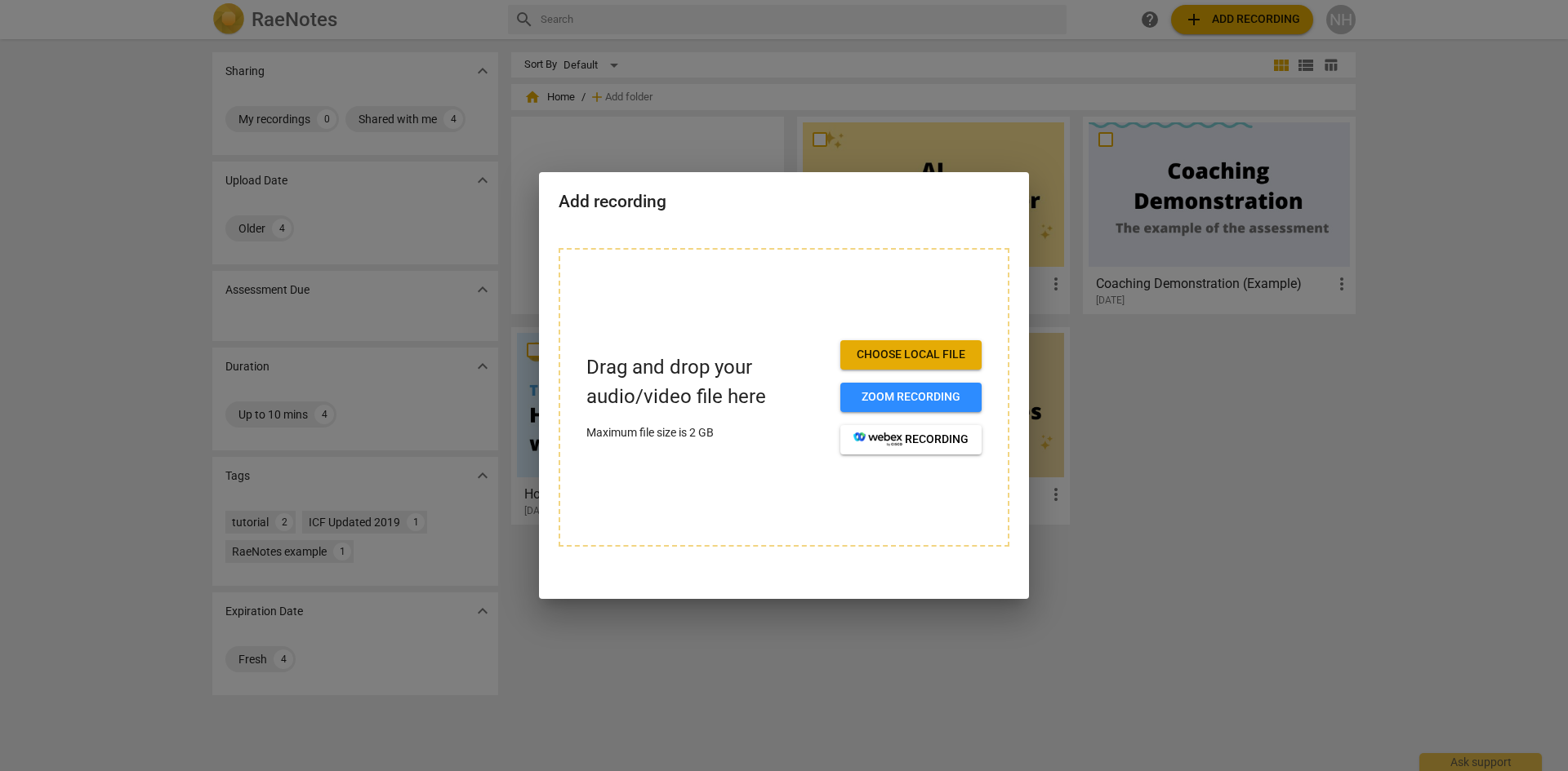
click at [833, 371] on div "Drag and drop your audio/video file here Maximum file size is 2 GB Choose local…" at bounding box center [784, 398] width 395 height 114
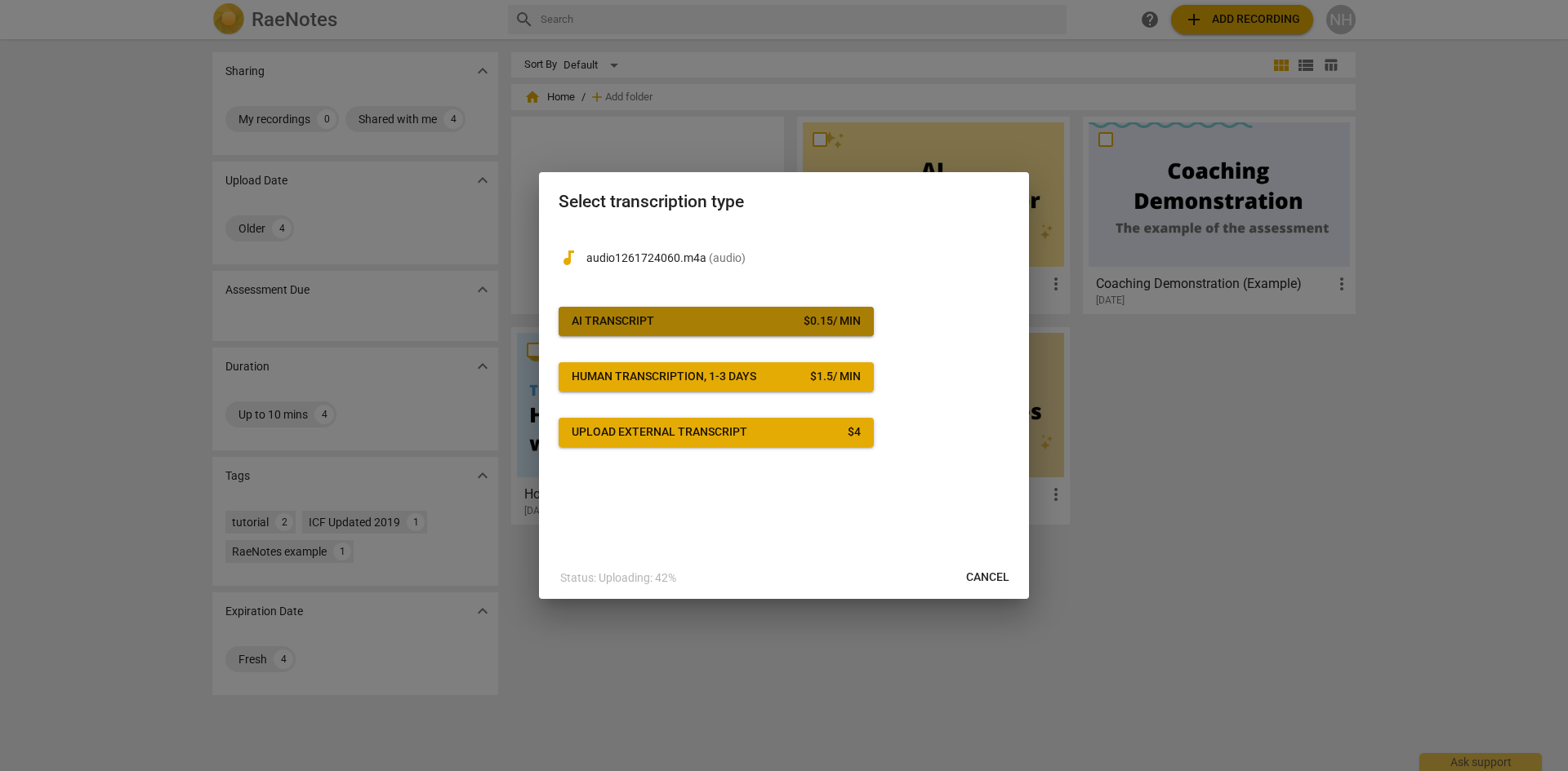
click at [712, 320] on span "AI Transcript $ 0.15 / min" at bounding box center [716, 321] width 289 height 16
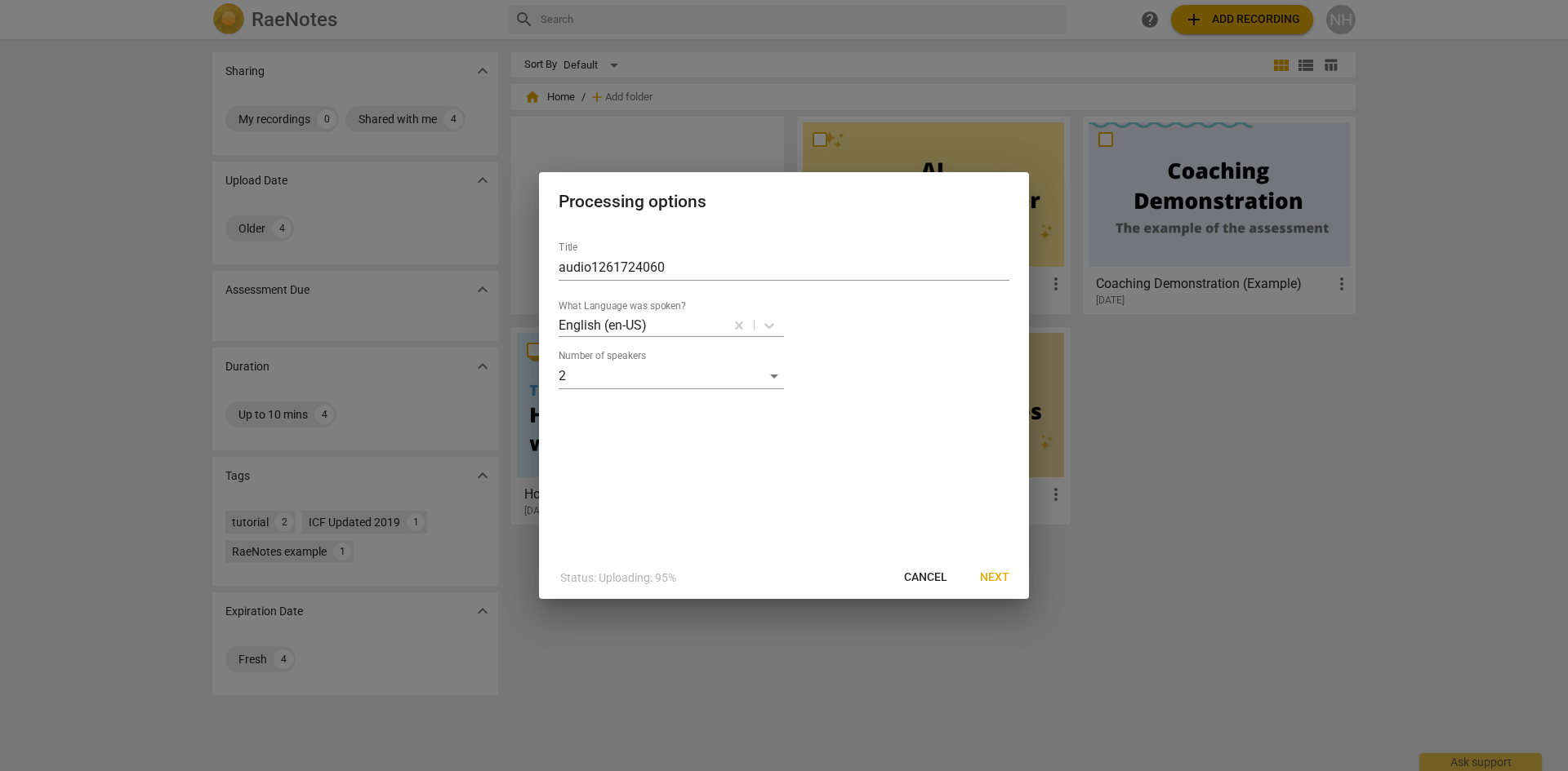
click at [633, 301] on label "What Language was spoken?" at bounding box center [622, 306] width 128 height 10
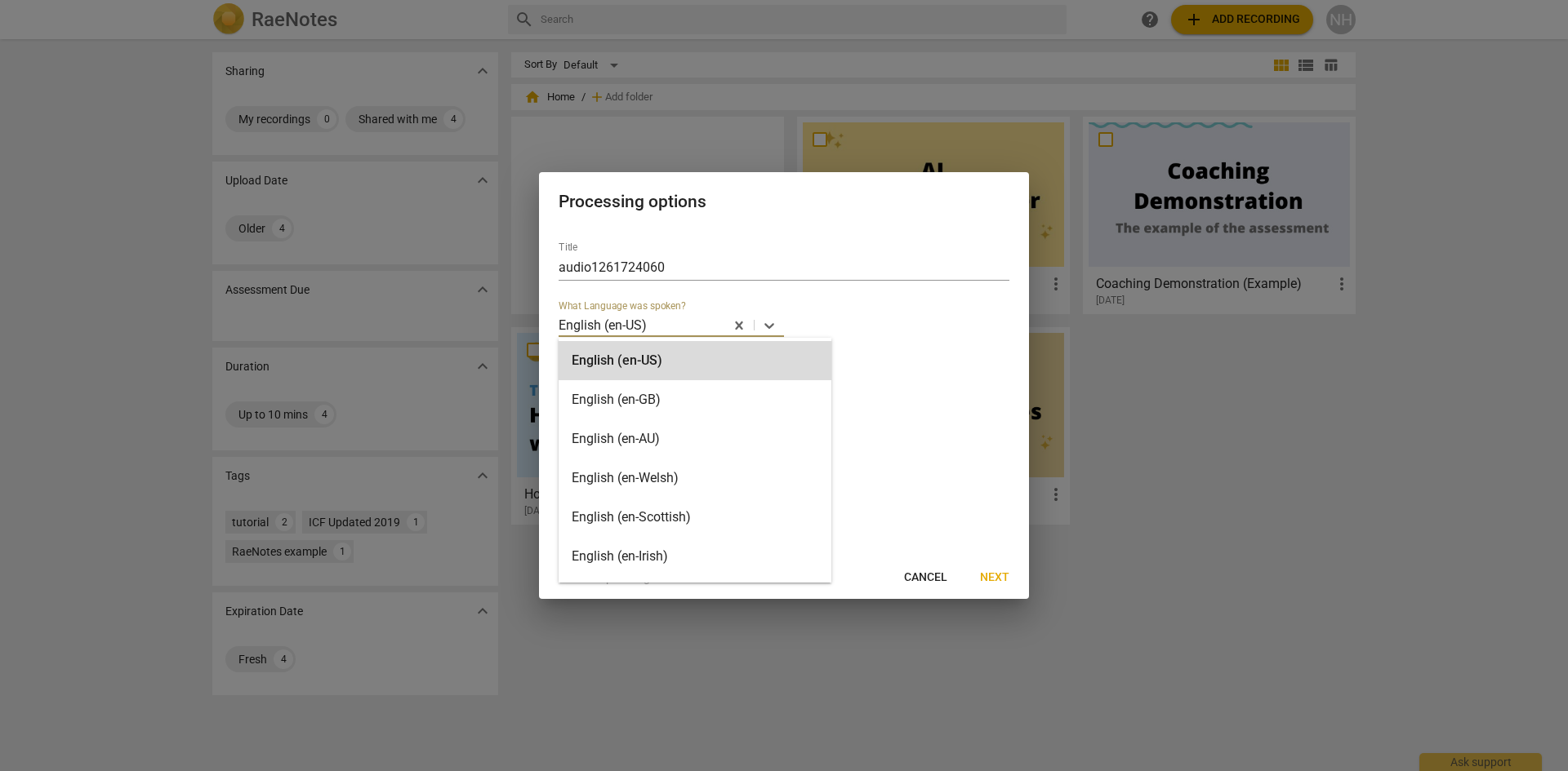
click at [627, 313] on div "English (en-US)" at bounding box center [641, 325] width 166 height 23
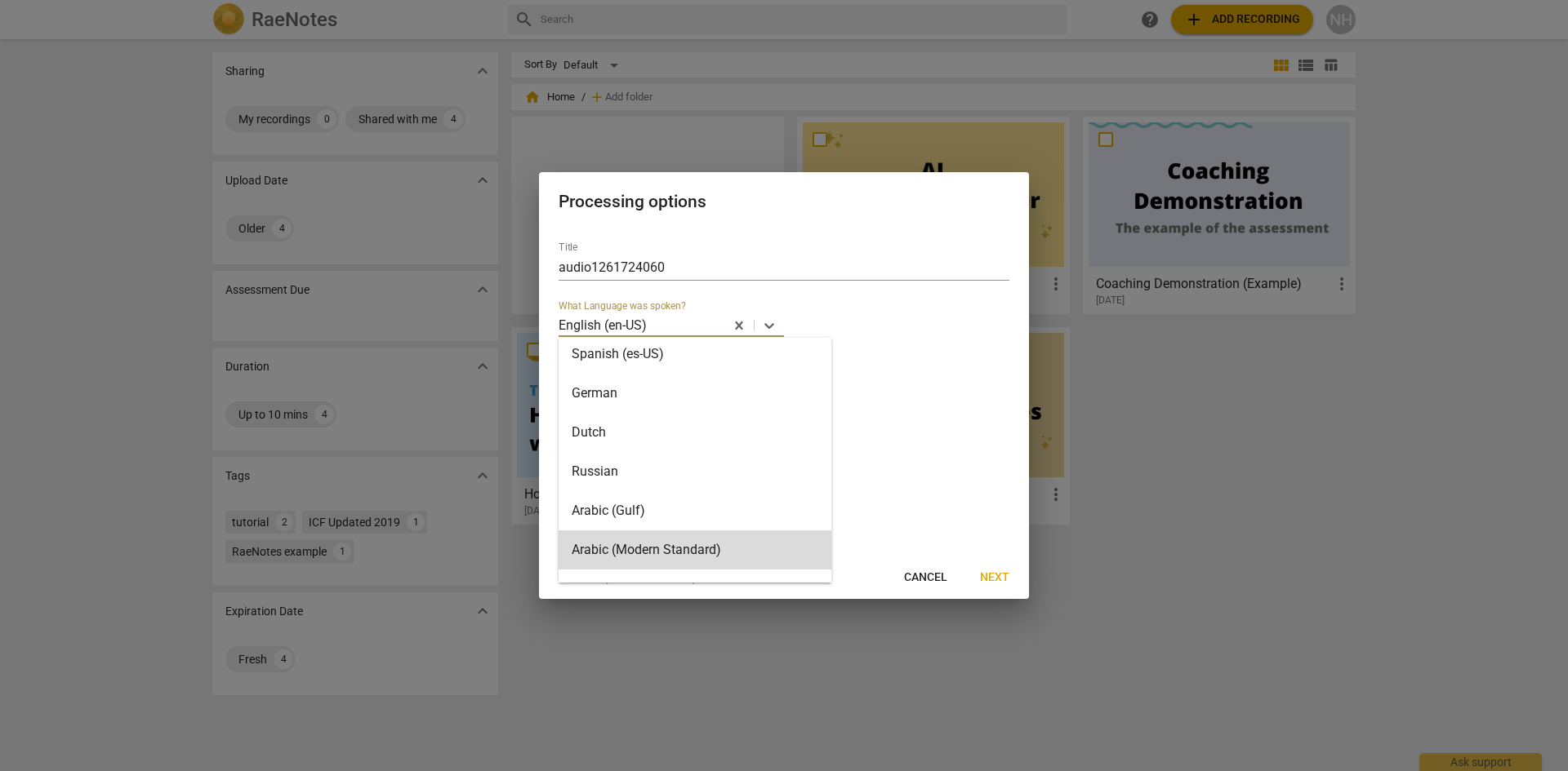
scroll to position [282, 0]
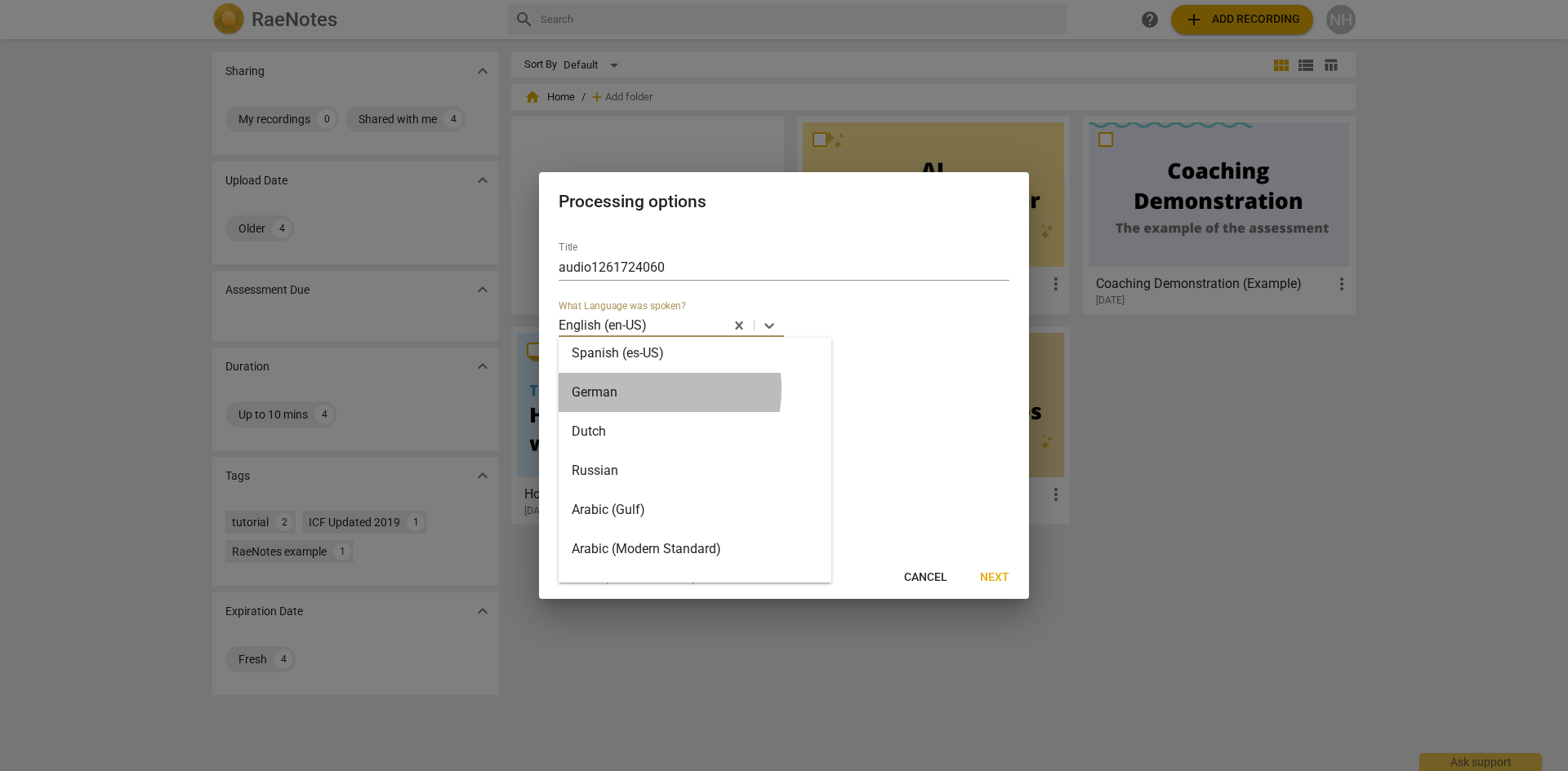
click at [634, 389] on div "German" at bounding box center [695, 393] width 273 height 39
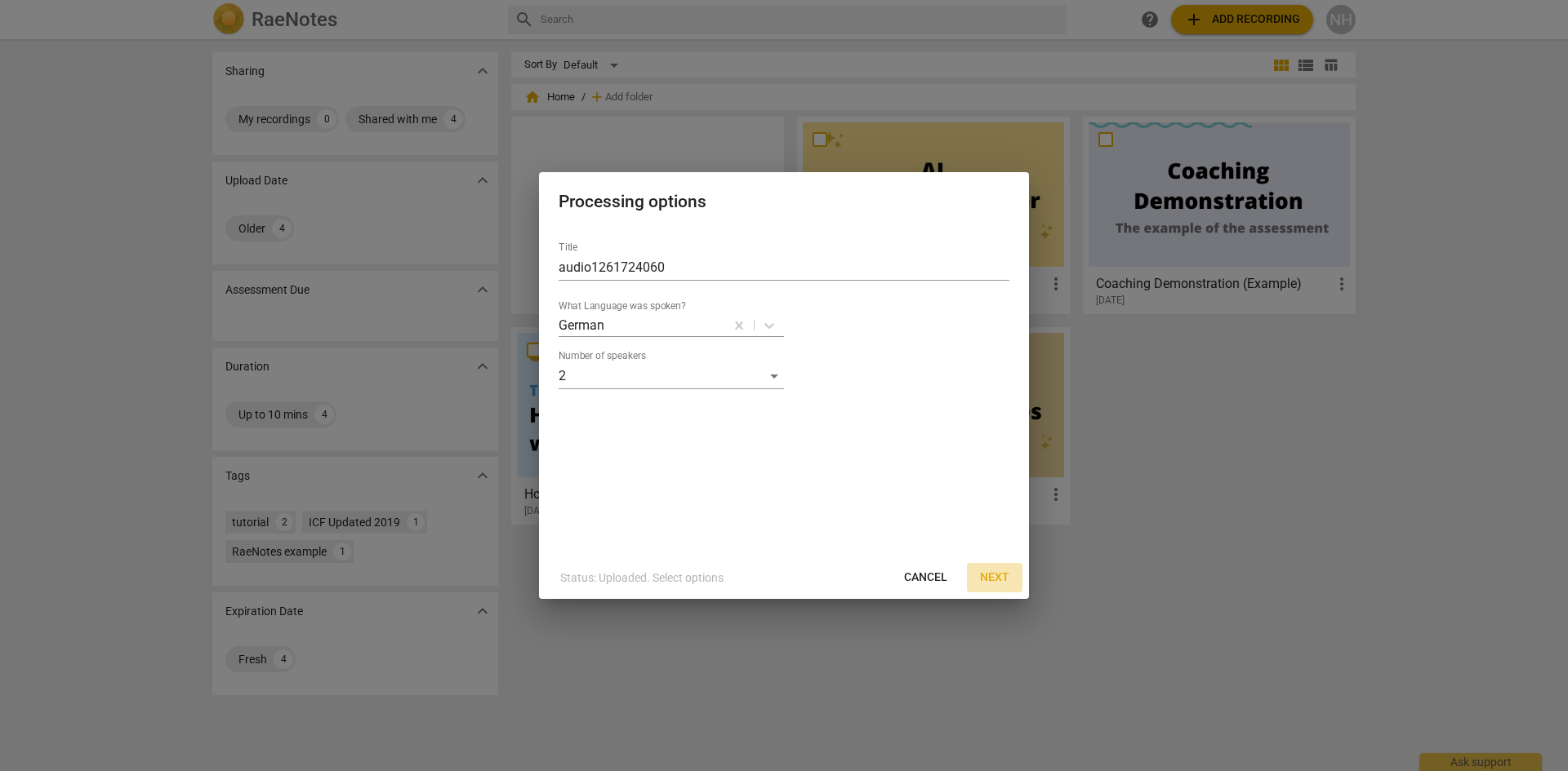
click at [1003, 571] on span "Next" at bounding box center [994, 578] width 29 height 16
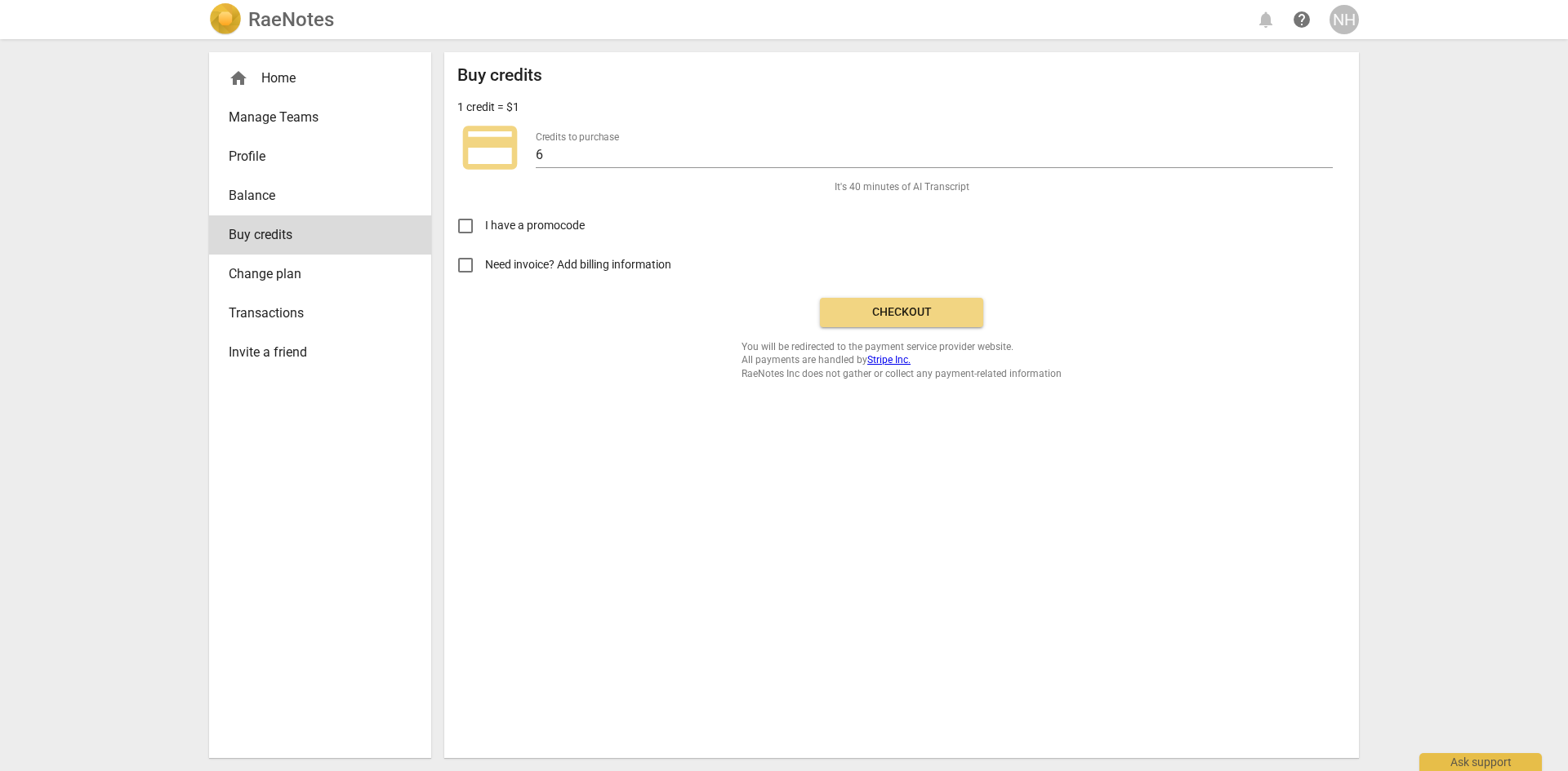
click at [498, 221] on span "I have a promocode" at bounding box center [534, 225] width 100 height 17
click at [485, 221] on input "I have a promocode" at bounding box center [466, 225] width 39 height 39
click at [498, 221] on span "I have a promocode" at bounding box center [534, 225] width 100 height 17
click at [485, 221] on input "I have a promocode" at bounding box center [466, 225] width 39 height 39
checkbox input "false"
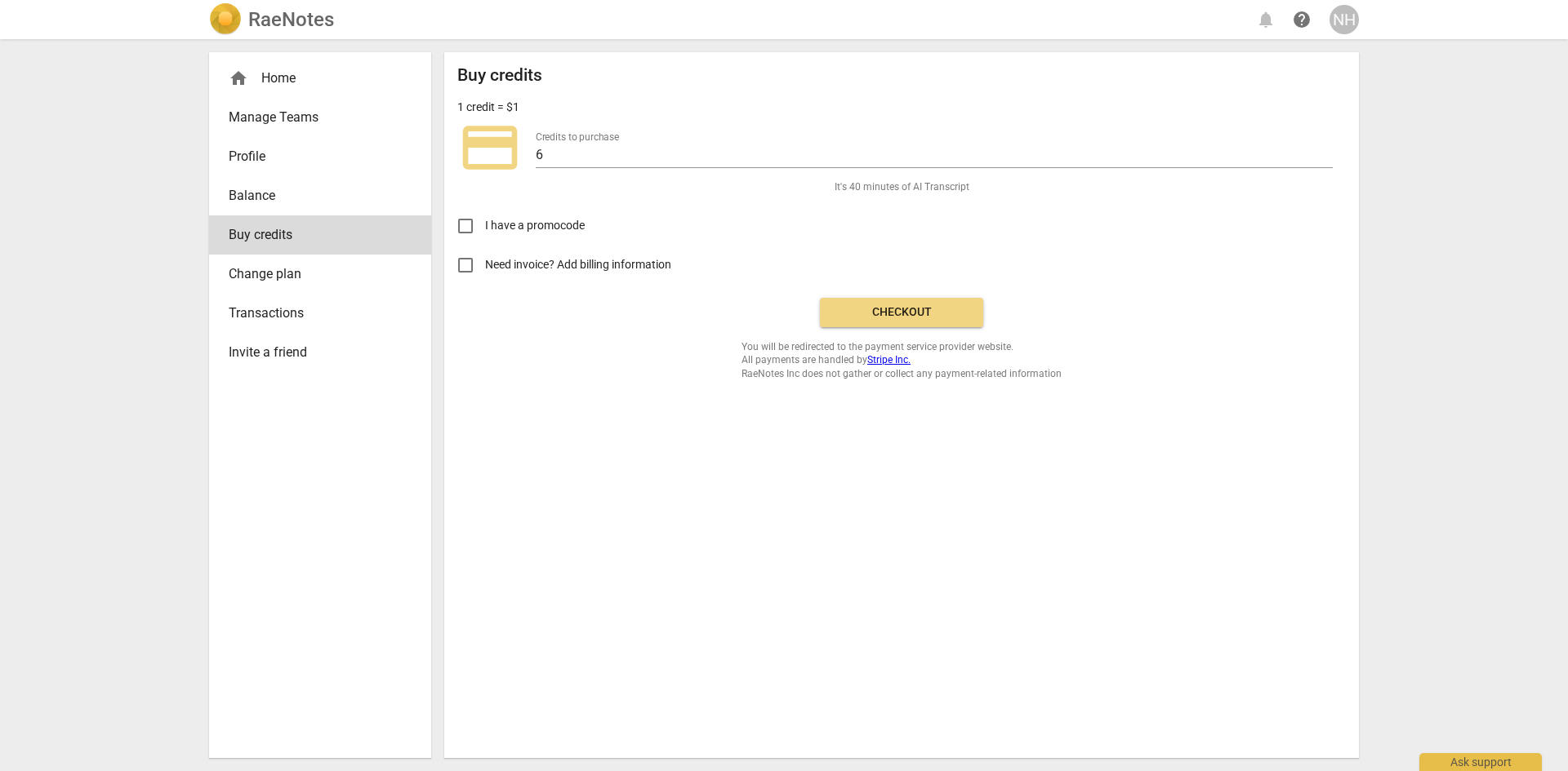
click at [491, 271] on span "Need invoice? Add billing information" at bounding box center [579, 265] width 189 height 17
click at [485, 271] on input "Need invoice? Add billing information" at bounding box center [466, 265] width 39 height 39
checkbox input "true"
